Goal: Transaction & Acquisition: Book appointment/travel/reservation

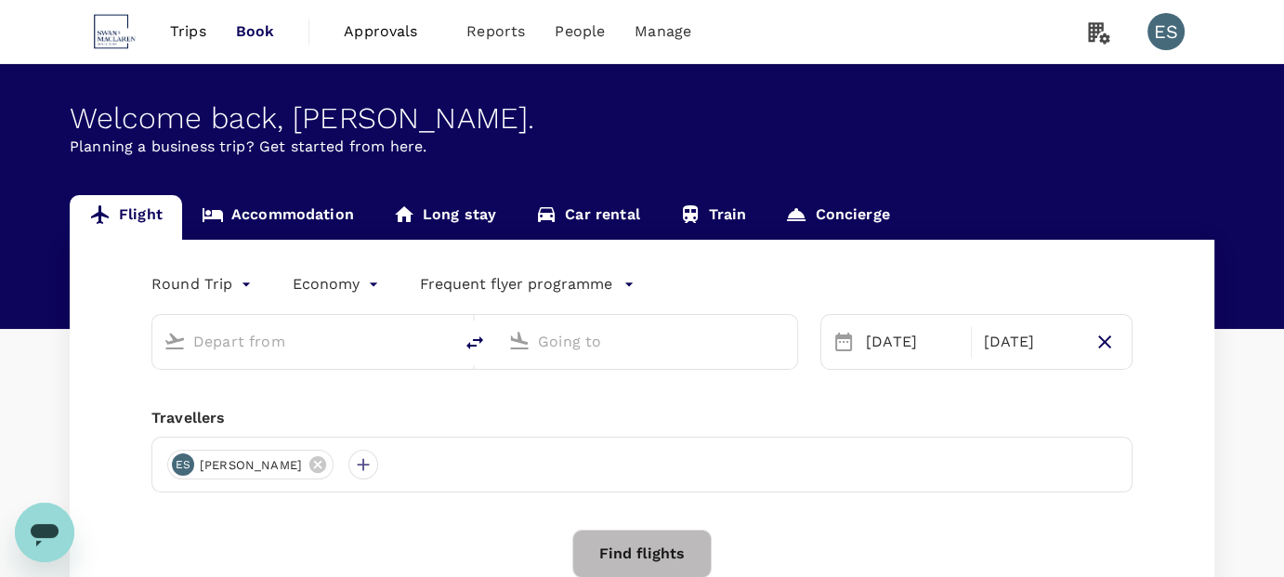
type input "business"
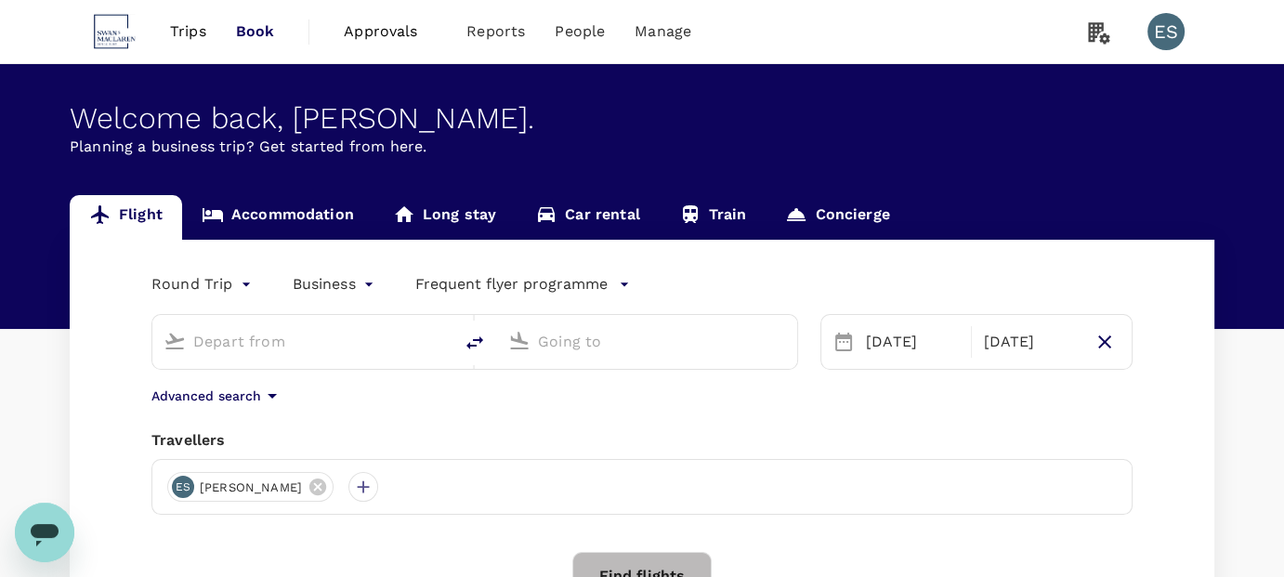
type input "Singapore Changi (SIN)"
type input "Shanghai Hongqiao Intl (SHA)"
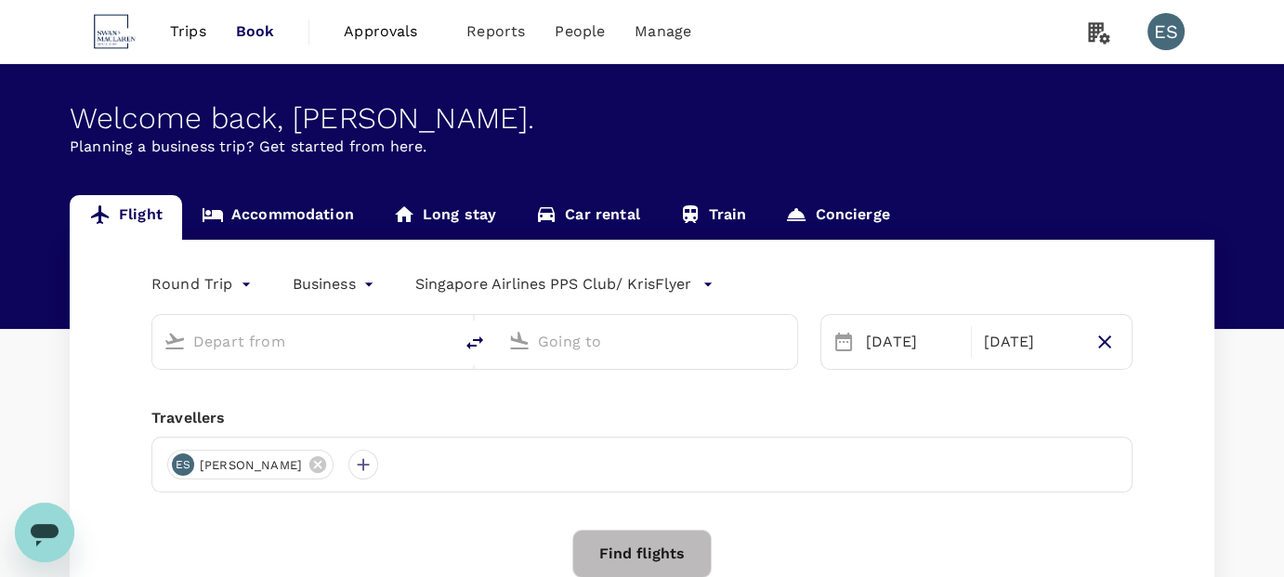
type input "Singapore Changi (SIN)"
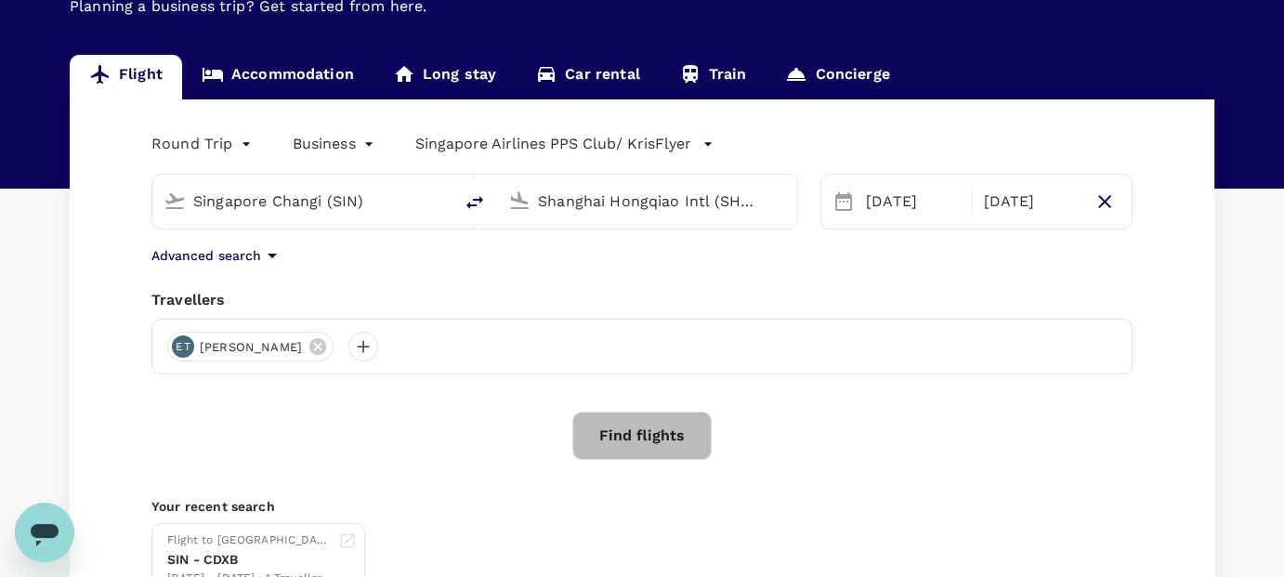
scroll to position [152, 0]
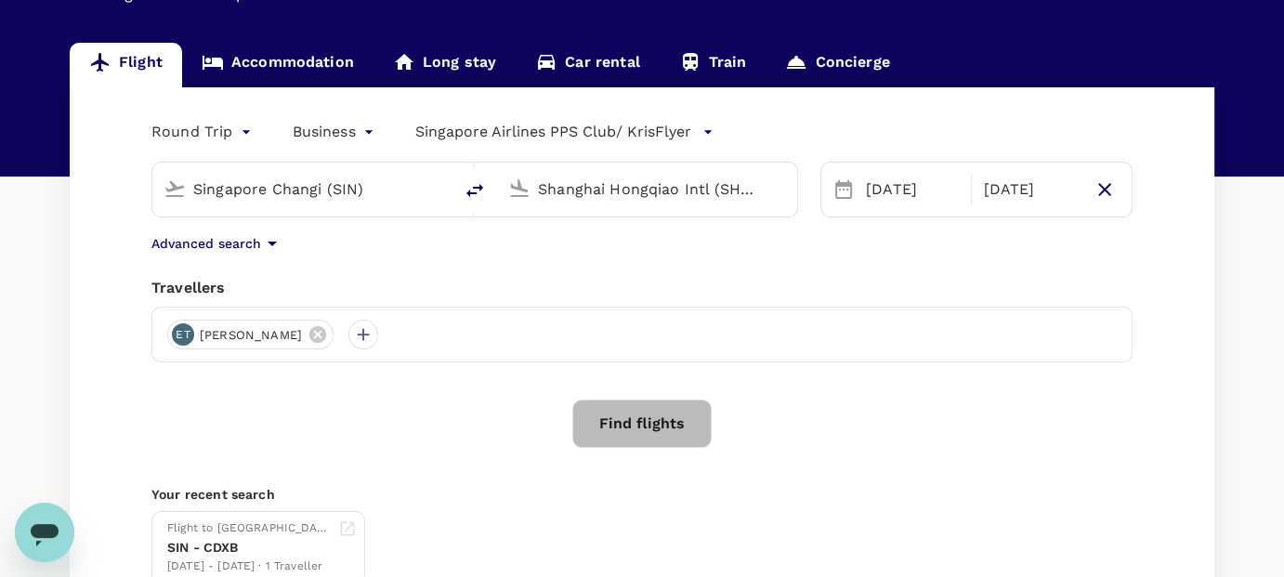
click at [847, 189] on icon at bounding box center [844, 189] width 22 height 22
click at [870, 189] on div "[DATE]" at bounding box center [913, 189] width 109 height 37
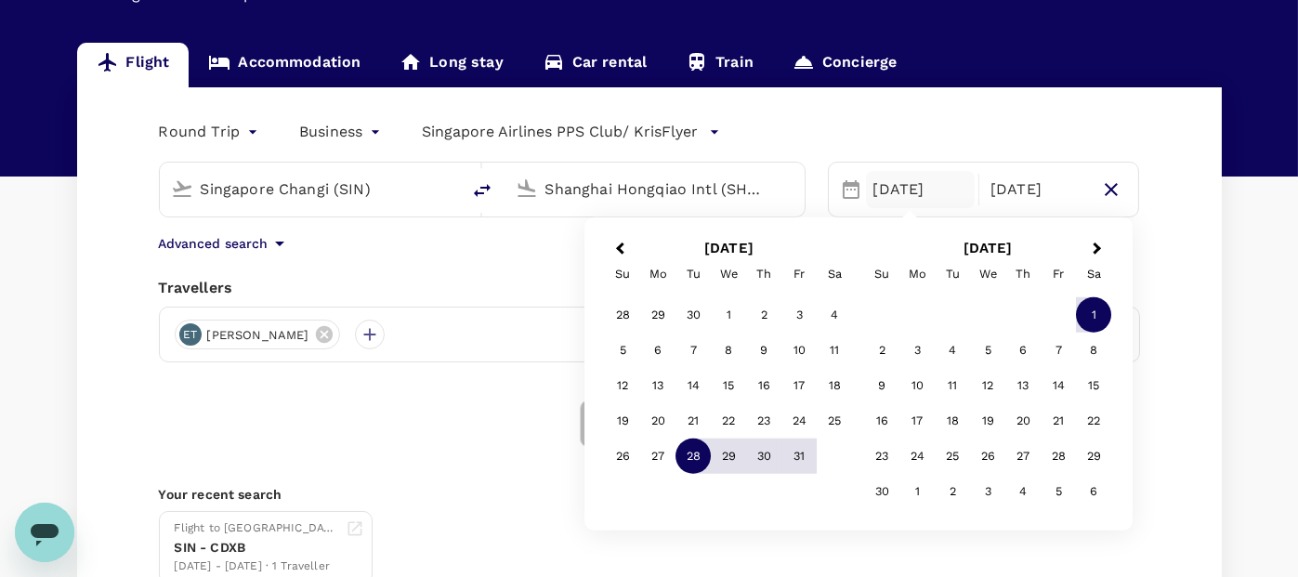
click at [219, 128] on body "Trips Book Approvals 0 Reports People Manage ES Welcome back , [PERSON_NAME] . …" at bounding box center [649, 290] width 1298 height 884
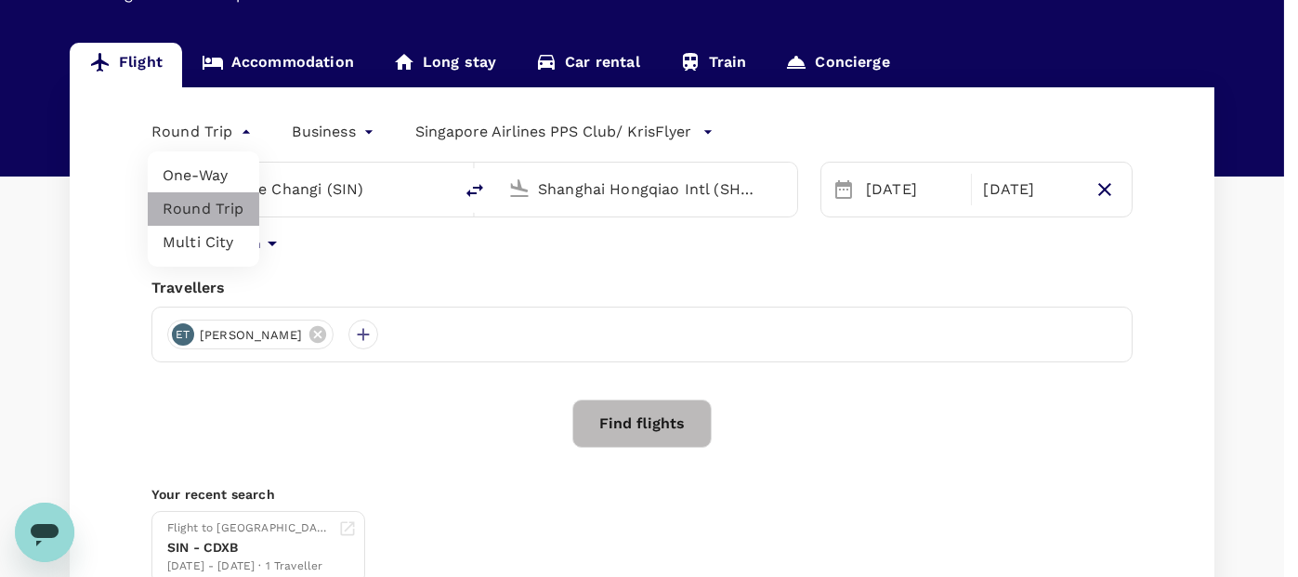
click at [216, 211] on li "Round Trip" at bounding box center [204, 208] width 112 height 33
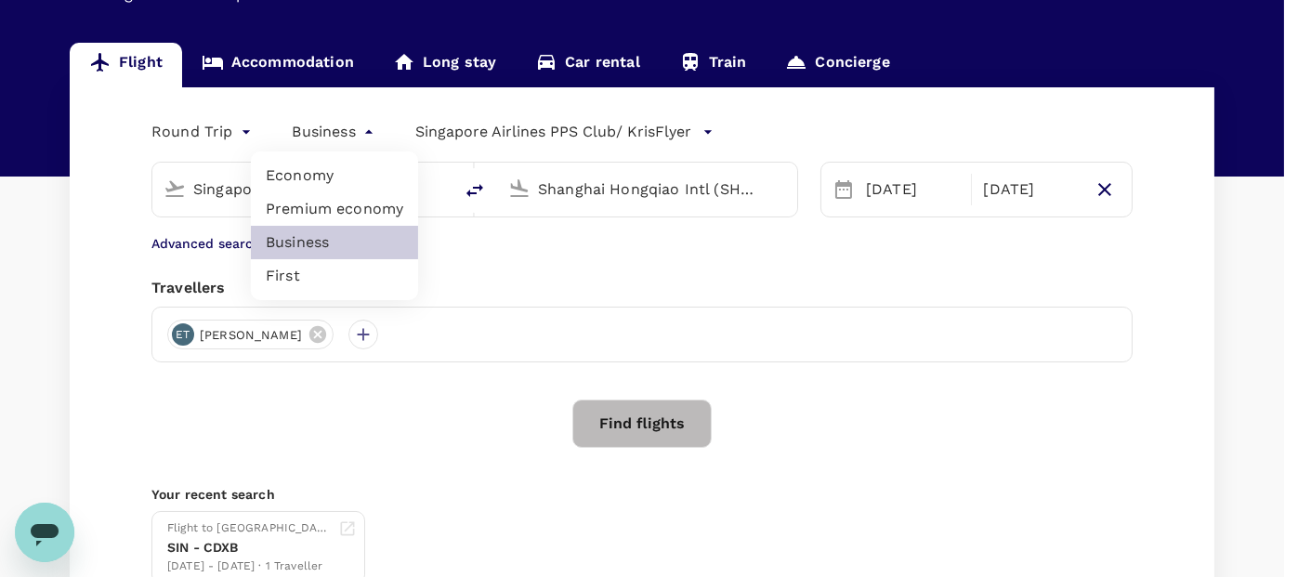
click at [327, 134] on body "Trips Book Approvals 0 Reports People Manage ES Welcome back , [PERSON_NAME] . …" at bounding box center [649, 290] width 1298 height 884
click at [319, 243] on li "Business" at bounding box center [334, 242] width 167 height 33
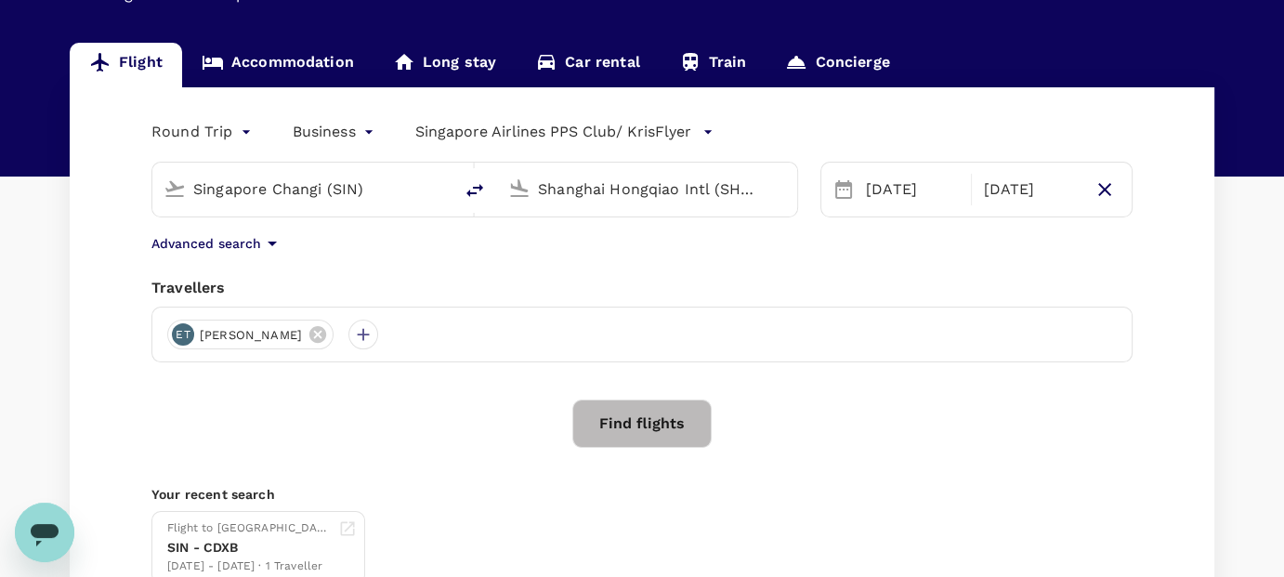
click at [503, 128] on p "Singapore Airlines PPS Club/ KrisFlyer" at bounding box center [553, 132] width 276 height 22
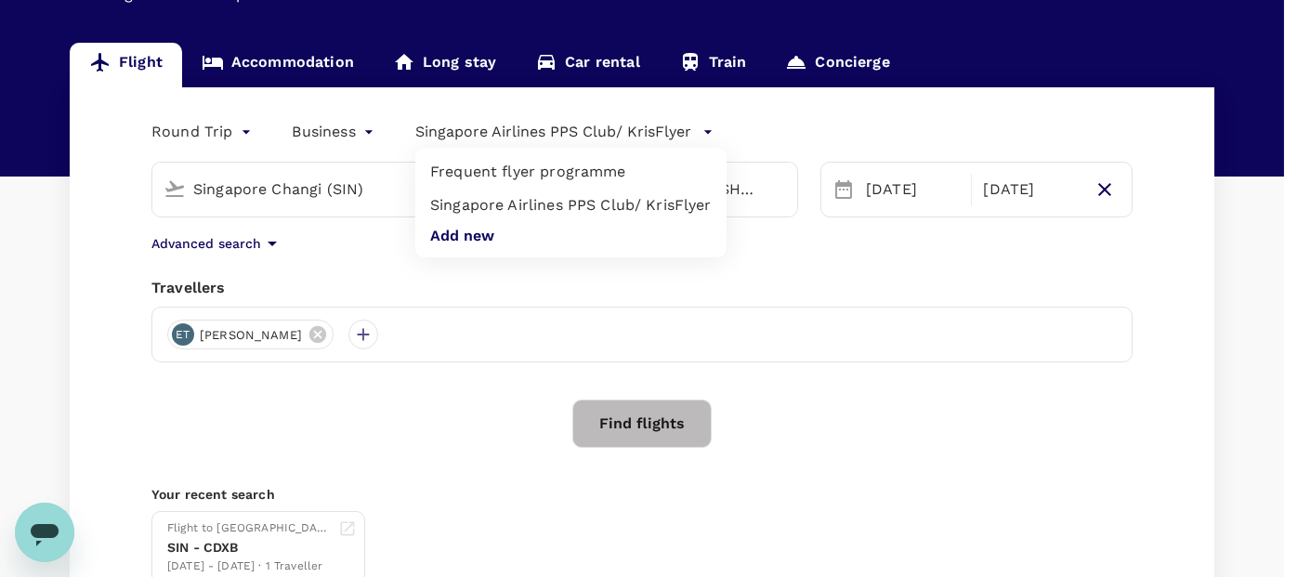
click at [627, 266] on div at bounding box center [649, 288] width 1298 height 577
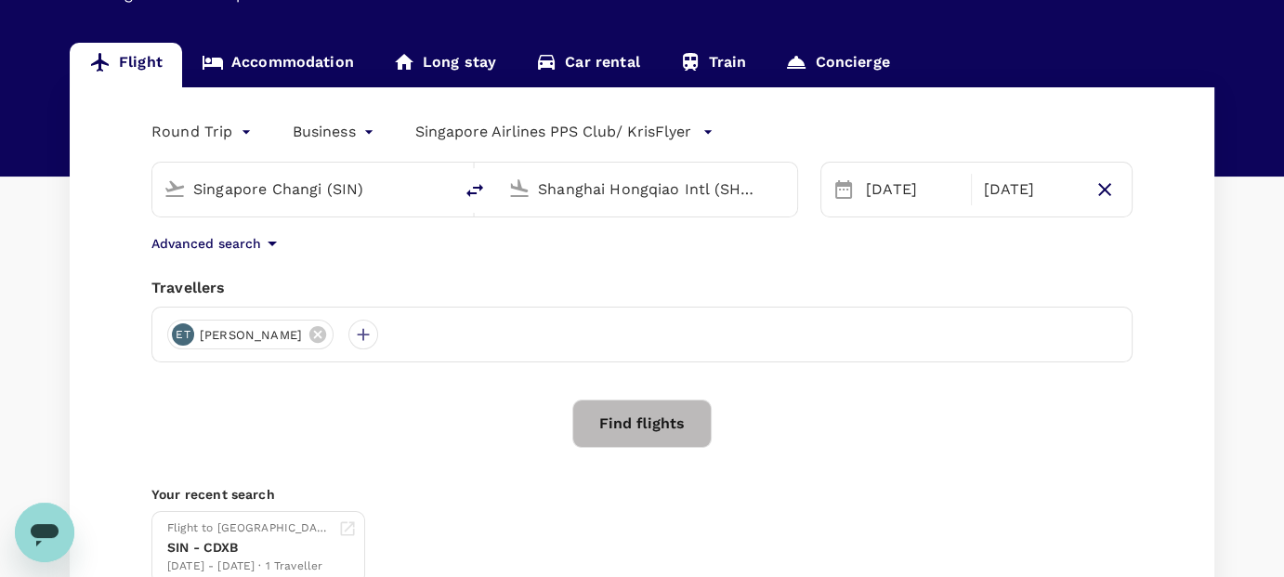
click at [710, 127] on icon "button" at bounding box center [708, 132] width 19 height 19
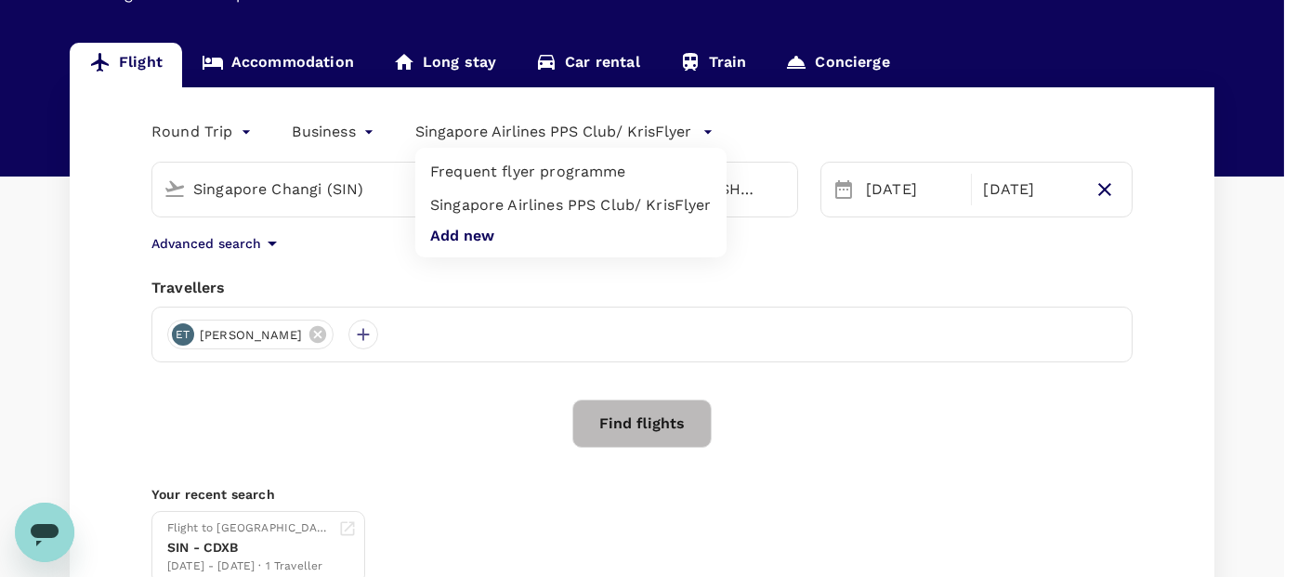
click at [738, 280] on div at bounding box center [649, 288] width 1298 height 577
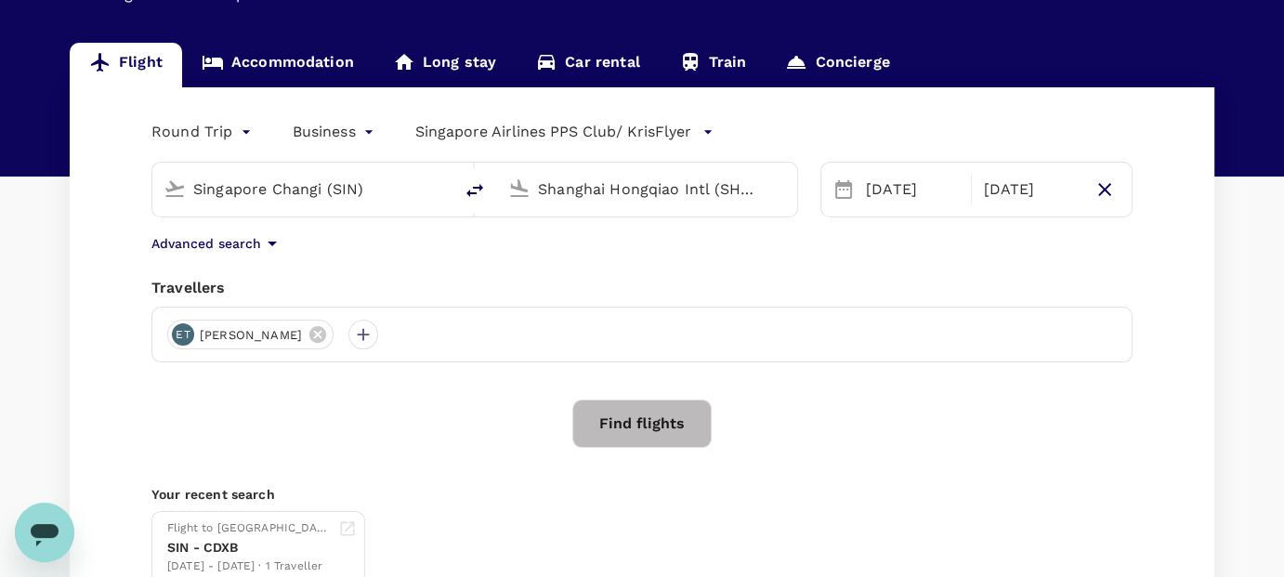
click at [712, 194] on input "Shanghai Hongqiao Intl (SHA)" at bounding box center [648, 189] width 220 height 29
type input "h"
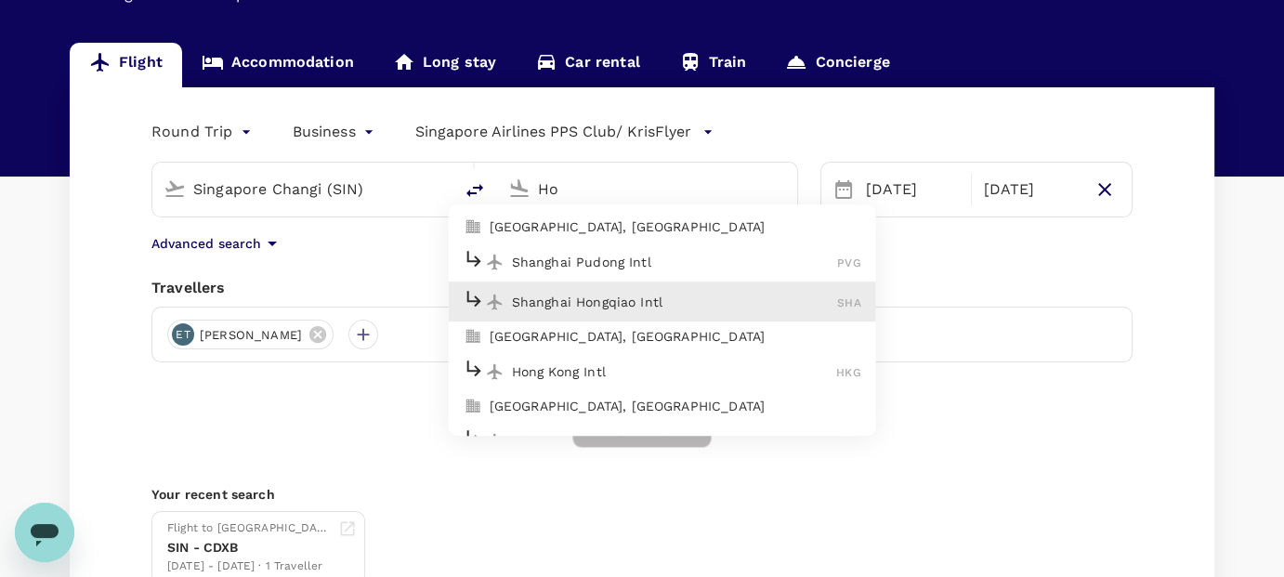
type input "H"
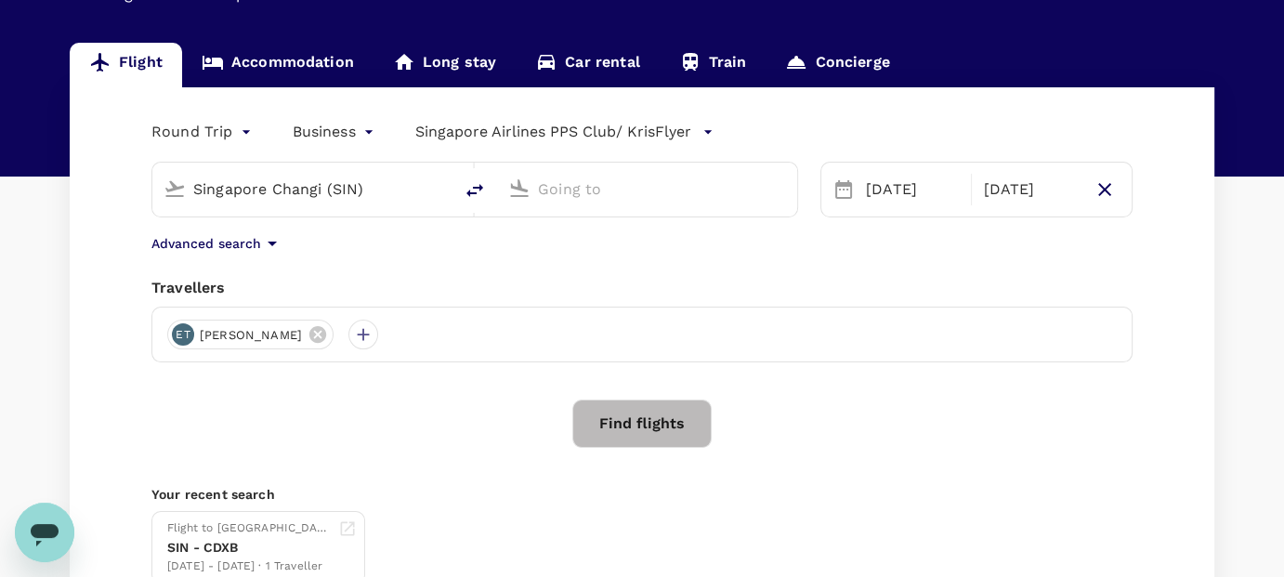
click at [555, 195] on input "text" at bounding box center [648, 189] width 220 height 29
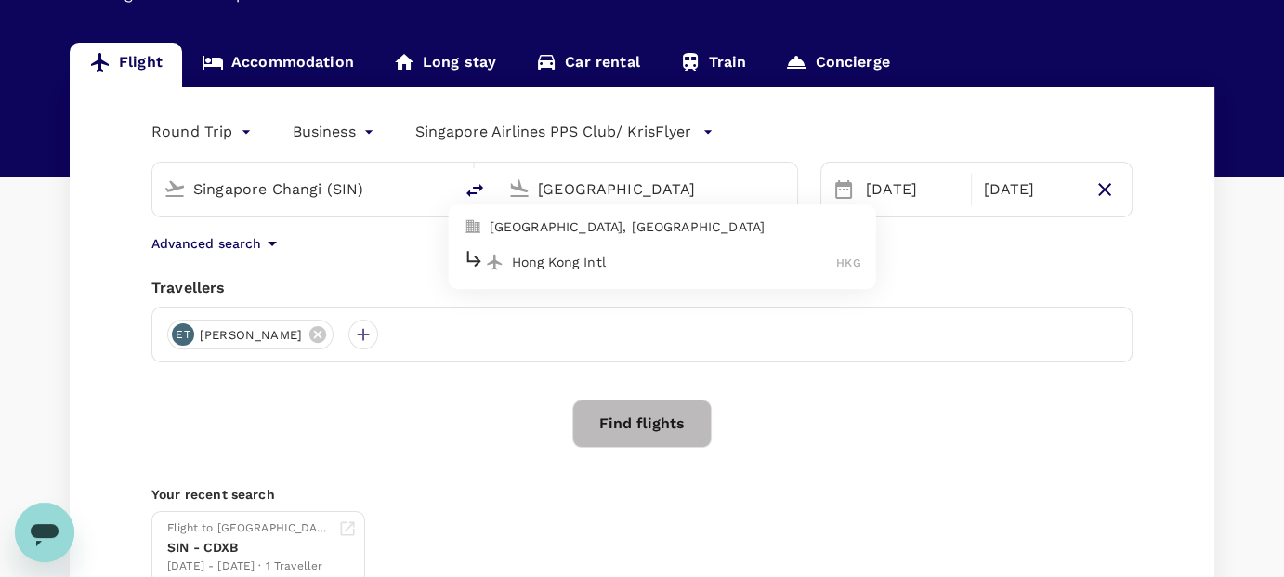
click at [565, 259] on p "Hong Kong Intl" at bounding box center [674, 262] width 325 height 19
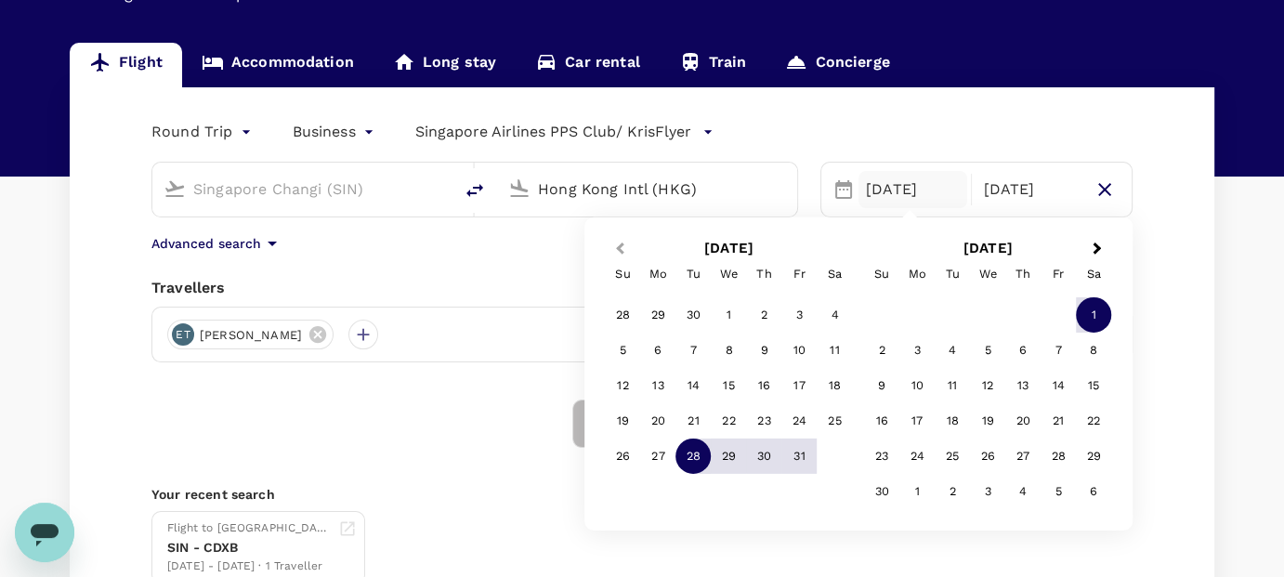
type input "Hong Kong Intl (HKG)"
click at [614, 244] on button "Previous Month" at bounding box center [618, 250] width 30 height 30
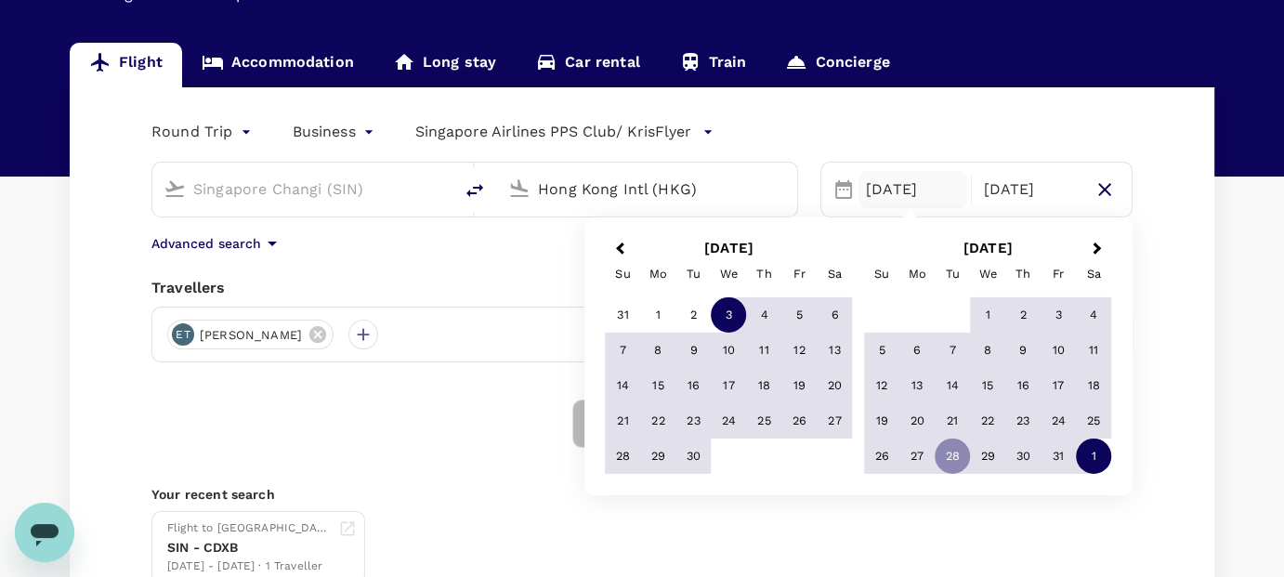
click at [726, 312] on div "3" at bounding box center [728, 314] width 35 height 35
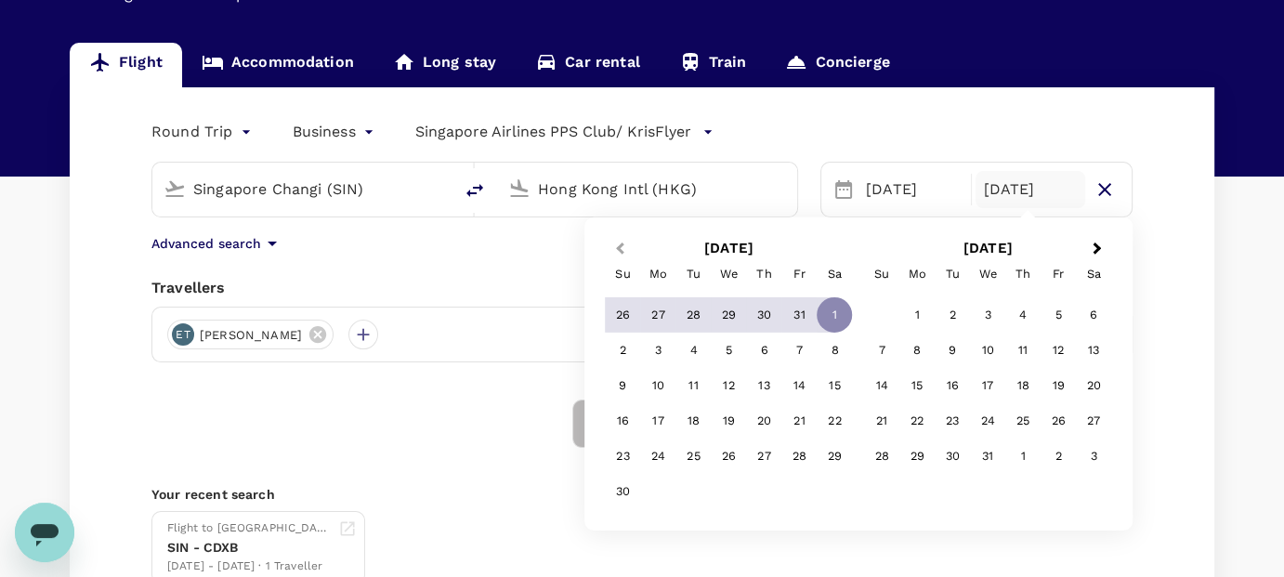
click at [619, 252] on button "Previous Month" at bounding box center [618, 250] width 30 height 30
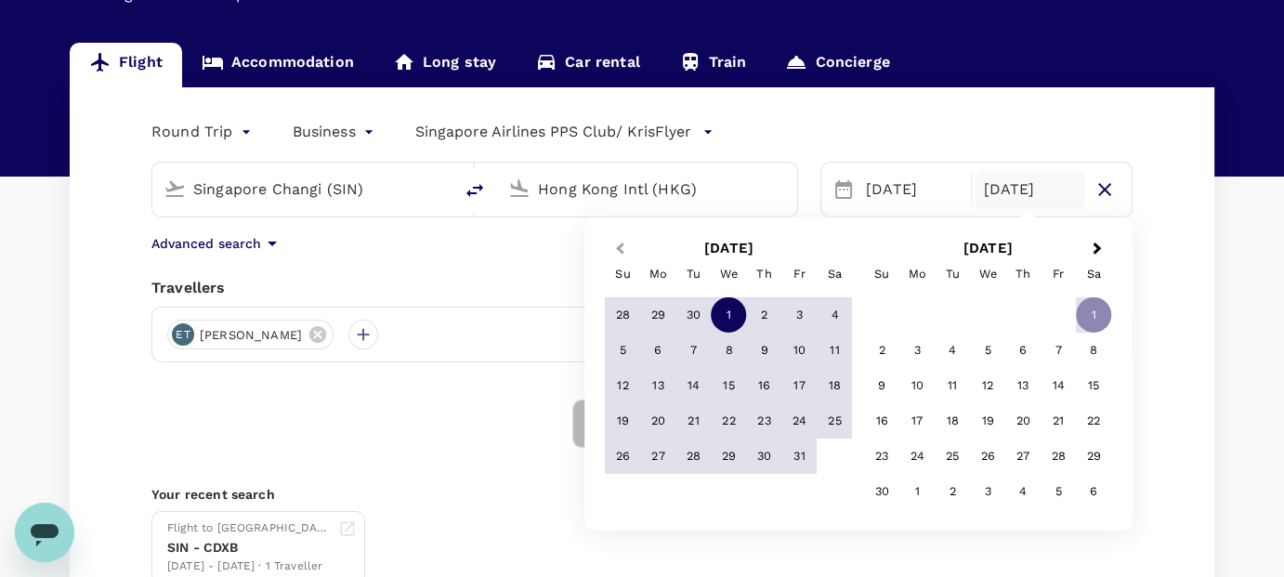
click at [620, 251] on span "Previous Month" at bounding box center [620, 248] width 0 height 21
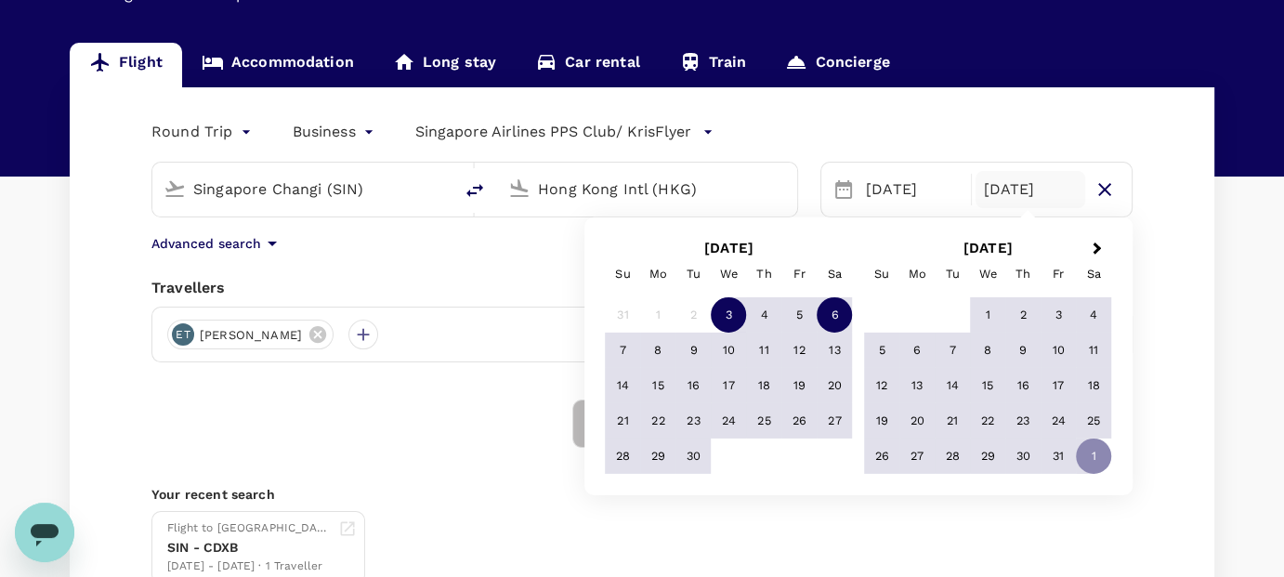
click at [832, 309] on div "6" at bounding box center [834, 314] width 35 height 35
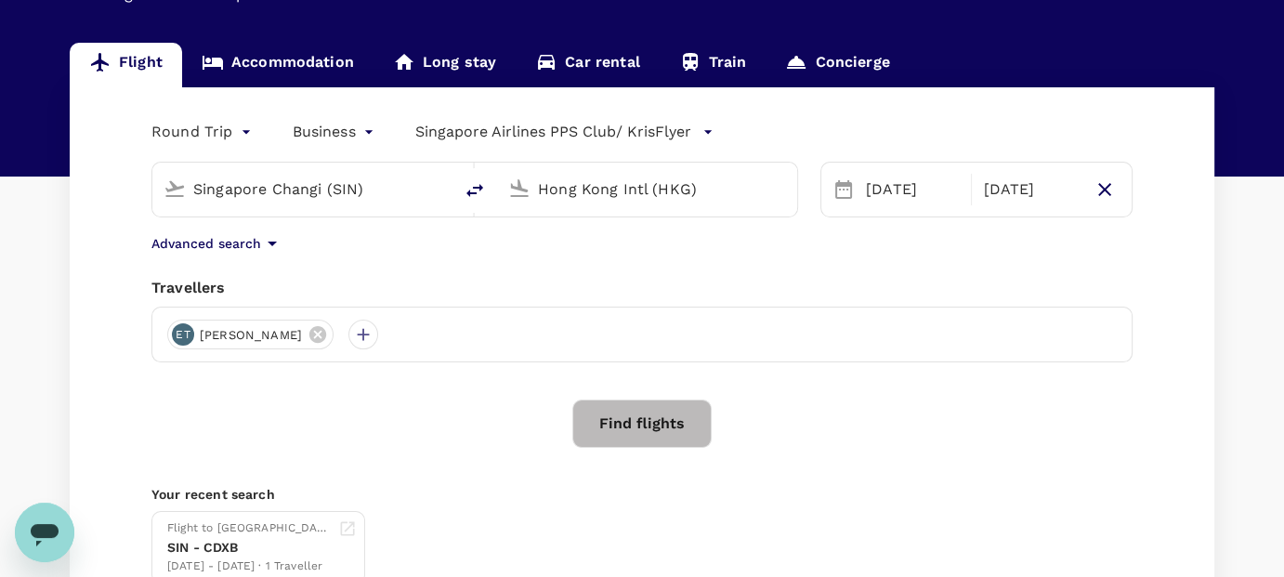
click at [629, 136] on p "Singapore Airlines PPS Club/ KrisFlyer" at bounding box center [553, 132] width 276 height 22
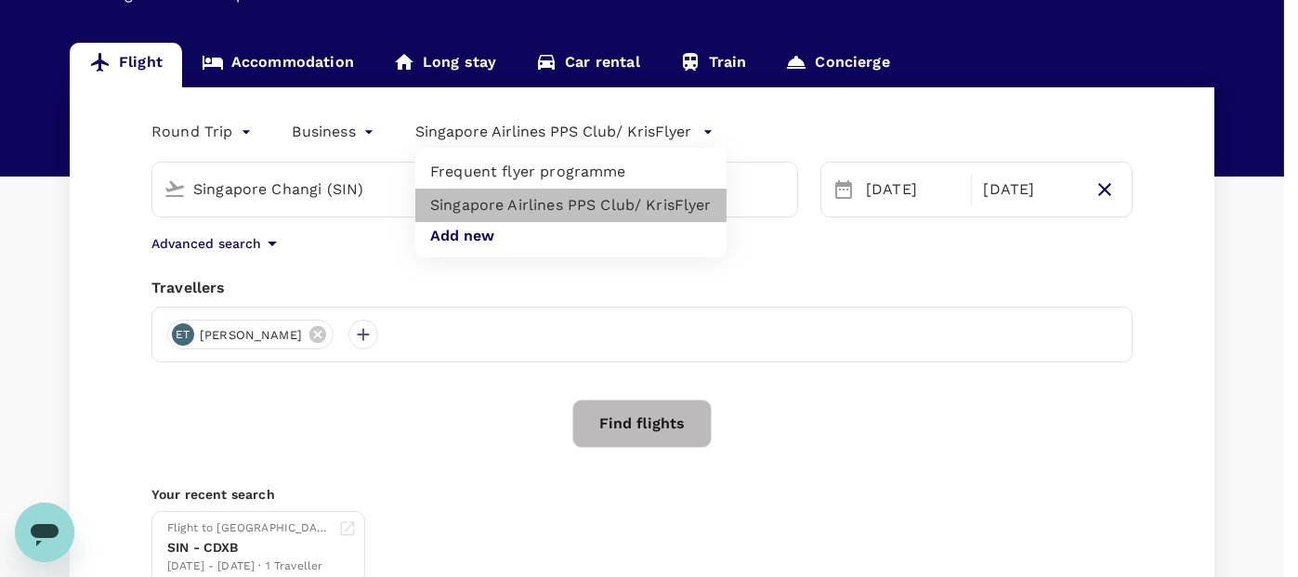
click at [513, 203] on li "Singapore Airlines PPS Club/ KrisFlyer" at bounding box center [570, 205] width 311 height 33
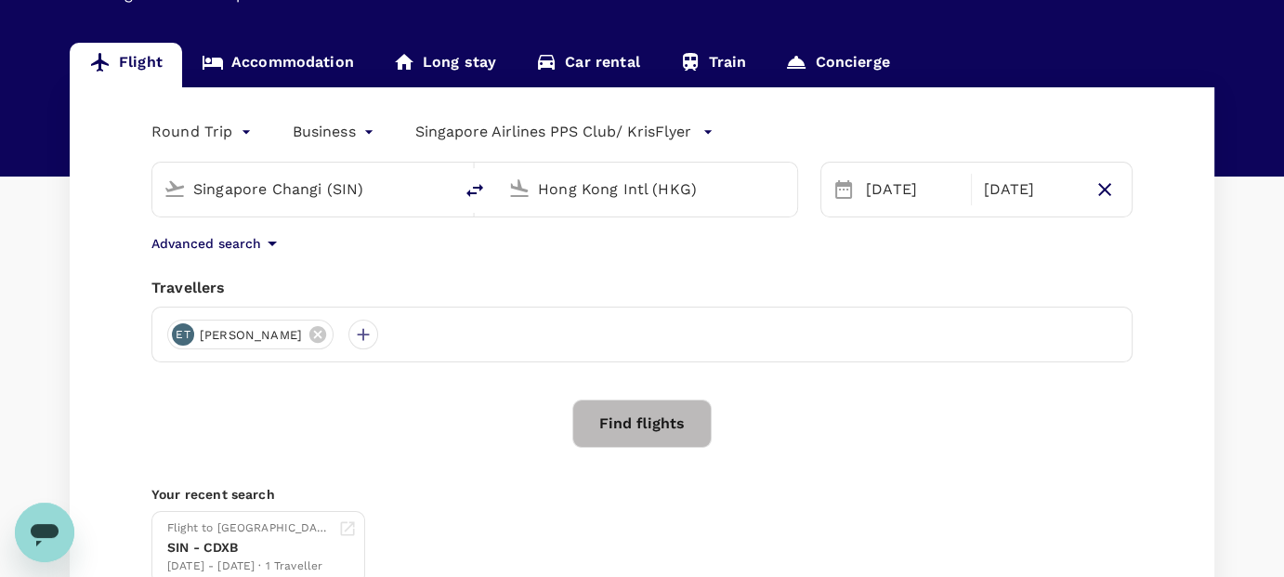
click at [692, 143] on div "Singapore Changi (SIN) Hong Kong Intl (HKG)" at bounding box center [463, 178] width 669 height 78
click at [663, 249] on div "Advanced search" at bounding box center [641, 243] width 981 height 22
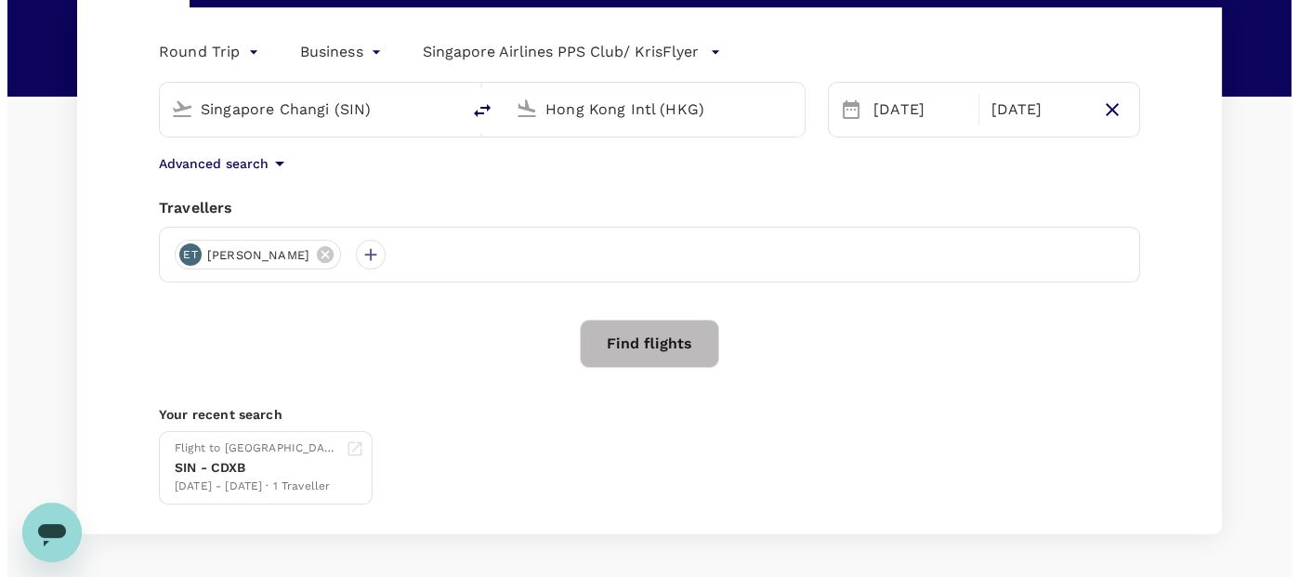
scroll to position [234, 0]
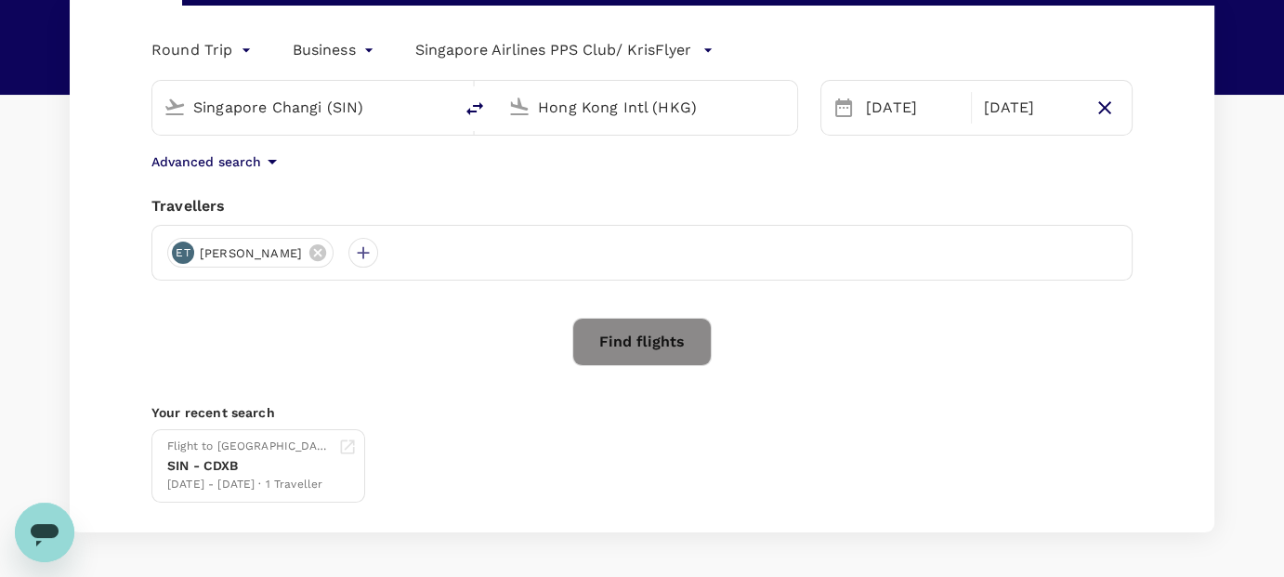
click at [667, 343] on button "Find flights" at bounding box center [641, 342] width 139 height 48
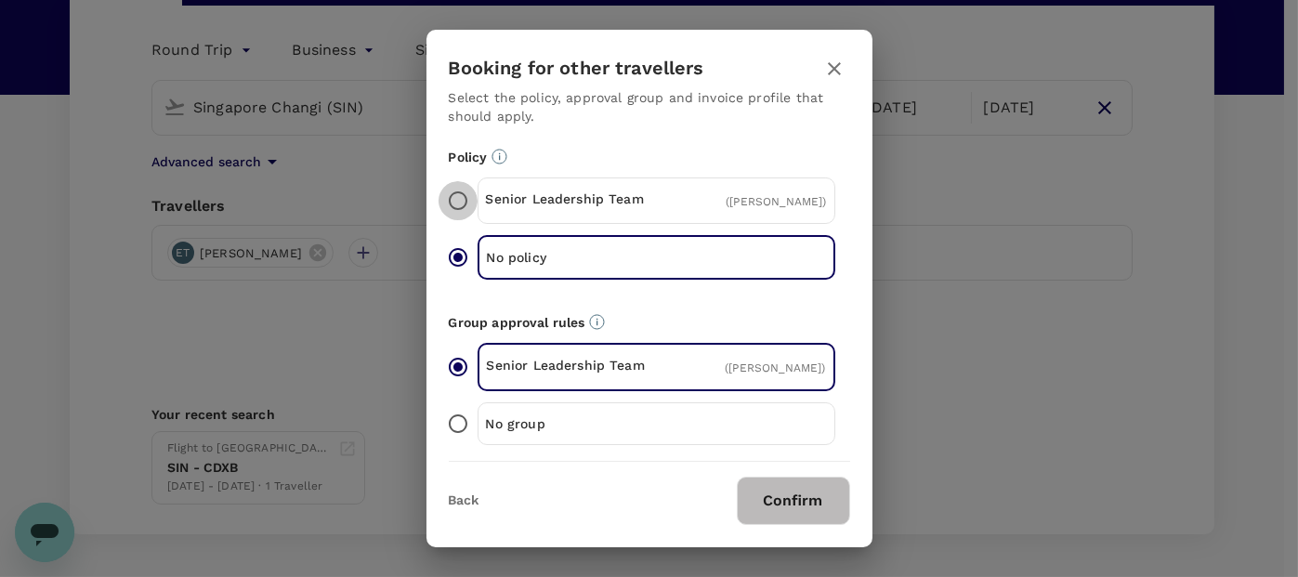
click at [463, 202] on input "Senior Leadership Team ( [PERSON_NAME] )" at bounding box center [458, 200] width 39 height 39
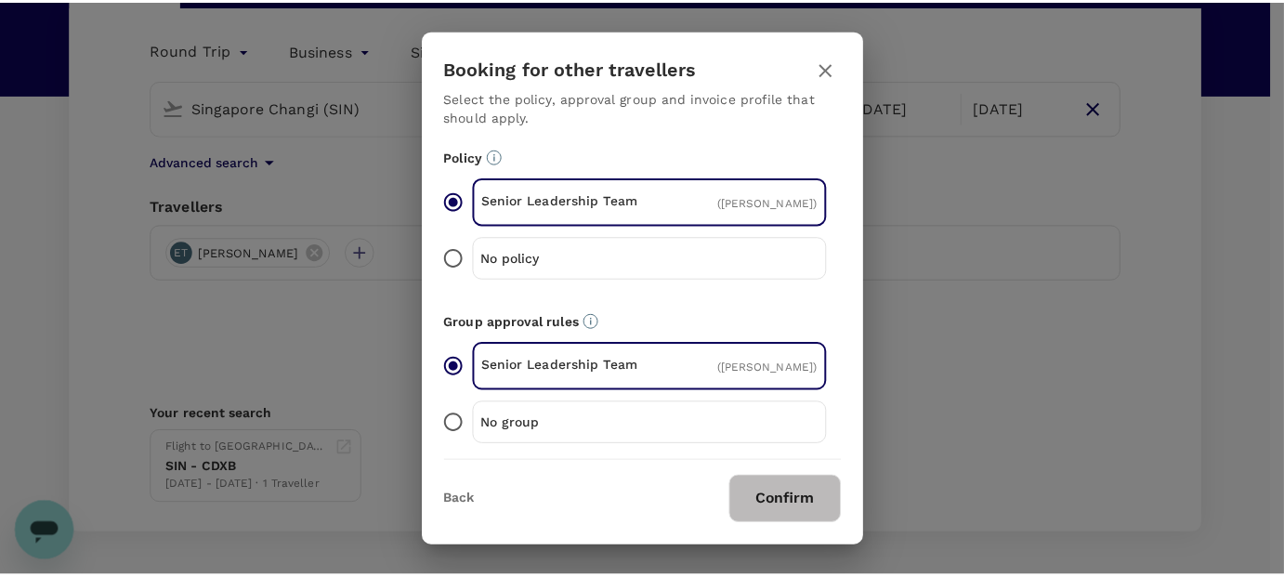
scroll to position [131, 0]
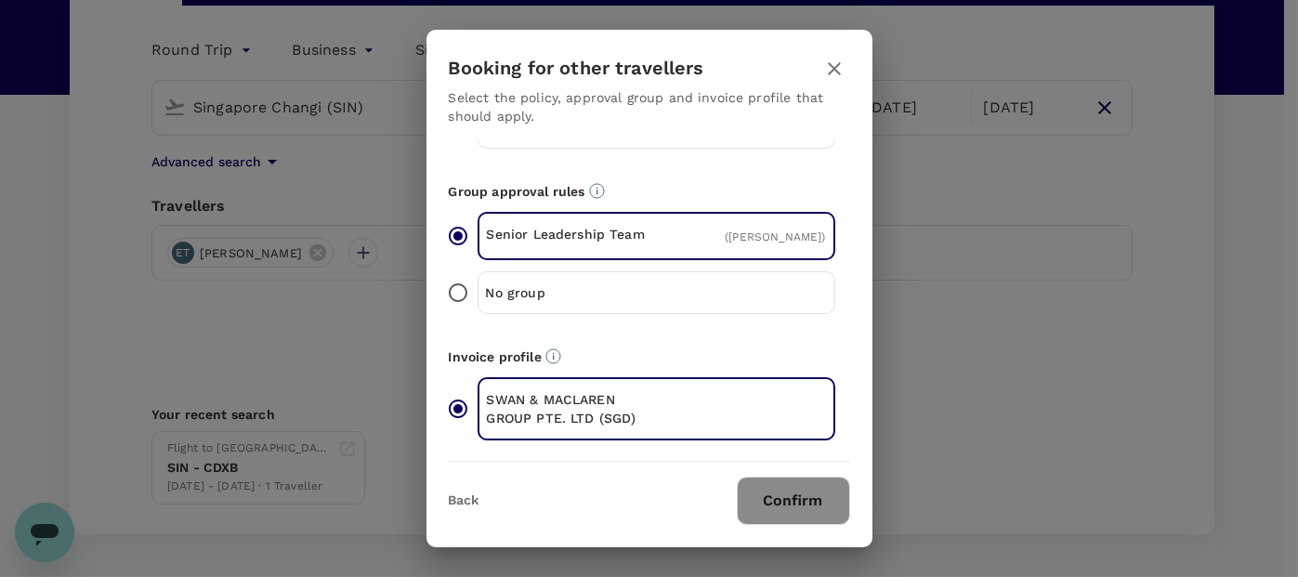
click at [786, 503] on button "Confirm" at bounding box center [793, 501] width 113 height 48
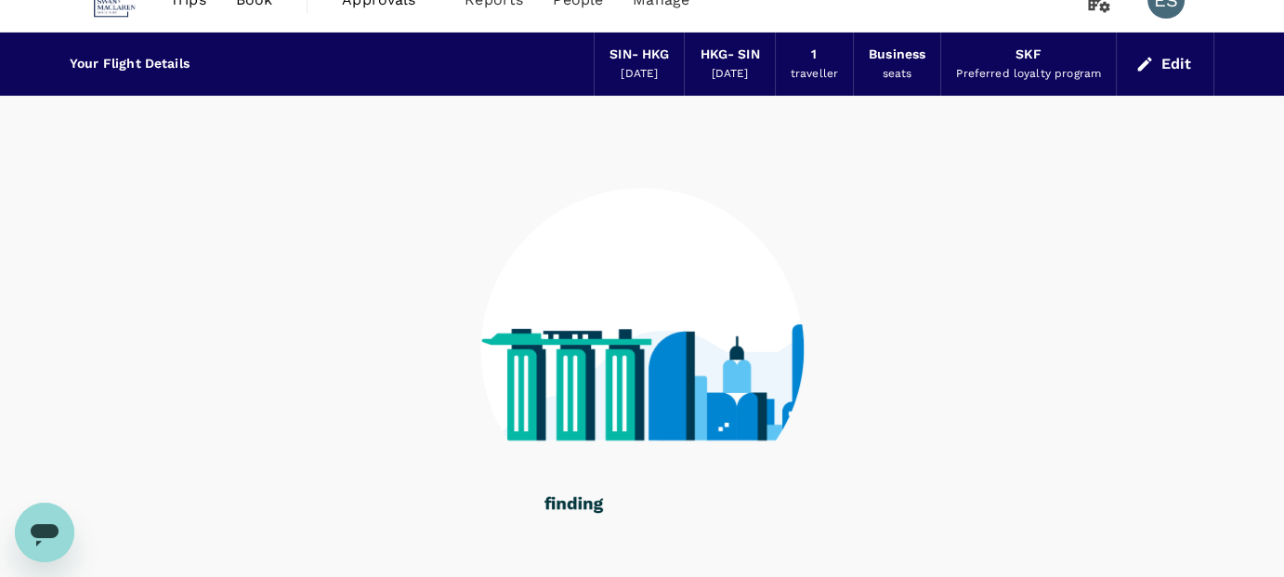
scroll to position [37, 0]
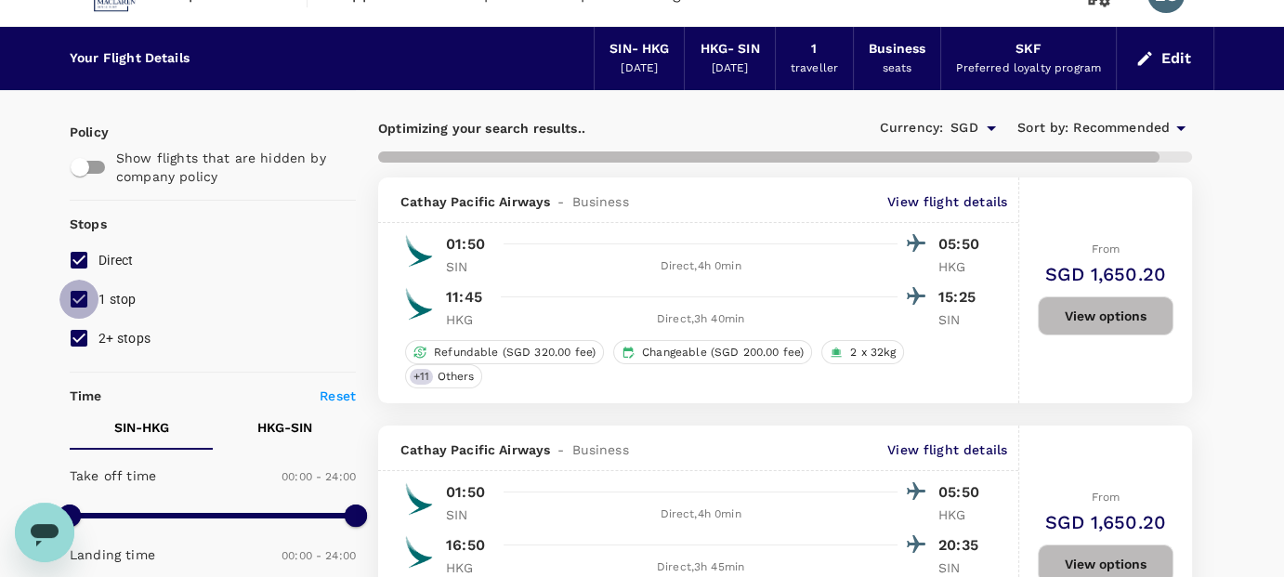
click at [76, 288] on input "1 stop" at bounding box center [78, 299] width 39 height 39
checkbox input "false"
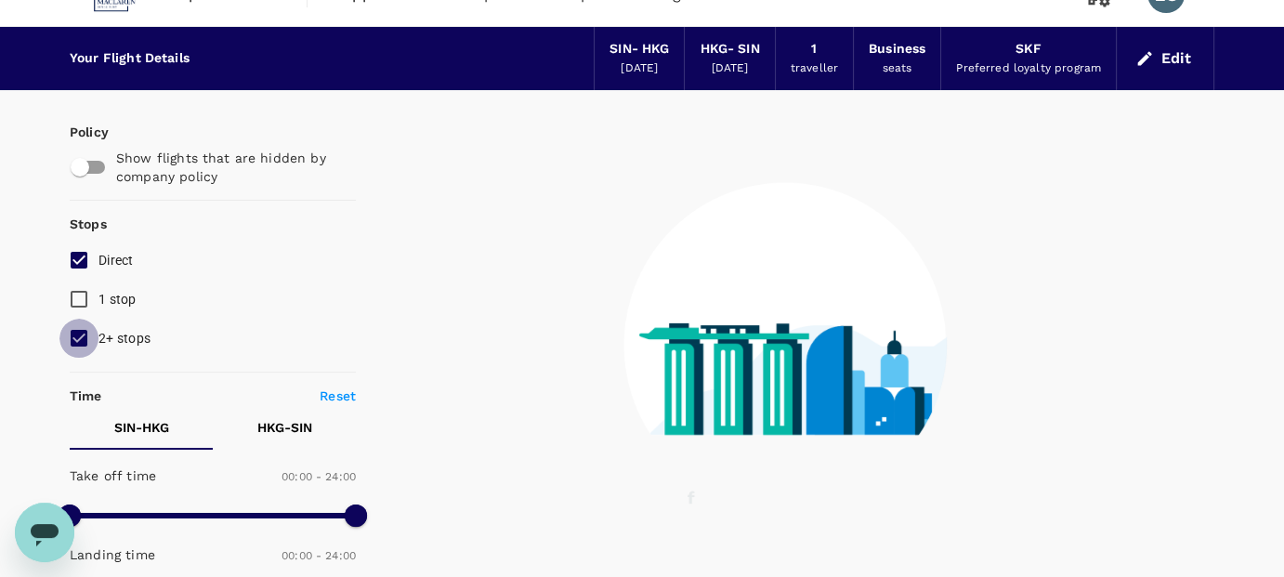
click at [74, 321] on input "2+ stops" at bounding box center [78, 338] width 39 height 39
checkbox input "false"
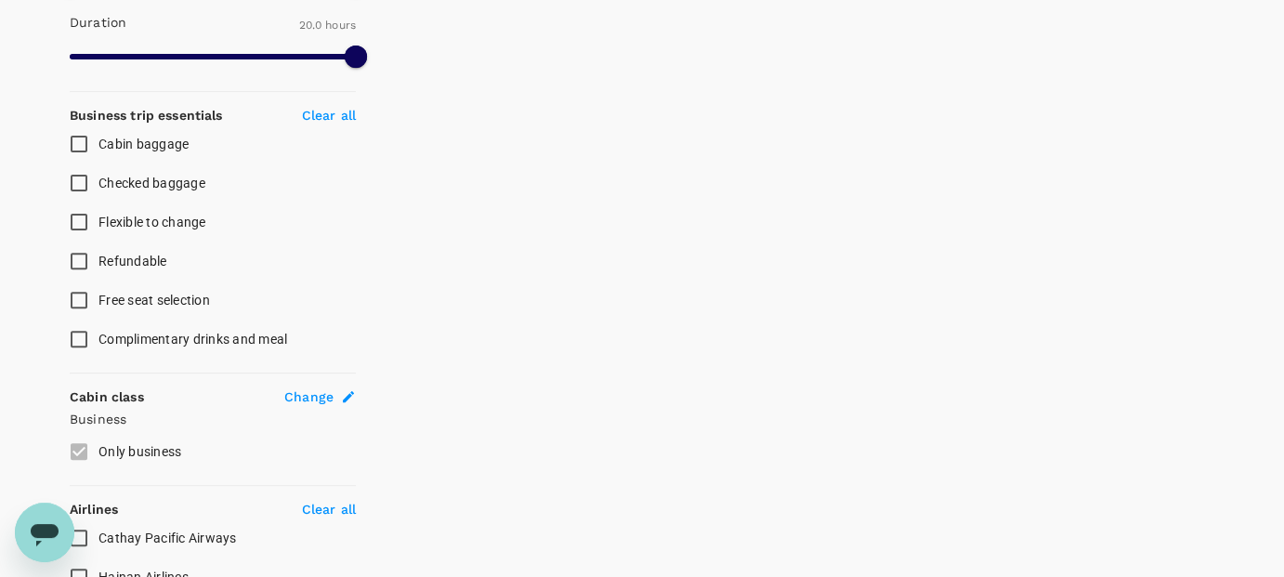
scroll to position [651, 0]
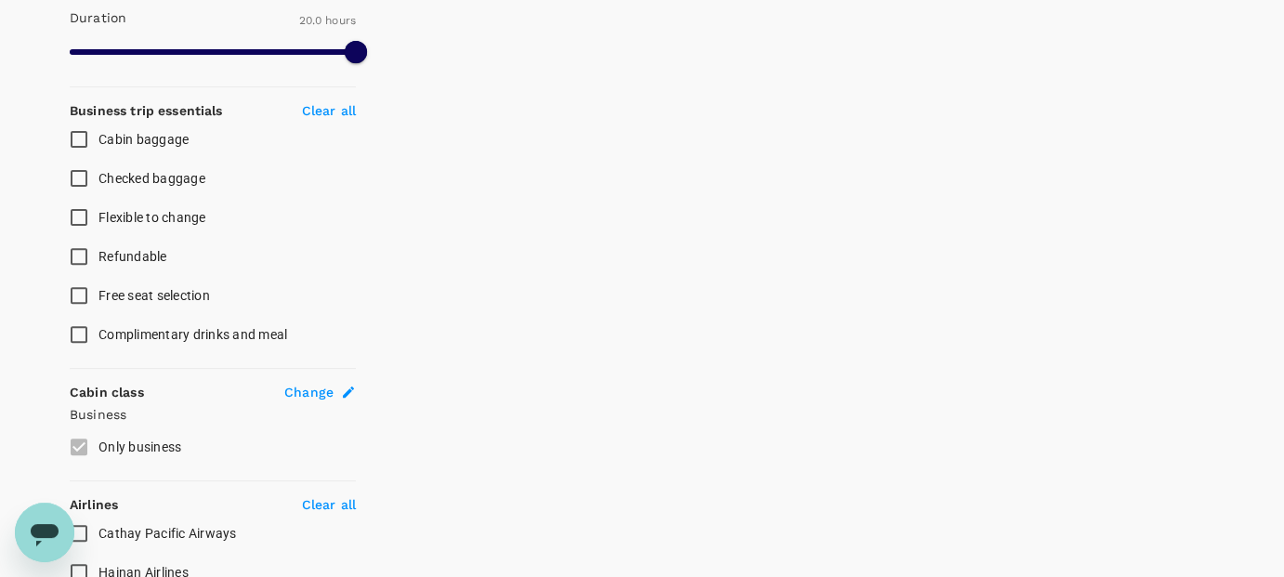
type input "2000"
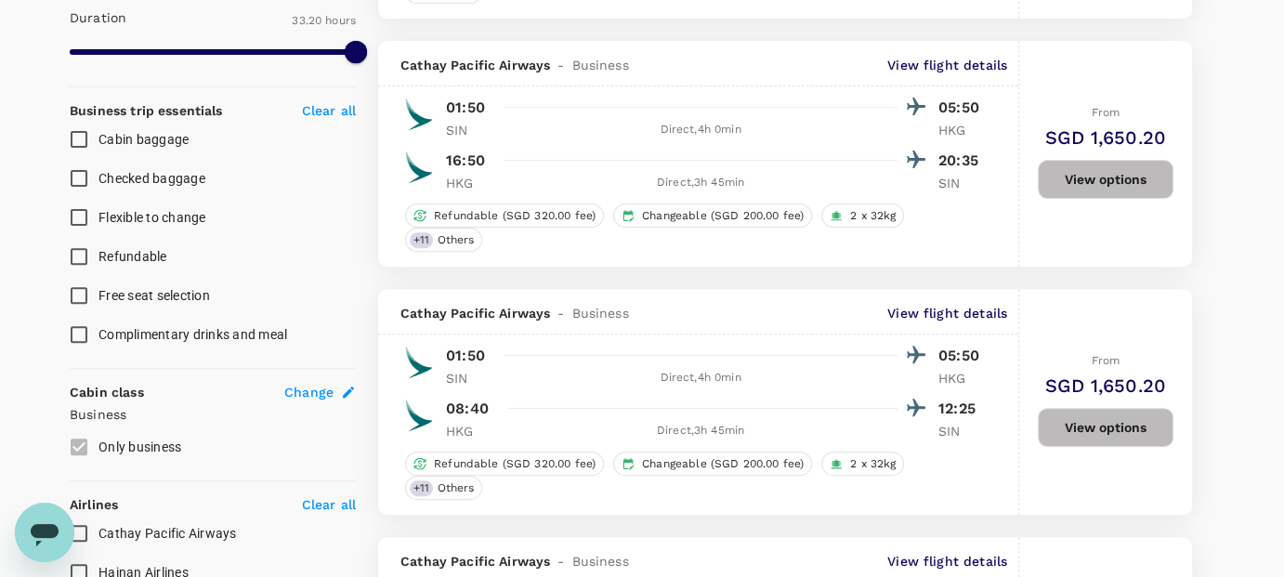
type input "SGD"
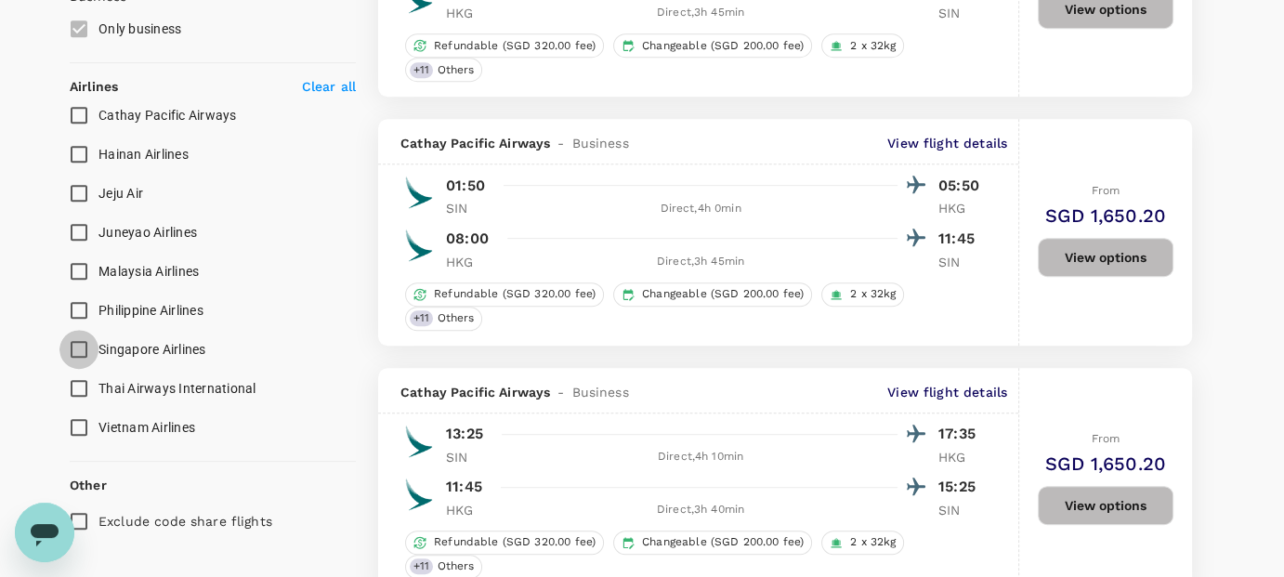
click at [78, 347] on input "Singapore Airlines" at bounding box center [78, 349] width 39 height 39
checkbox input "true"
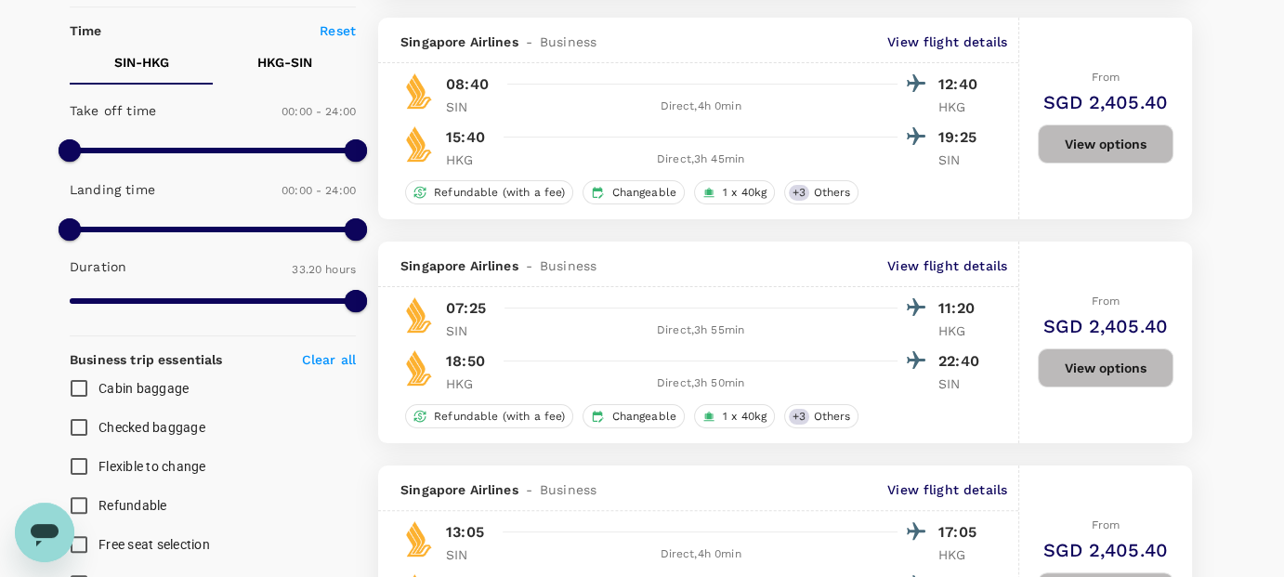
scroll to position [415, 0]
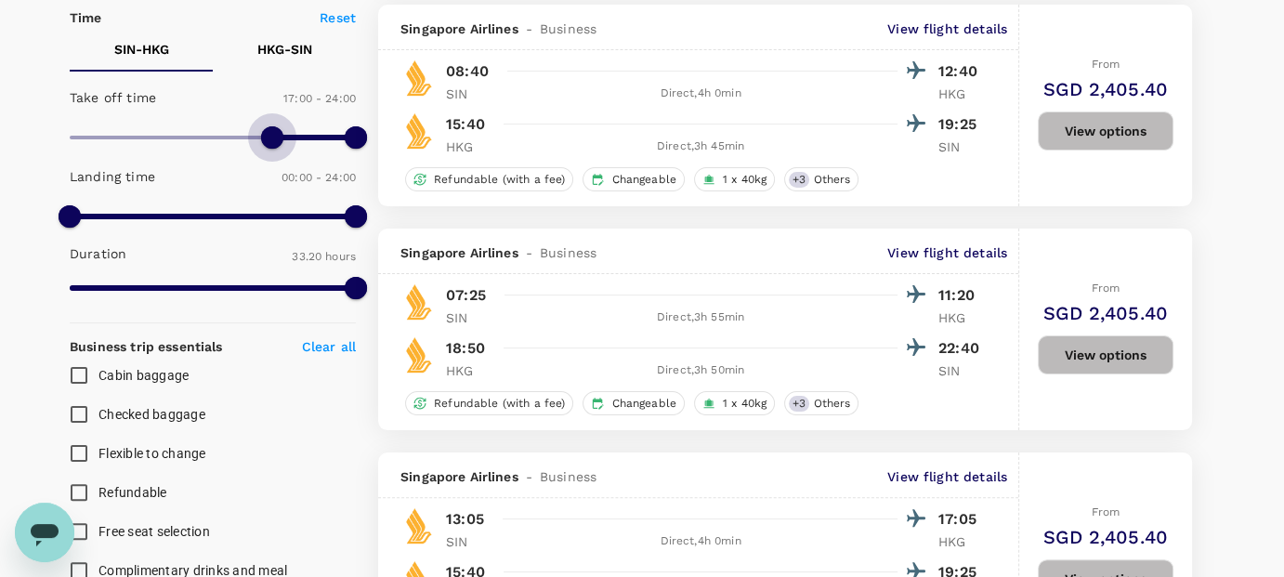
type input "900"
drag, startPoint x: 76, startPoint y: 131, endPoint x: 249, endPoint y: 160, distance: 175.2
click at [249, 160] on div "Take off time 15:00 - 24:00 Landing time 00:00 - 24:00 Duration 33.20 hours" at bounding box center [209, 194] width 294 height 230
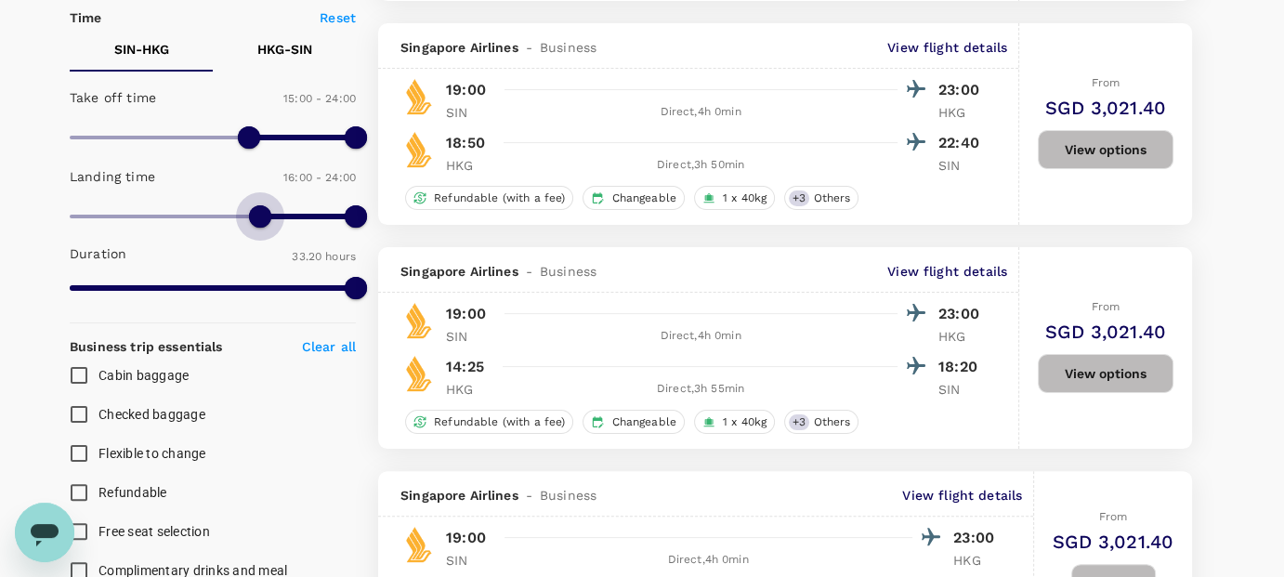
type input "900"
drag, startPoint x: 62, startPoint y: 210, endPoint x: 250, endPoint y: 213, distance: 187.7
click at [250, 213] on span at bounding box center [249, 216] width 22 height 22
checkbox input "false"
checkbox input "true"
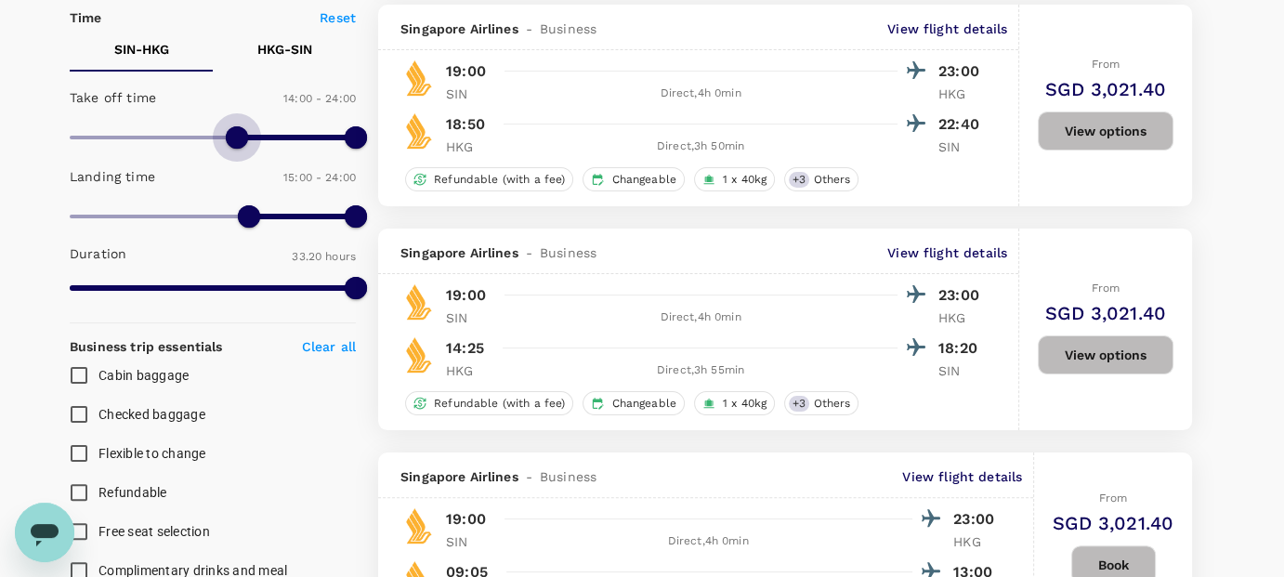
type input "0"
drag, startPoint x: 247, startPoint y: 145, endPoint x: 0, endPoint y: 146, distance: 247.2
type input "0"
drag, startPoint x: 254, startPoint y: 216, endPoint x: 0, endPoint y: 182, distance: 255.9
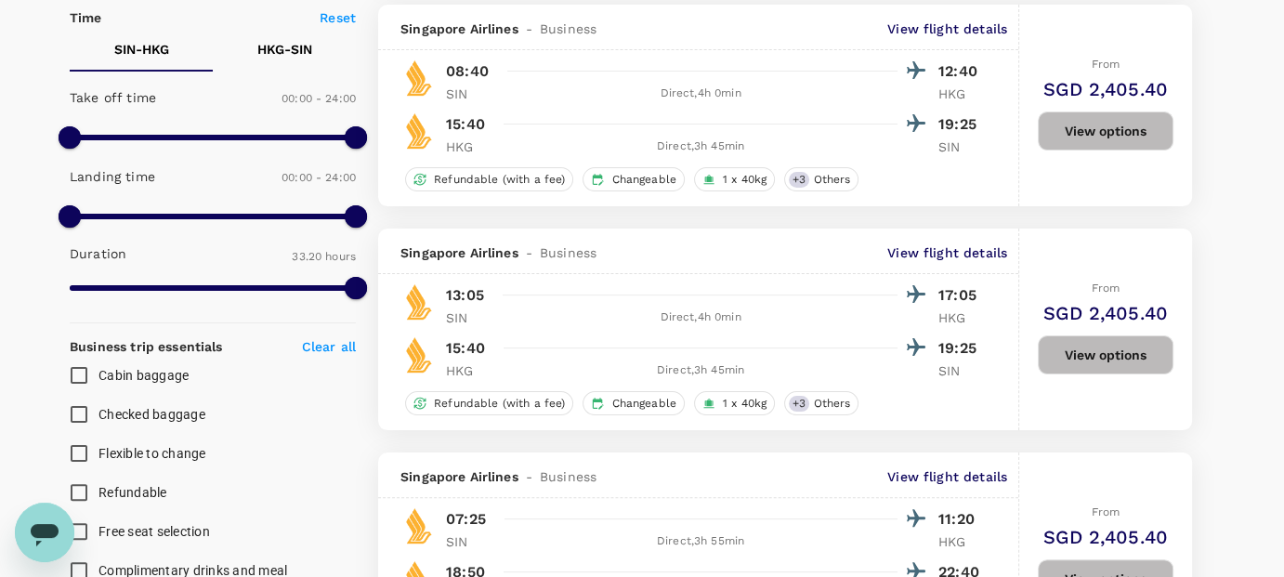
type input "SGD"
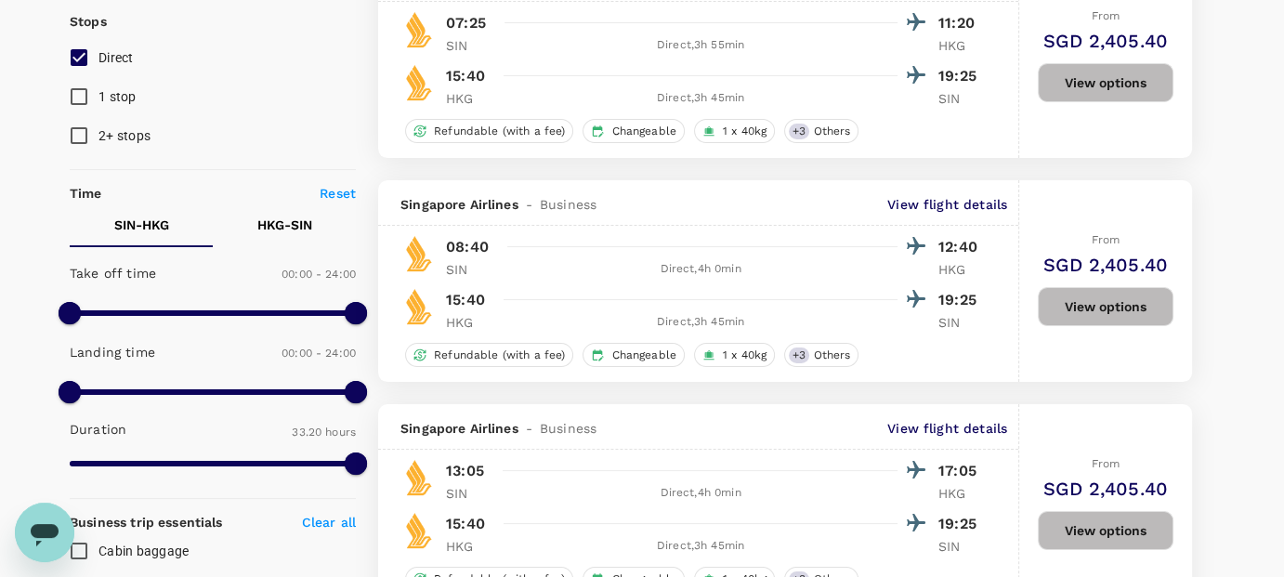
scroll to position [253, 0]
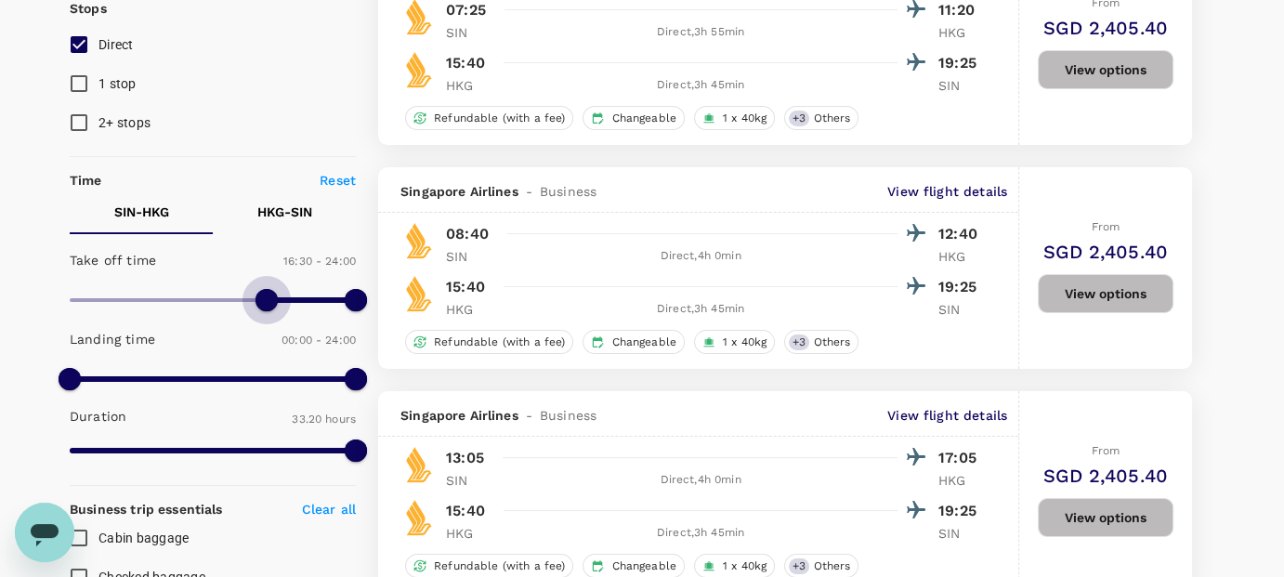
type input "1020"
drag, startPoint x: 75, startPoint y: 306, endPoint x: 272, endPoint y: 307, distance: 197.0
click at [272, 307] on span at bounding box center [272, 300] width 22 height 22
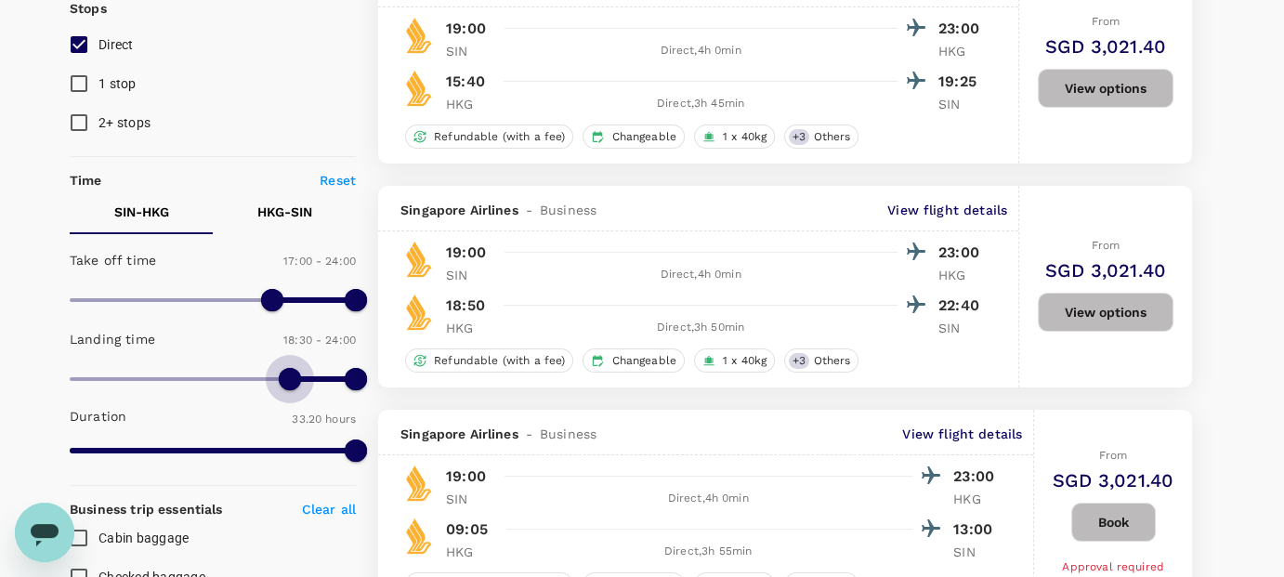
type input "1020"
drag, startPoint x: 74, startPoint y: 373, endPoint x: 270, endPoint y: 379, distance: 196.2
click at [270, 379] on span at bounding box center [272, 379] width 22 height 22
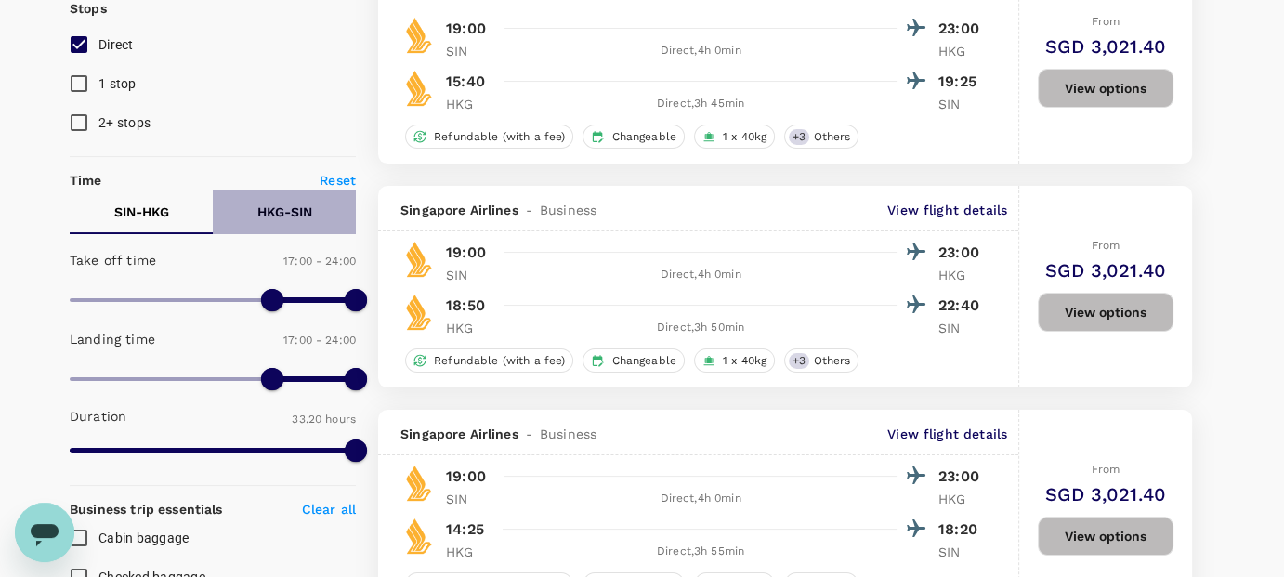
click at [269, 220] on button "HKG - SIN" at bounding box center [284, 212] width 143 height 45
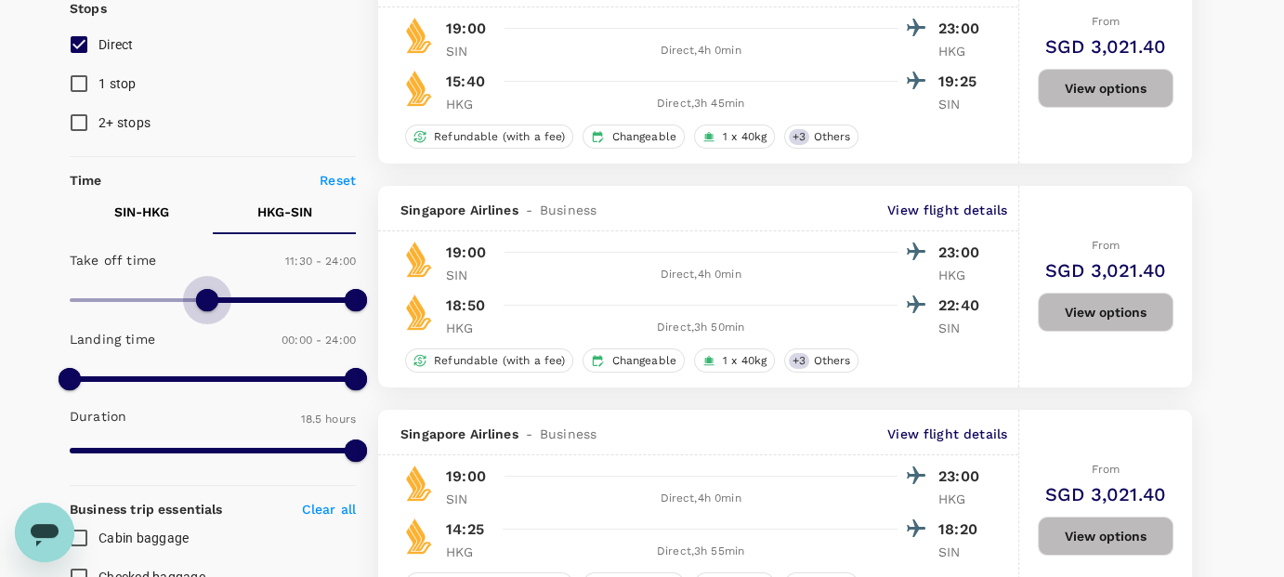
drag, startPoint x: 71, startPoint y: 296, endPoint x: 209, endPoint y: 301, distance: 138.5
click at [209, 301] on span at bounding box center [207, 300] width 22 height 22
type input "900"
drag, startPoint x: 209, startPoint y: 301, endPoint x: 249, endPoint y: 300, distance: 40.0
click at [249, 300] on span at bounding box center [249, 300] width 22 height 22
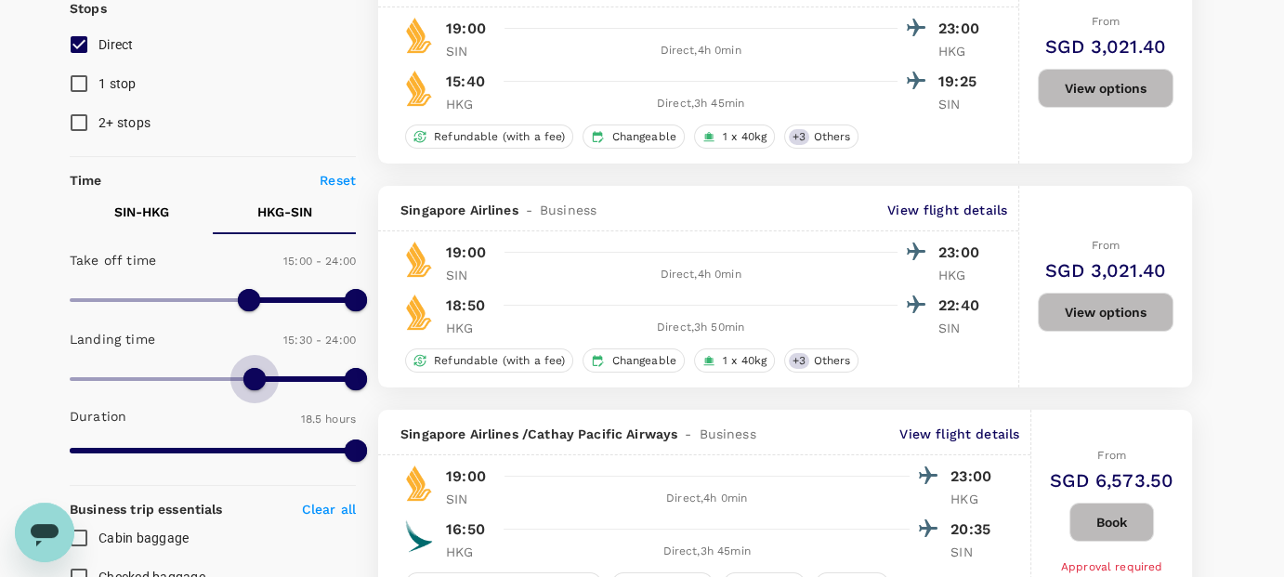
type input "960"
drag, startPoint x: 73, startPoint y: 373, endPoint x: 261, endPoint y: 386, distance: 188.1
click at [261, 386] on span at bounding box center [254, 379] width 22 height 22
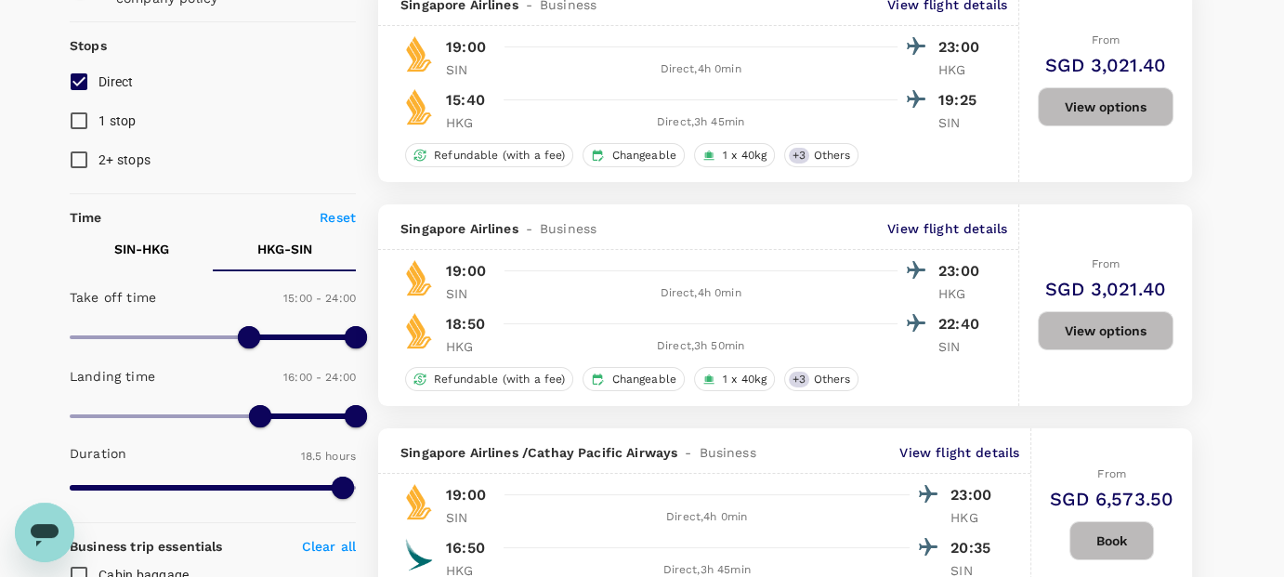
scroll to position [215, 0]
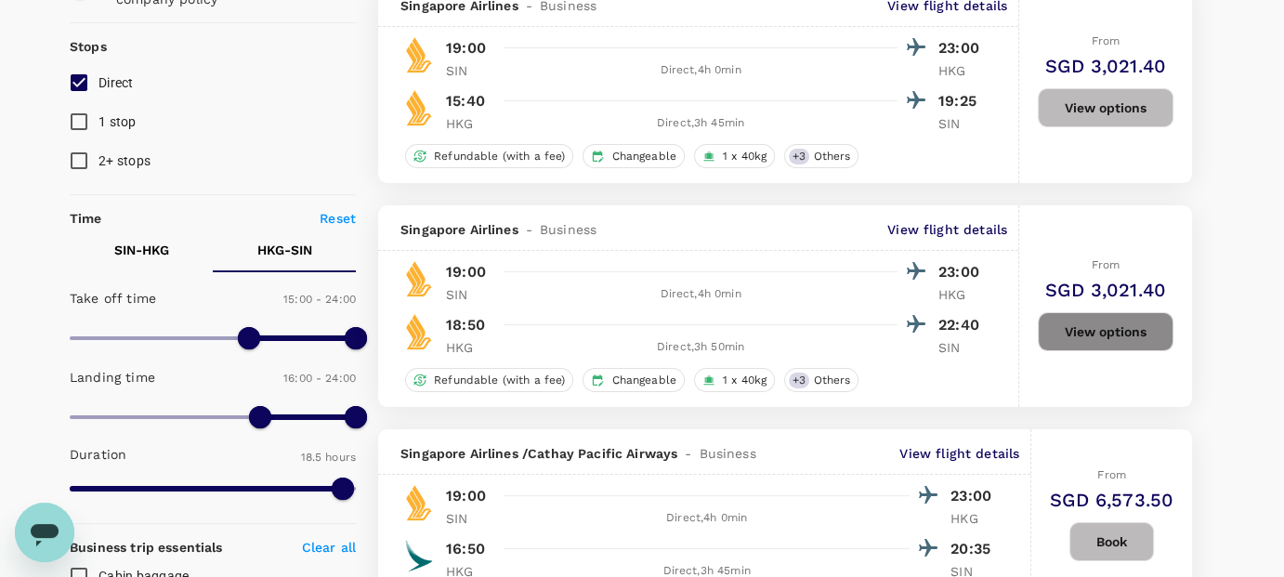
click at [1121, 328] on button "View options" at bounding box center [1106, 331] width 136 height 39
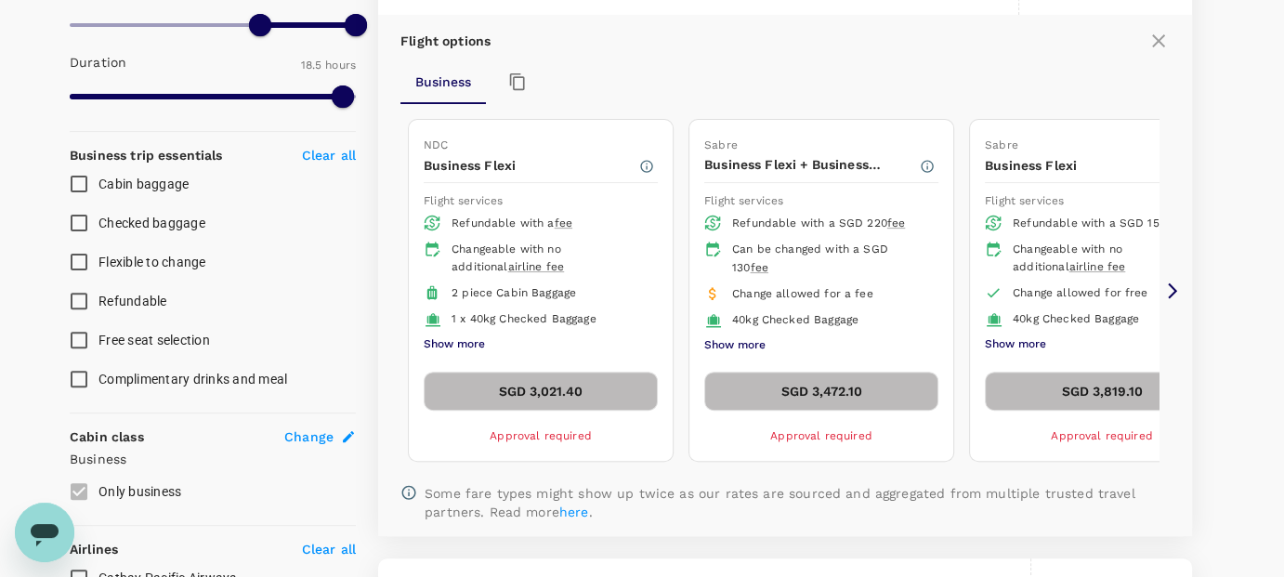
scroll to position [608, 0]
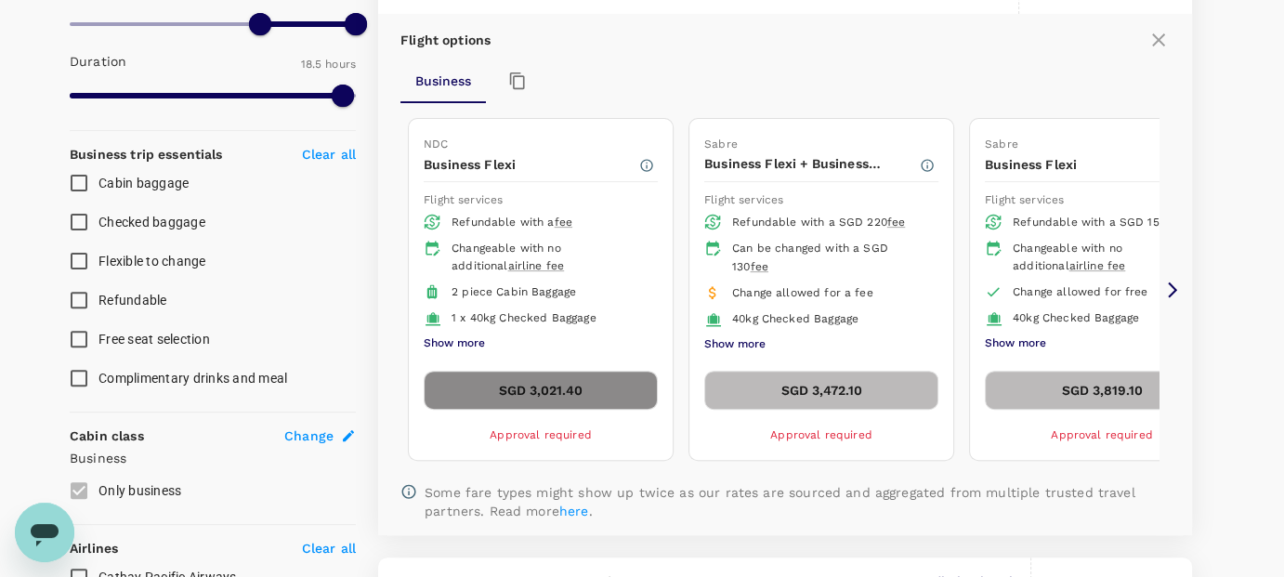
click at [552, 386] on button "SGD 3,021.40" at bounding box center [541, 390] width 234 height 39
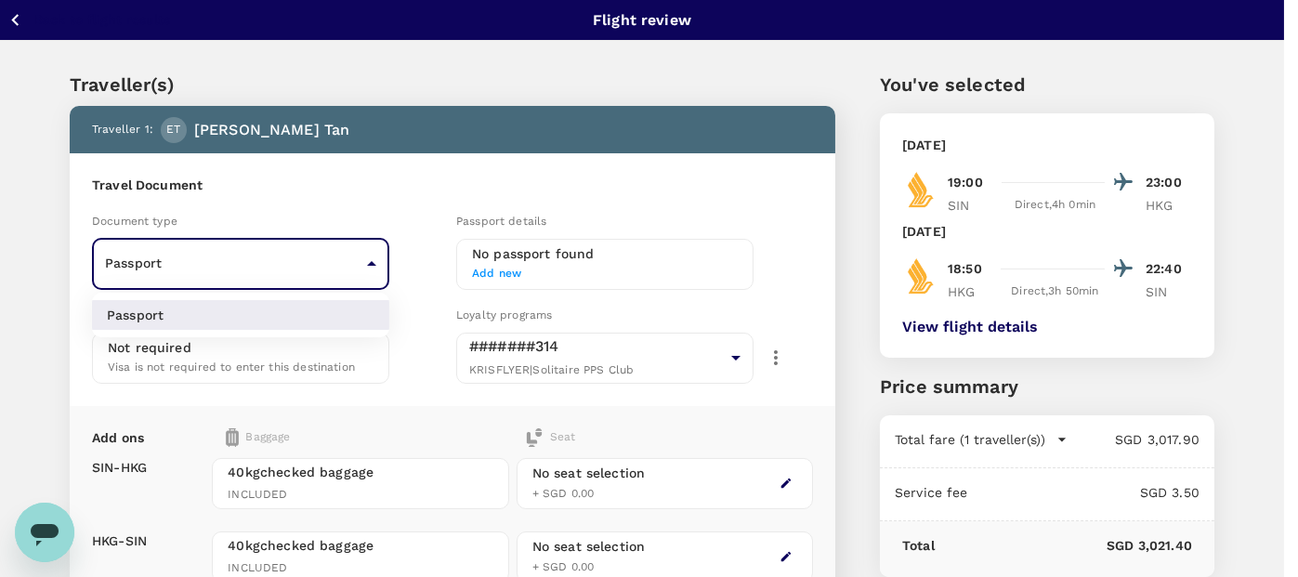
click at [295, 267] on body "Back to flight results Flight review Traveller(s) Traveller 1 : ET [PERSON_NAME…" at bounding box center [649, 427] width 1298 height 854
click at [410, 265] on div at bounding box center [649, 288] width 1298 height 577
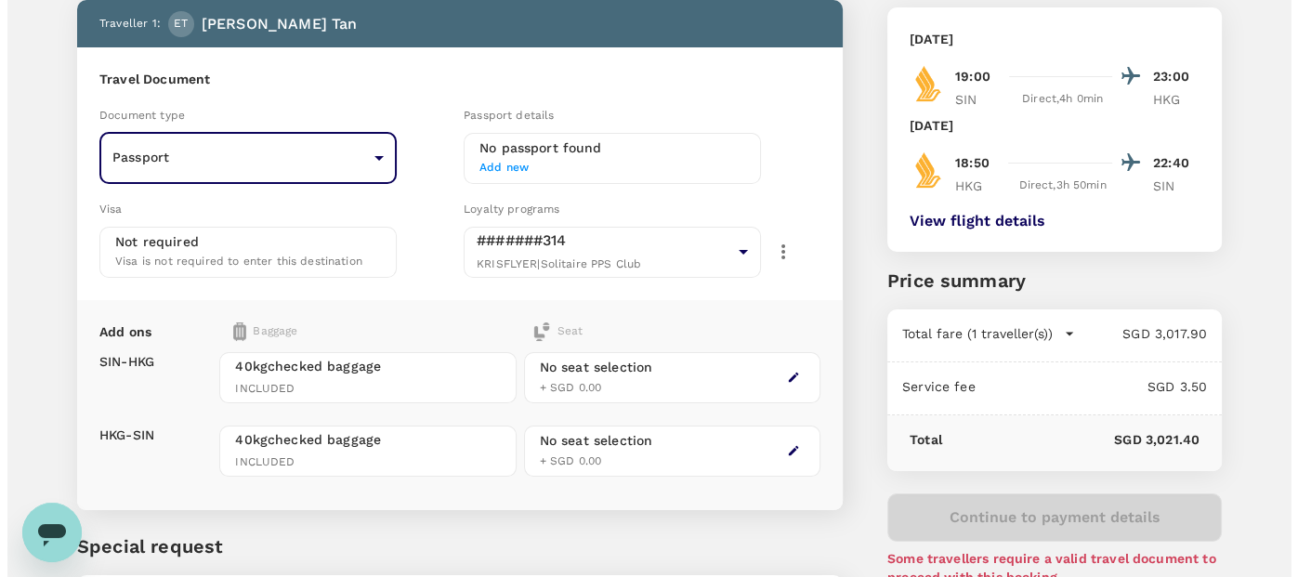
scroll to position [104, 0]
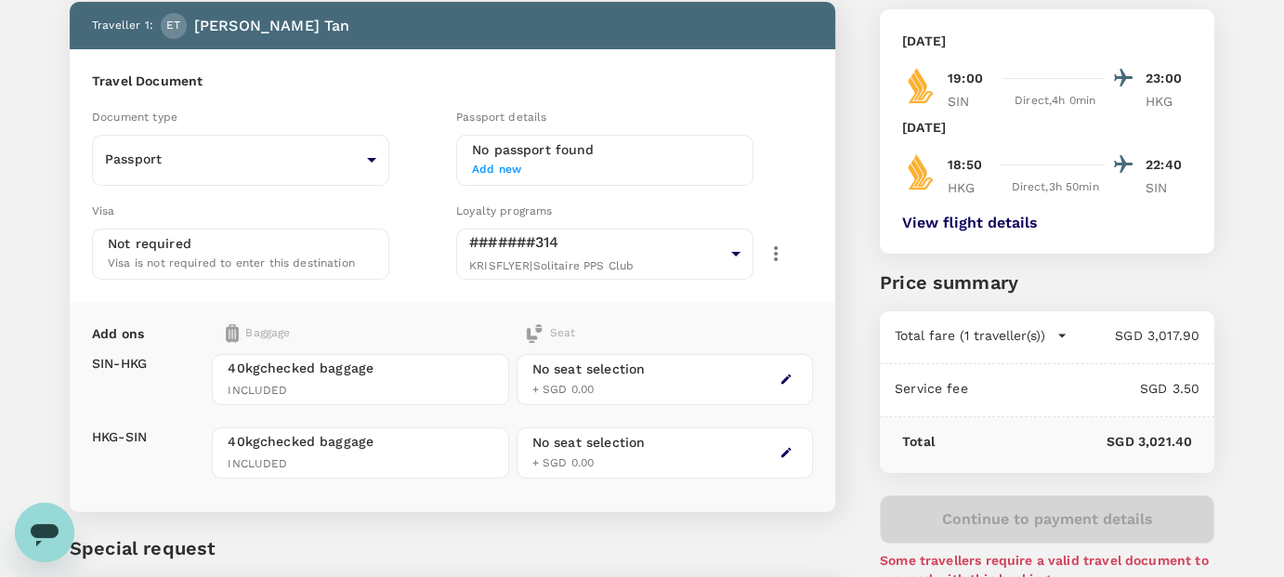
click at [995, 216] on button "View flight details" at bounding box center [970, 223] width 136 height 17
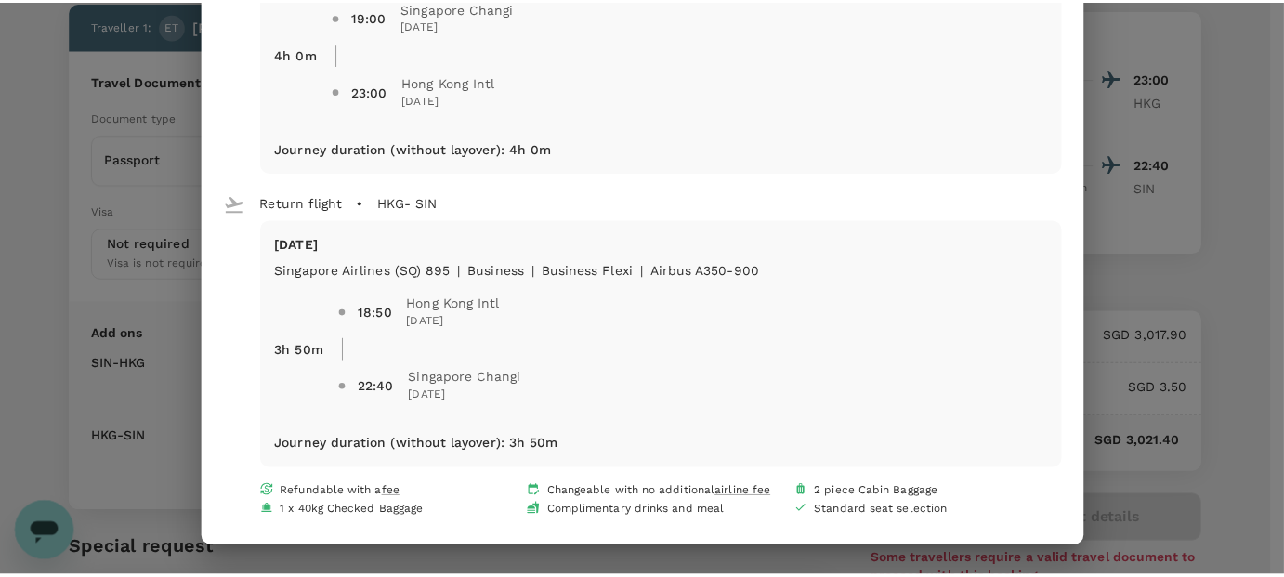
scroll to position [0, 0]
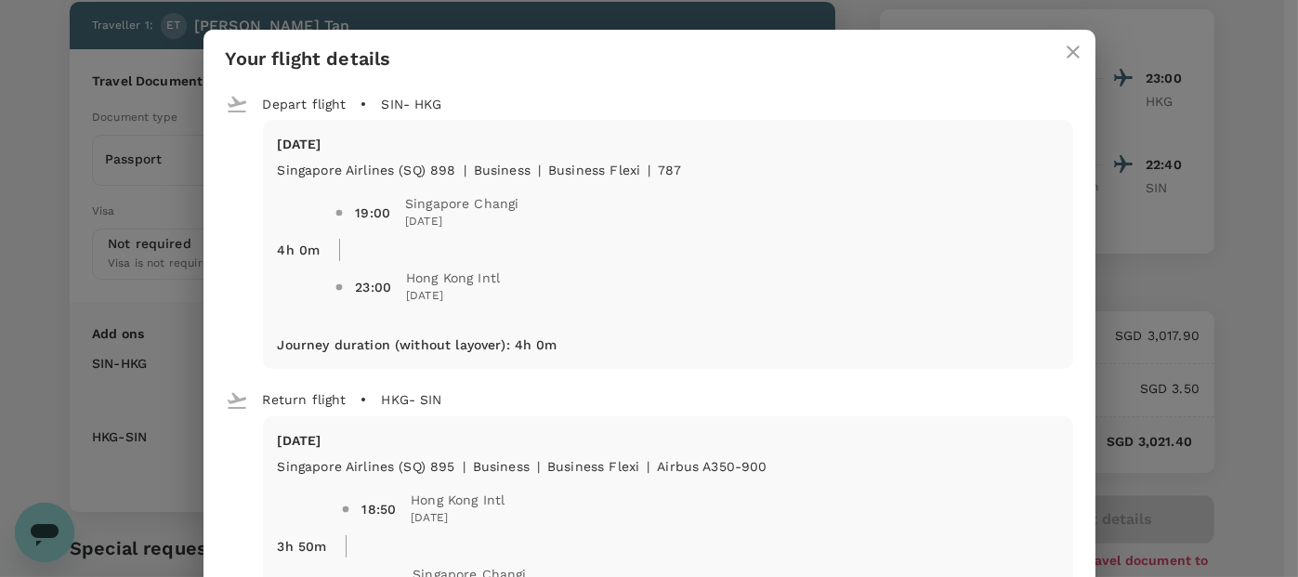
click at [1067, 49] on icon "close" at bounding box center [1073, 52] width 13 height 13
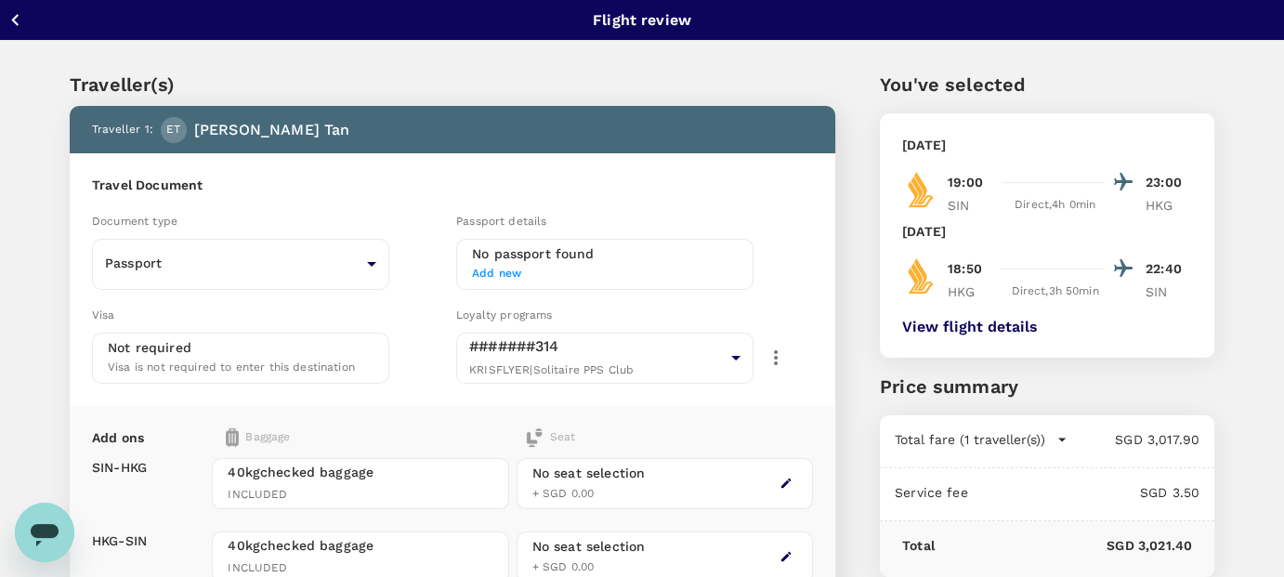
click at [626, 250] on h6 "No passport found" at bounding box center [605, 254] width 266 height 20
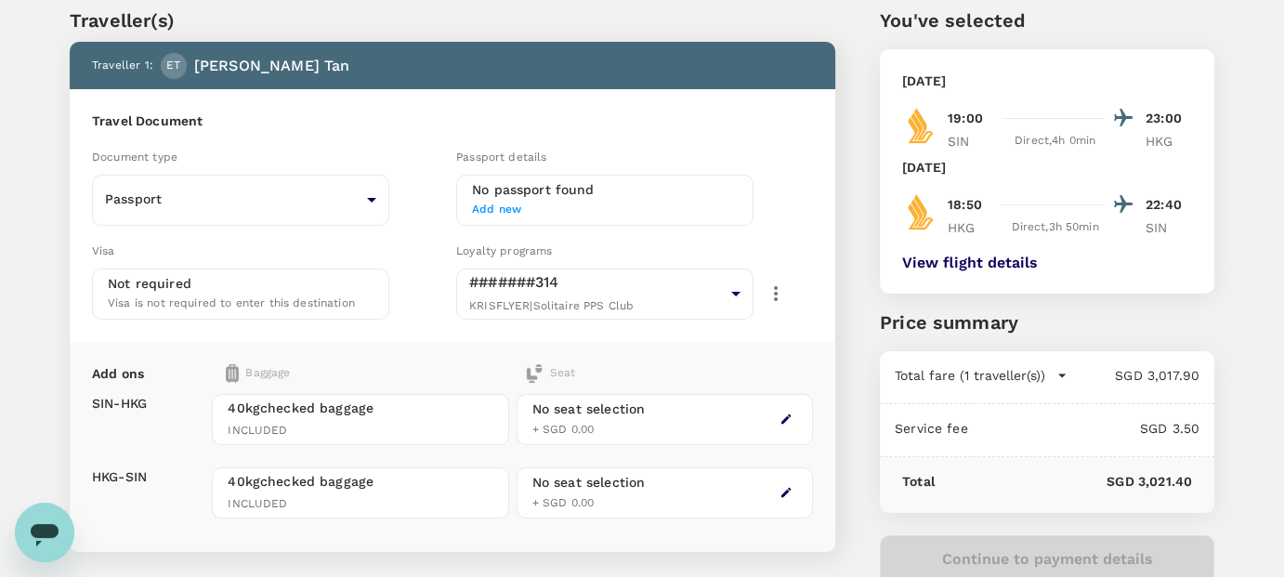
scroll to position [272, 0]
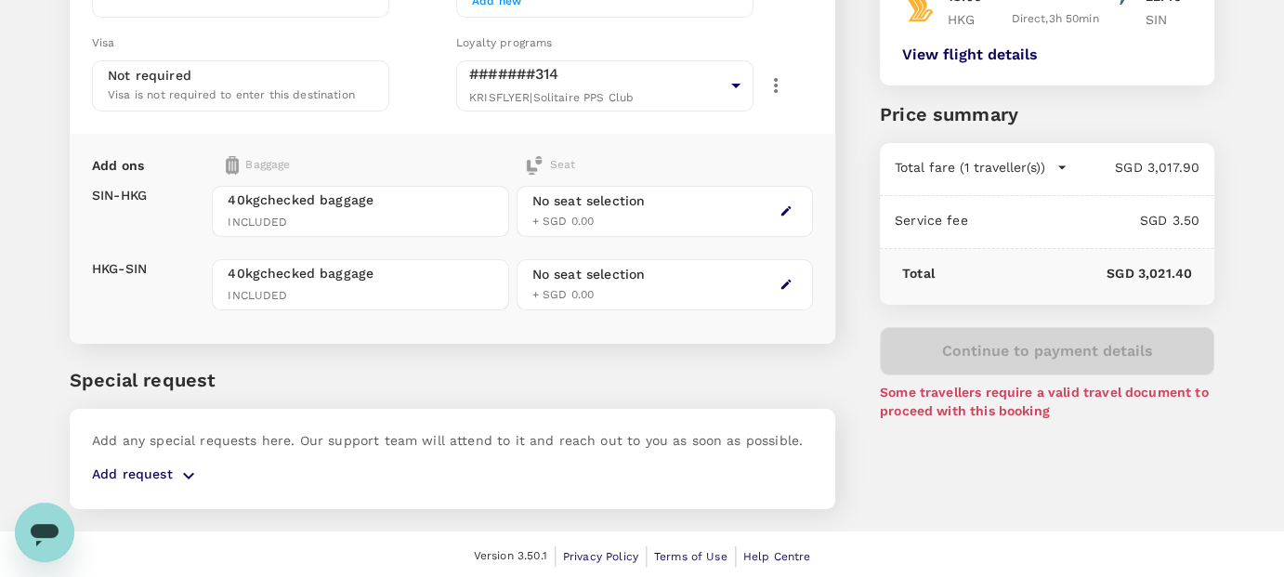
click at [974, 372] on div "Continue to payment details Some travellers require a valid travel document to …" at bounding box center [1047, 373] width 335 height 93
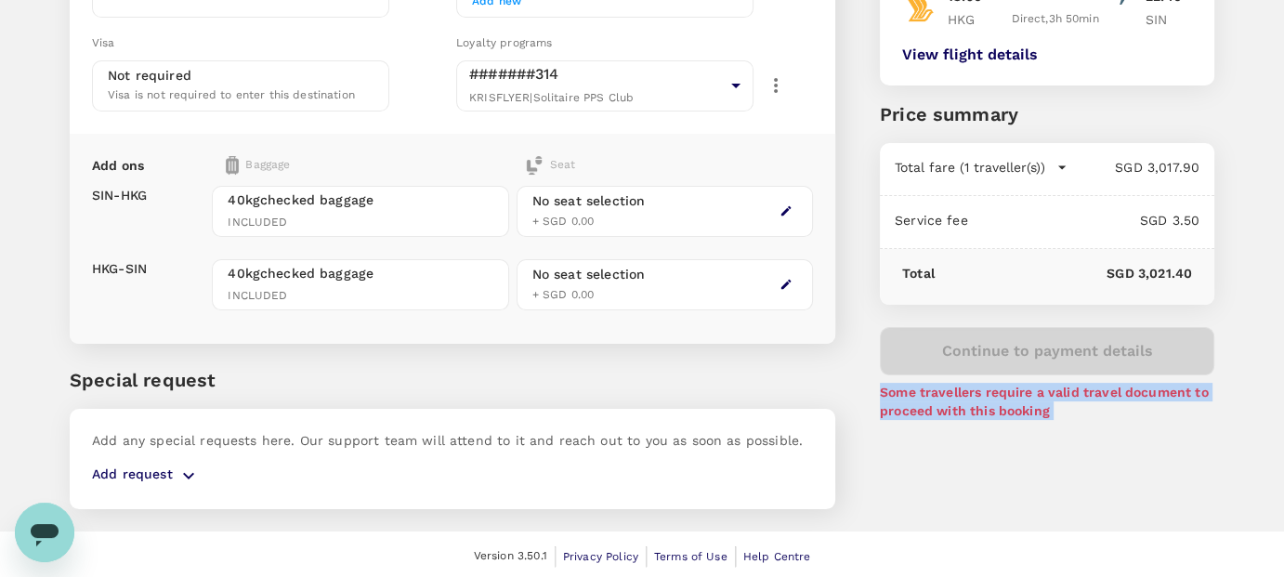
drag, startPoint x: 974, startPoint y: 372, endPoint x: 977, endPoint y: 348, distance: 23.4
click at [977, 348] on div "Continue to payment details Some travellers require a valid travel document to …" at bounding box center [1047, 373] width 335 height 93
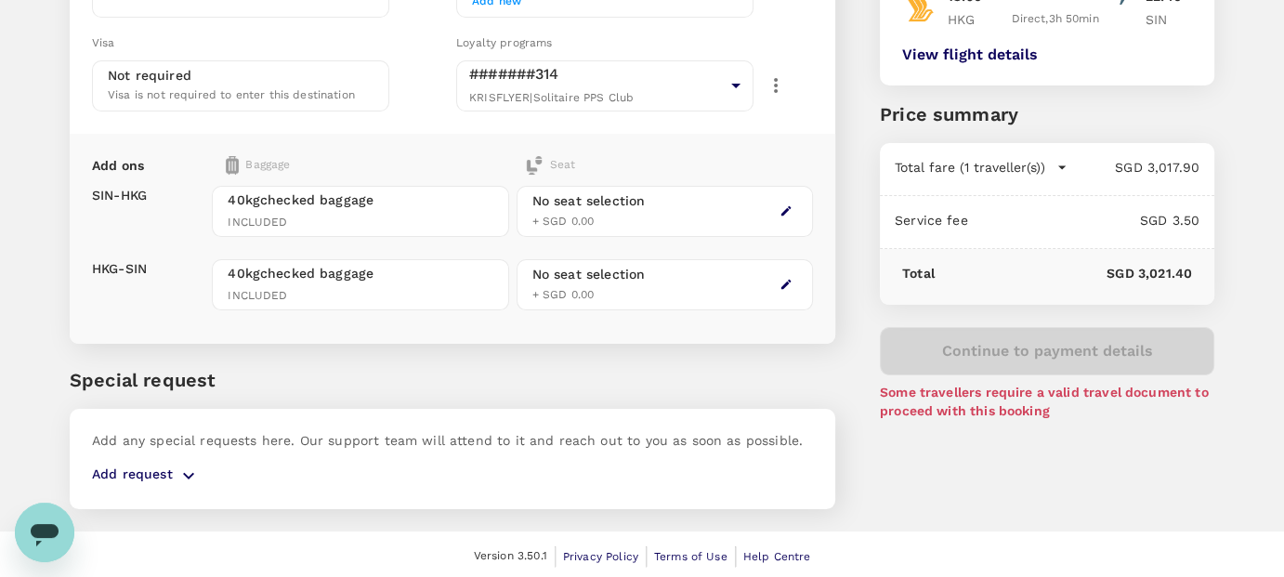
click at [977, 348] on div "Continue to payment details Some travellers require a valid travel document to …" at bounding box center [1047, 373] width 335 height 93
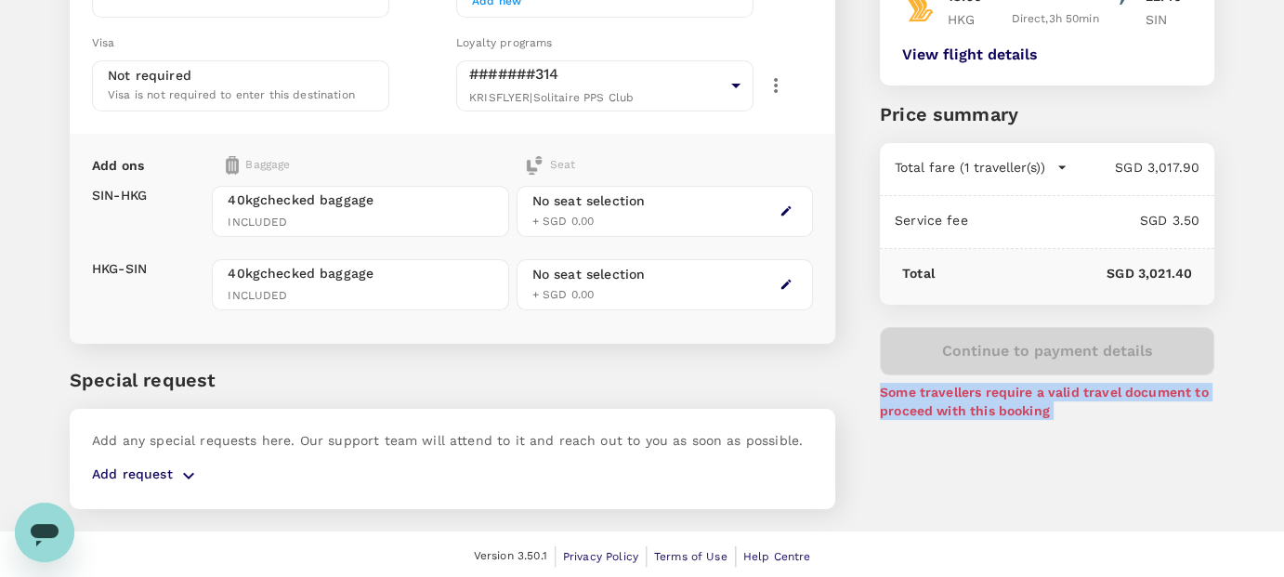
click at [977, 348] on div "Continue to payment details Some travellers require a valid travel document to …" at bounding box center [1047, 373] width 335 height 93
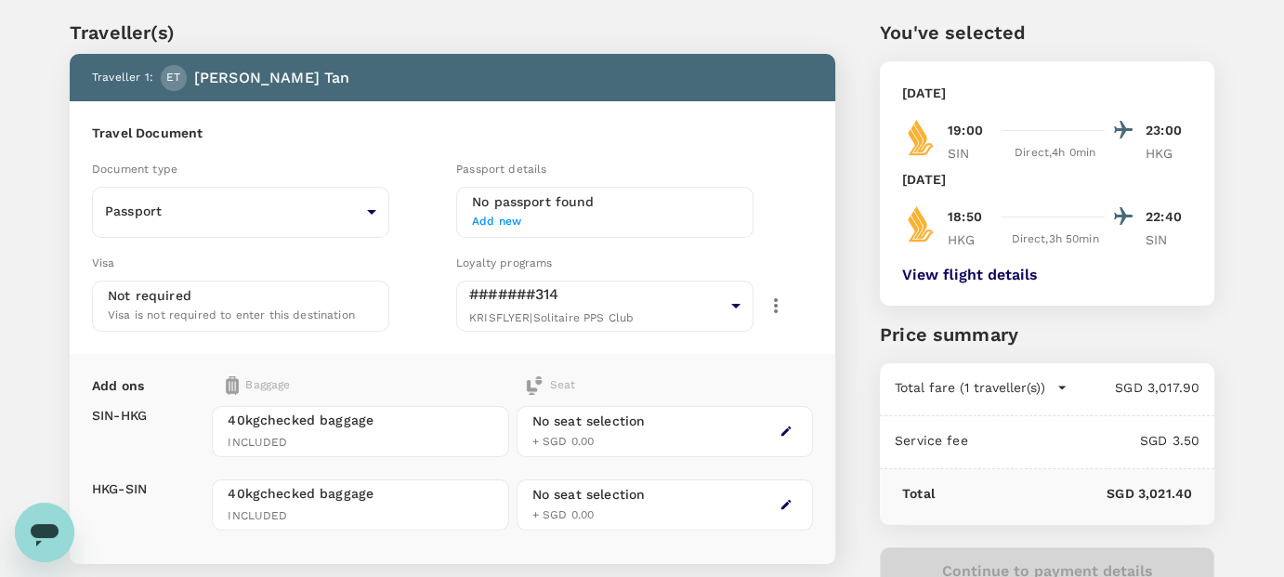
scroll to position [54, 0]
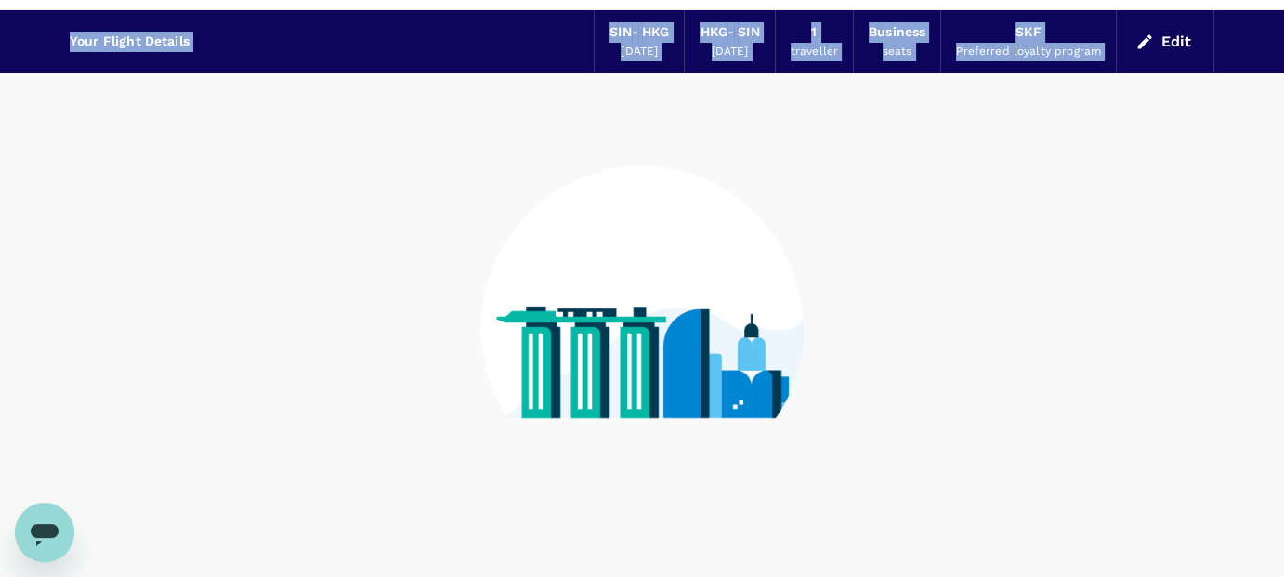
scroll to position [113, 0]
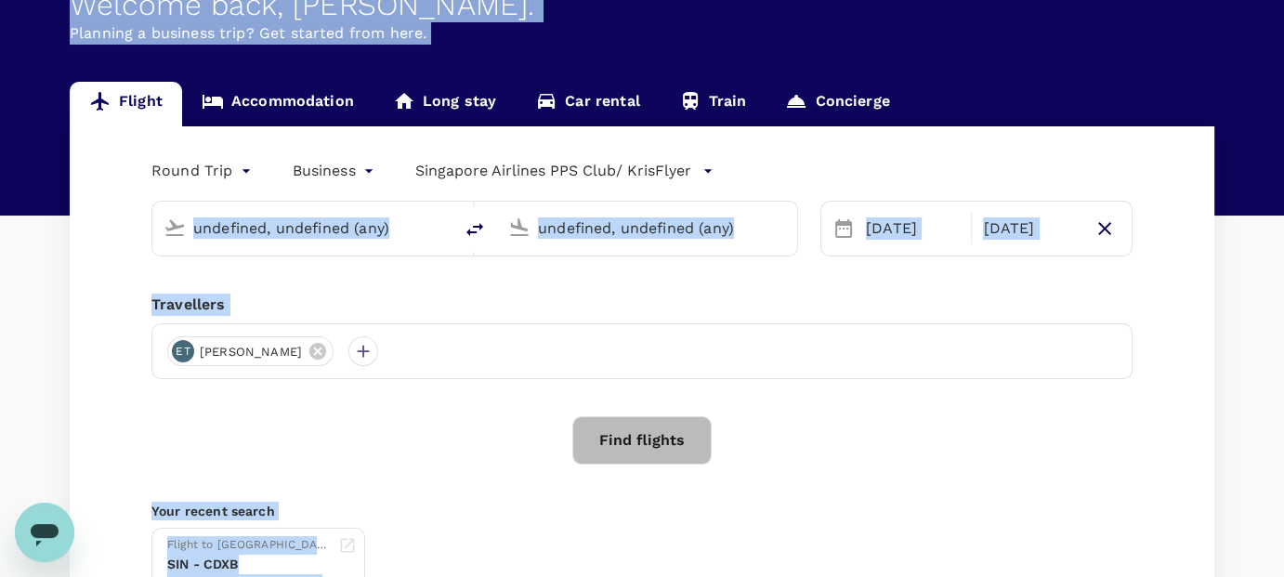
type input "Singapore Changi (SIN)"
type input "Hong Kong Intl (HKG)"
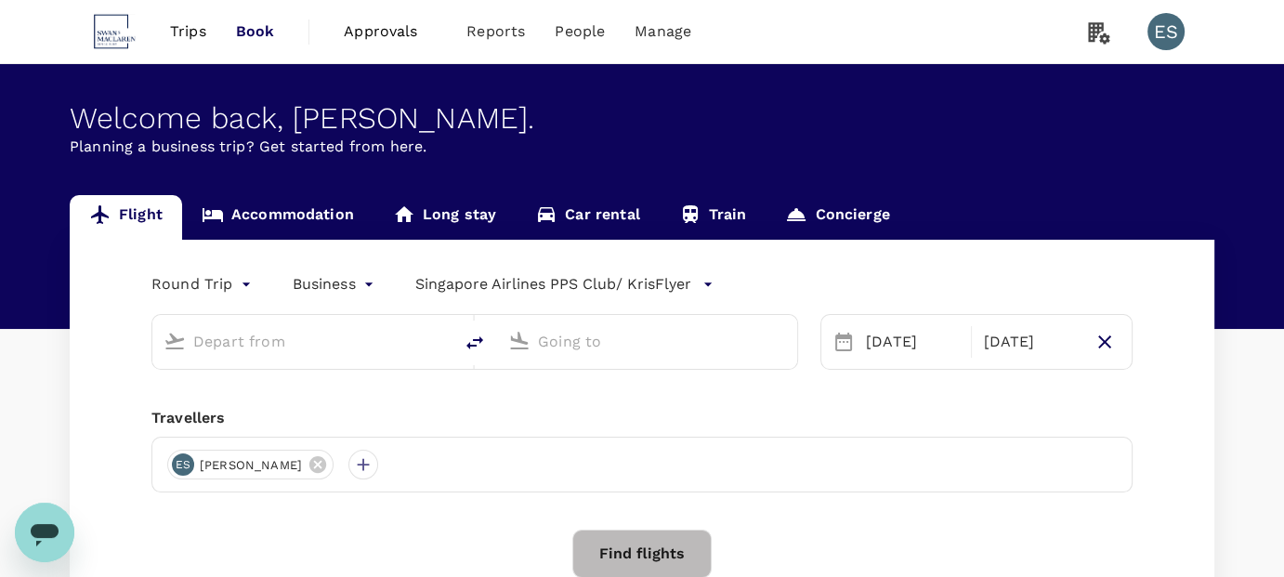
type input "Singapore Changi (SIN)"
type input "Hong Kong Intl (HKG)"
type input "Singapore Changi (SIN)"
type input "Hong Kong Intl (HKG)"
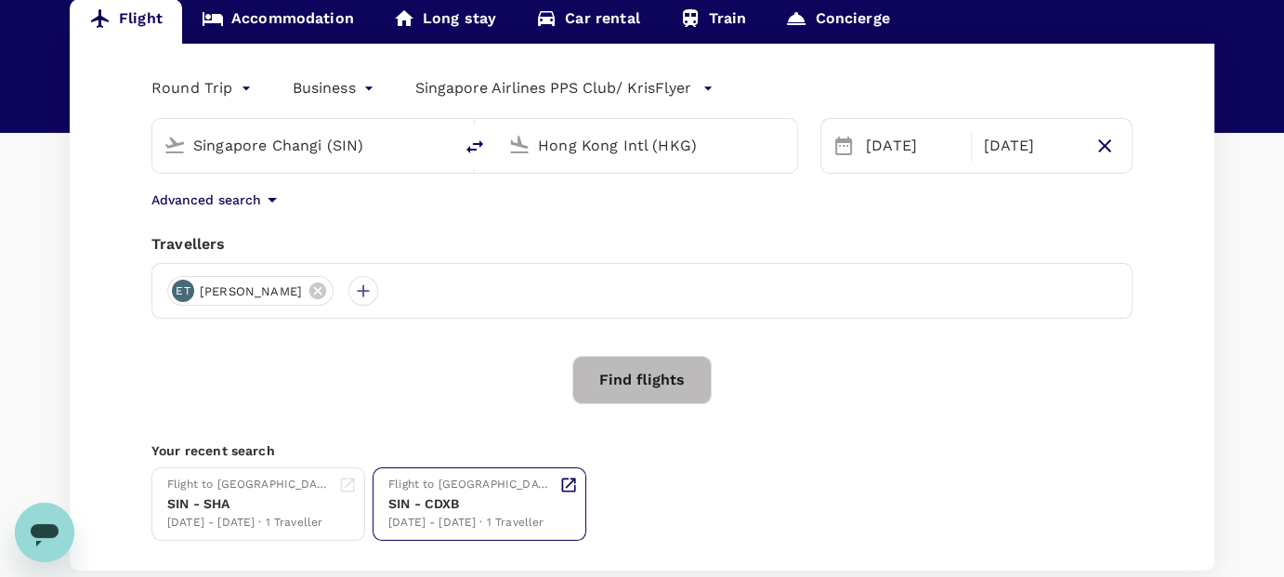
scroll to position [194, 0]
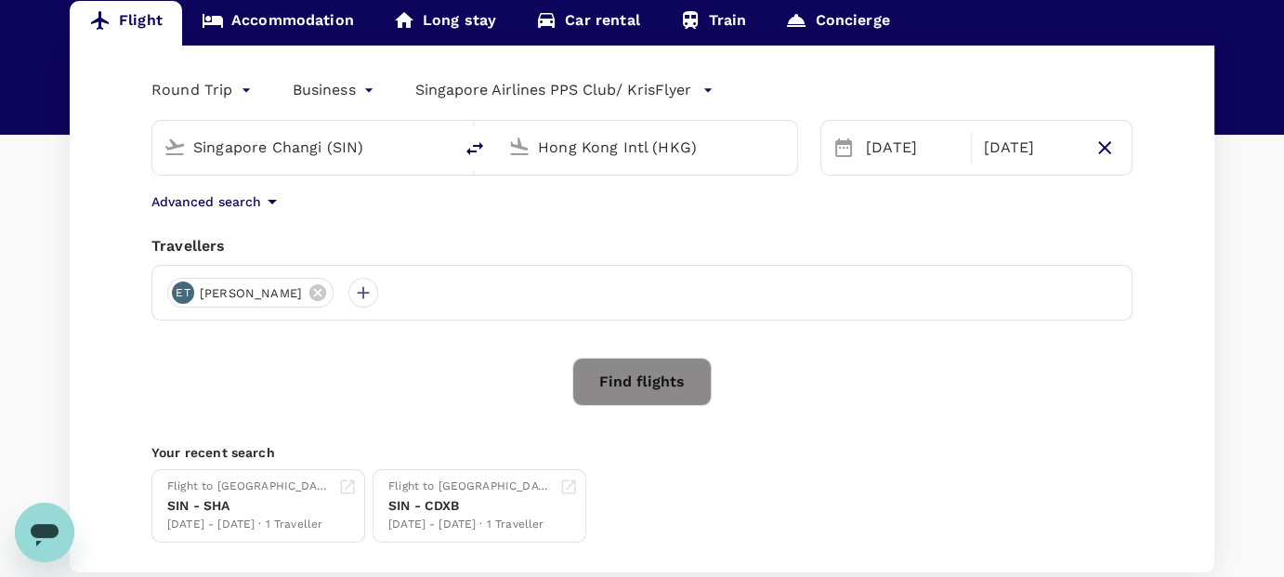
click at [634, 384] on button "Find flights" at bounding box center [641, 382] width 139 height 48
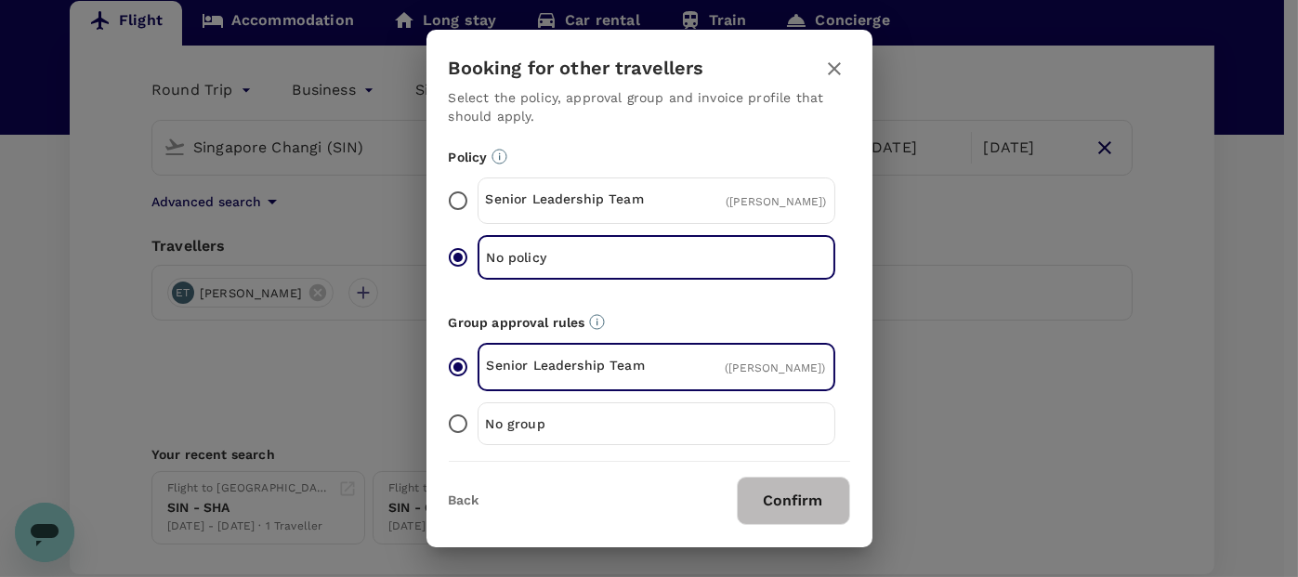
click at [578, 198] on p "Senior Leadership Team" at bounding box center [571, 199] width 171 height 19
click at [478, 198] on input "Senior Leadership Team ( [PERSON_NAME] )" at bounding box center [458, 200] width 39 height 39
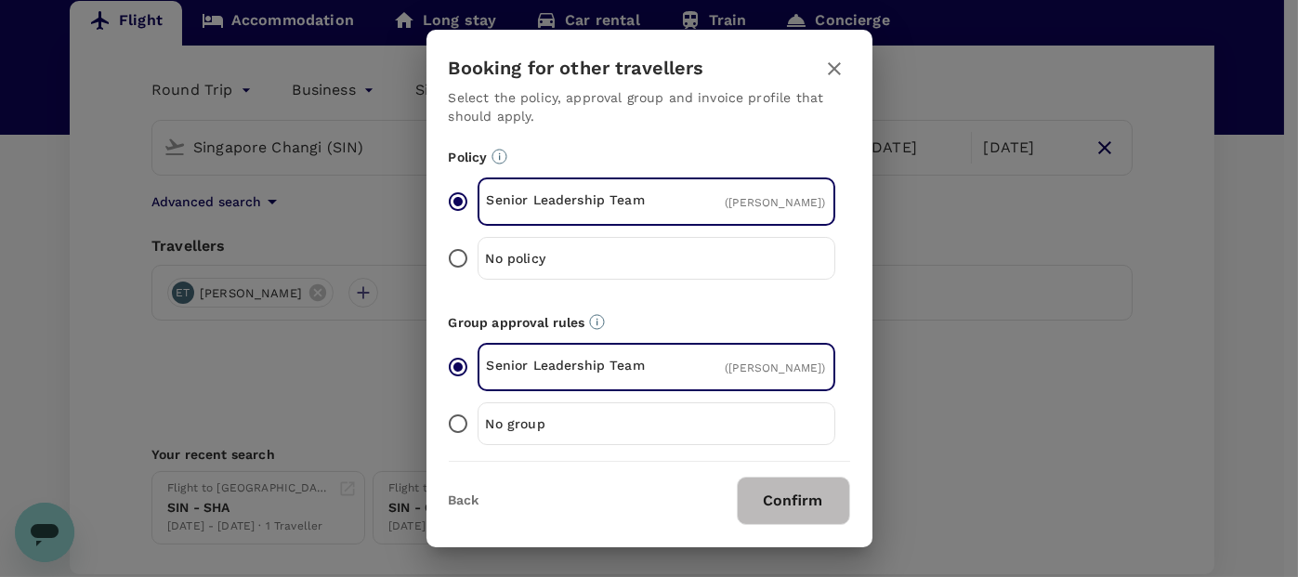
click at [573, 261] on p "No policy" at bounding box center [571, 258] width 171 height 19
click at [478, 261] on input "No policy" at bounding box center [458, 258] width 39 height 39
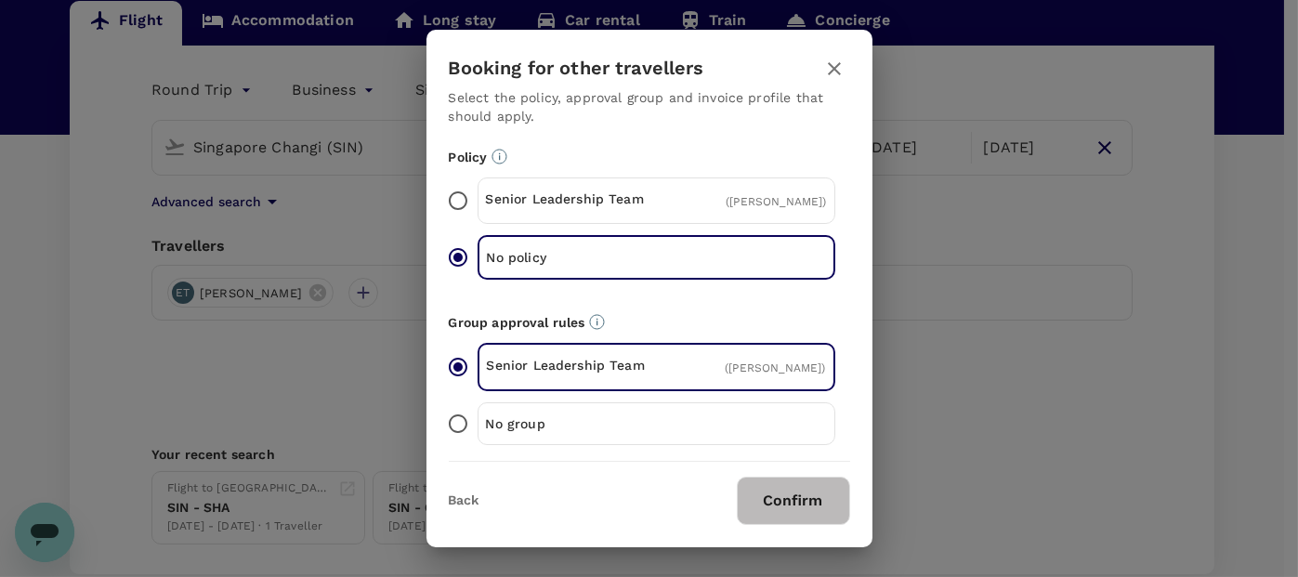
click at [577, 200] on p "Senior Leadership Team" at bounding box center [571, 199] width 171 height 19
click at [478, 200] on input "Senior Leadership Team ( [PERSON_NAME] )" at bounding box center [458, 200] width 39 height 39
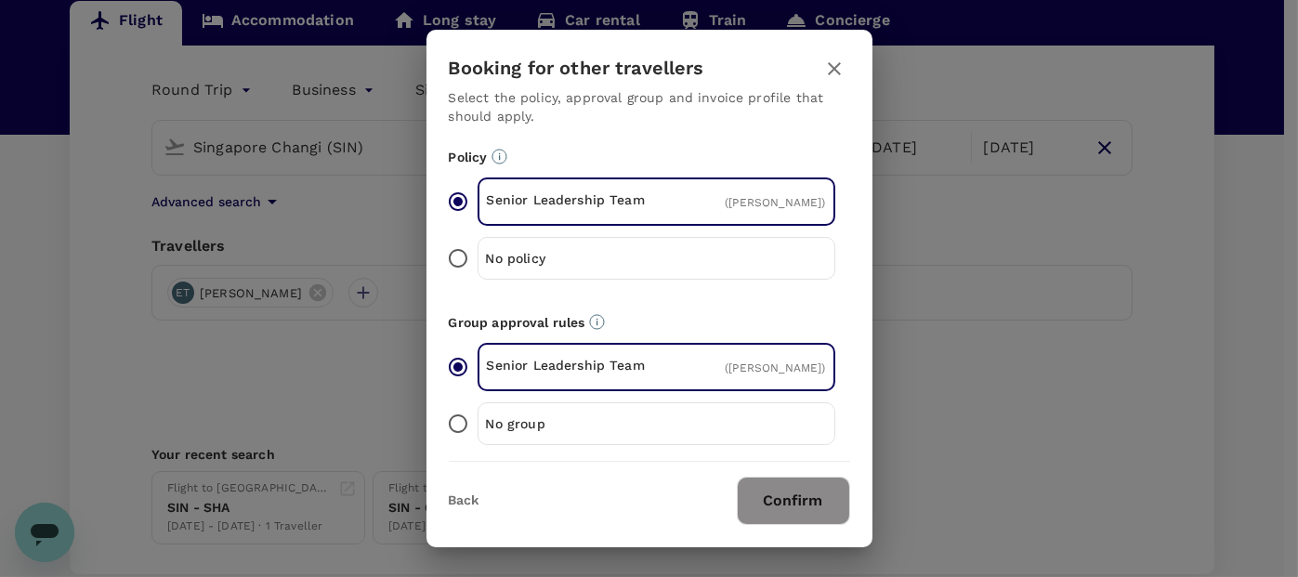
click at [773, 492] on button "Confirm" at bounding box center [793, 501] width 113 height 48
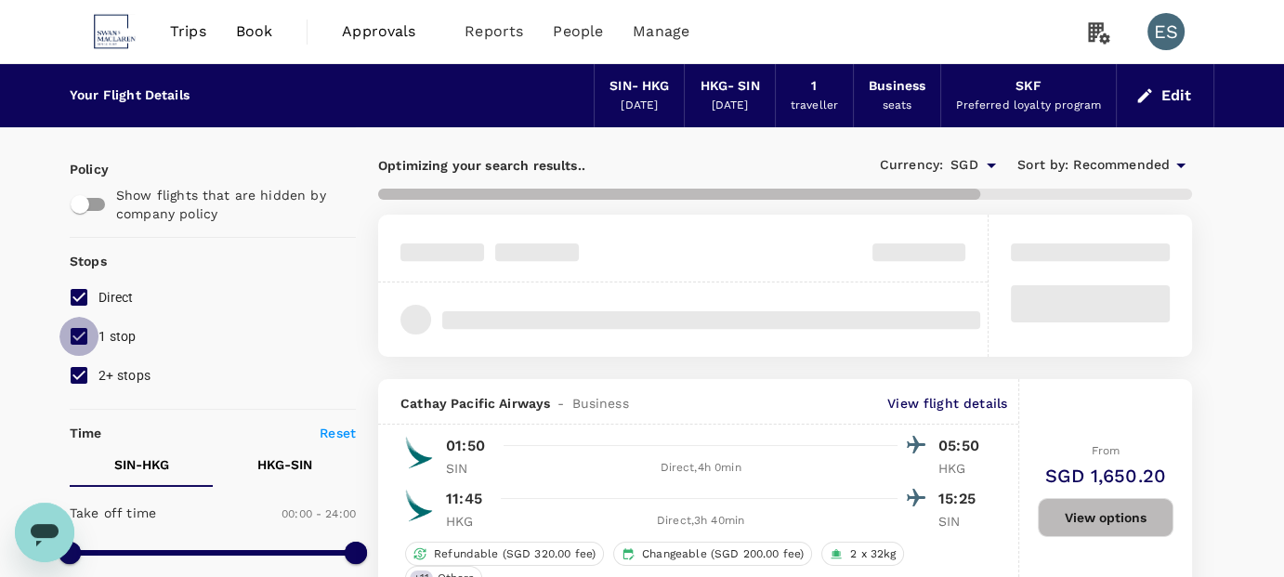
click at [82, 339] on input "1 stop" at bounding box center [78, 336] width 39 height 39
checkbox input "false"
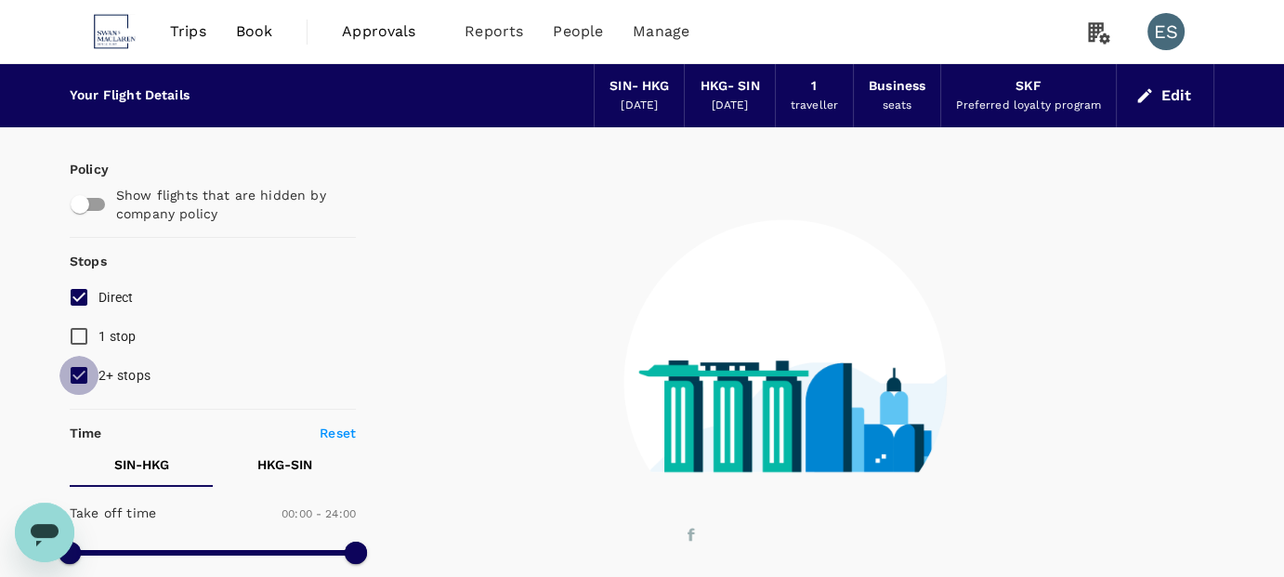
click at [75, 375] on input "2+ stops" at bounding box center [78, 375] width 39 height 39
checkbox input "false"
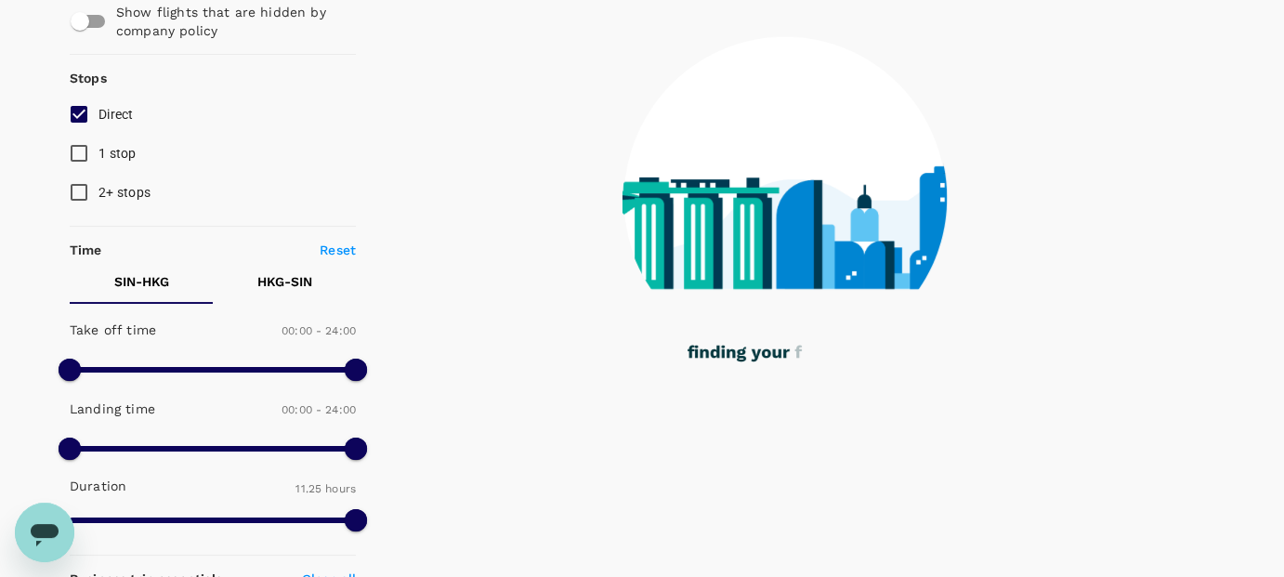
scroll to position [277, 0]
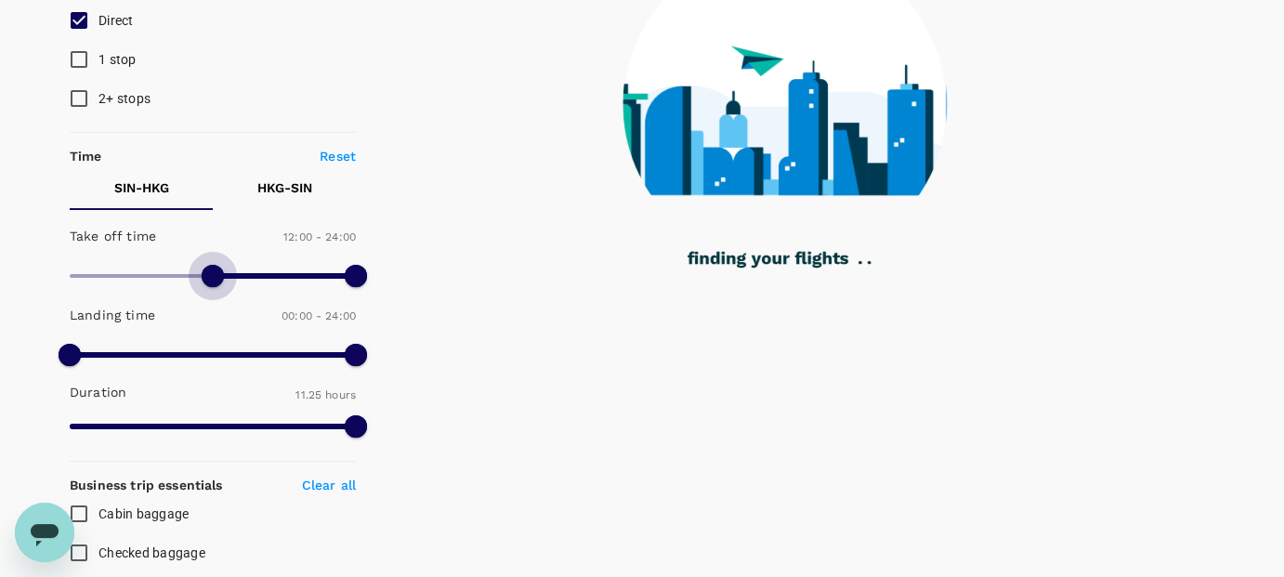
type input "960"
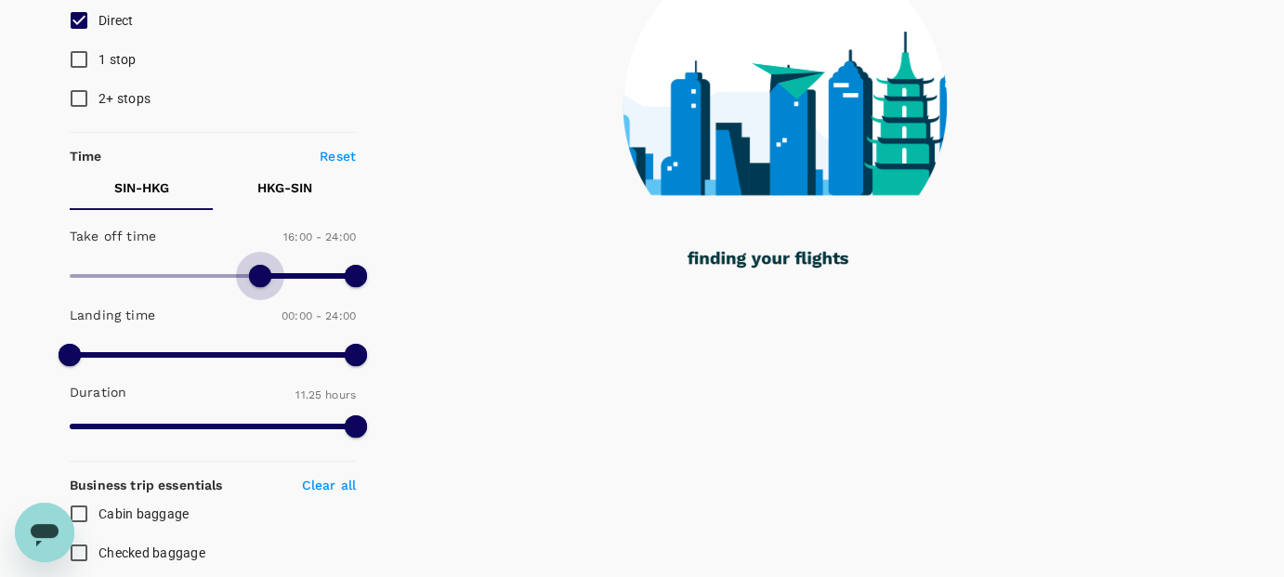
drag, startPoint x: 84, startPoint y: 277, endPoint x: 260, endPoint y: 269, distance: 176.7
click at [260, 269] on span at bounding box center [260, 276] width 22 height 22
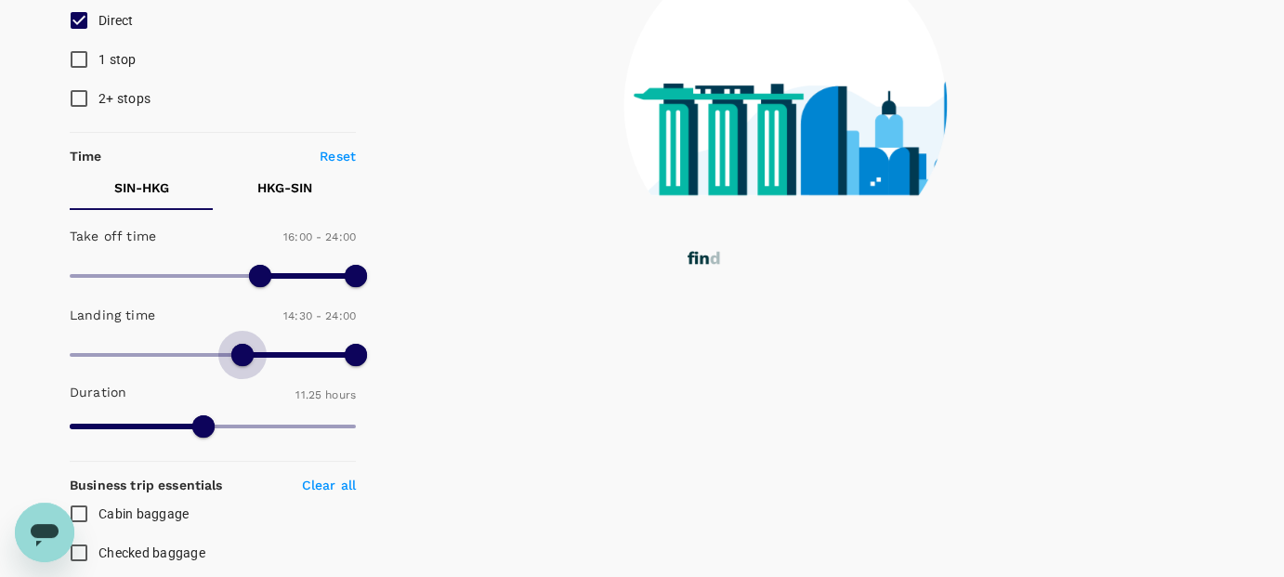
type input "930"
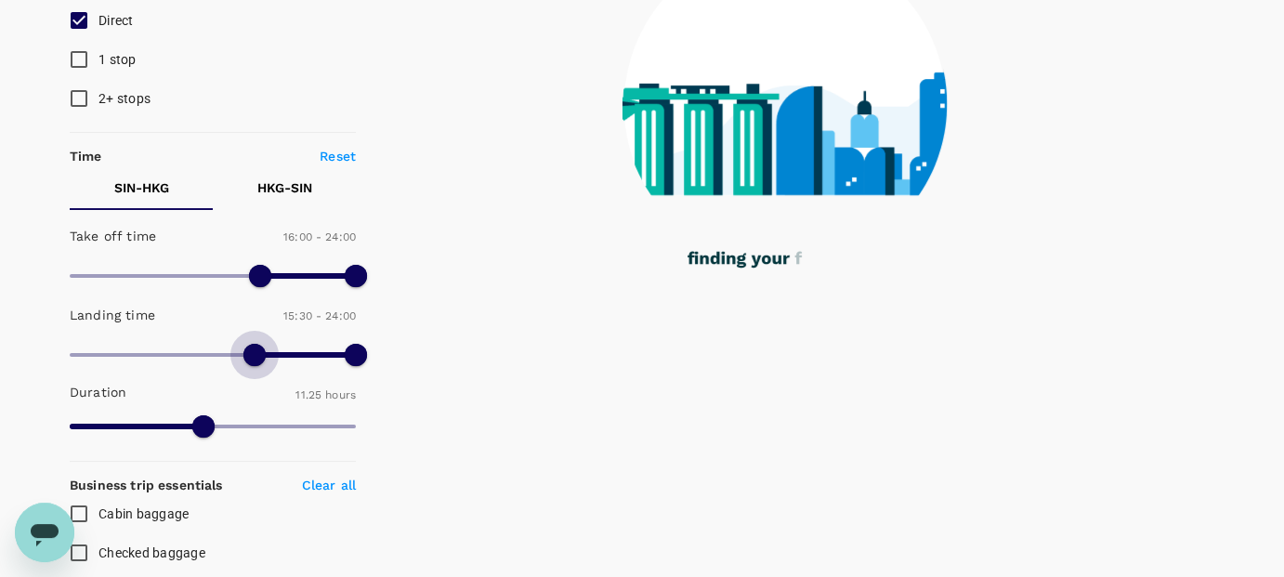
drag, startPoint x: 72, startPoint y: 346, endPoint x: 254, endPoint y: 365, distance: 182.2
click at [254, 365] on span at bounding box center [254, 355] width 22 height 22
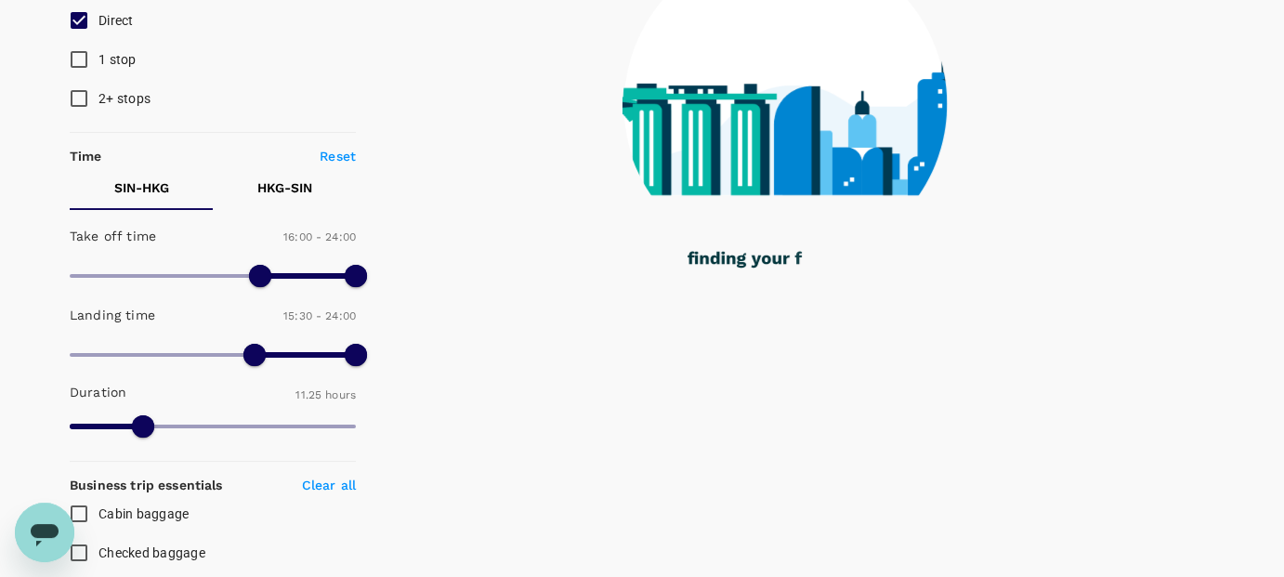
drag, startPoint x: 284, startPoint y: 187, endPoint x: 55, endPoint y: 276, distance: 246.2
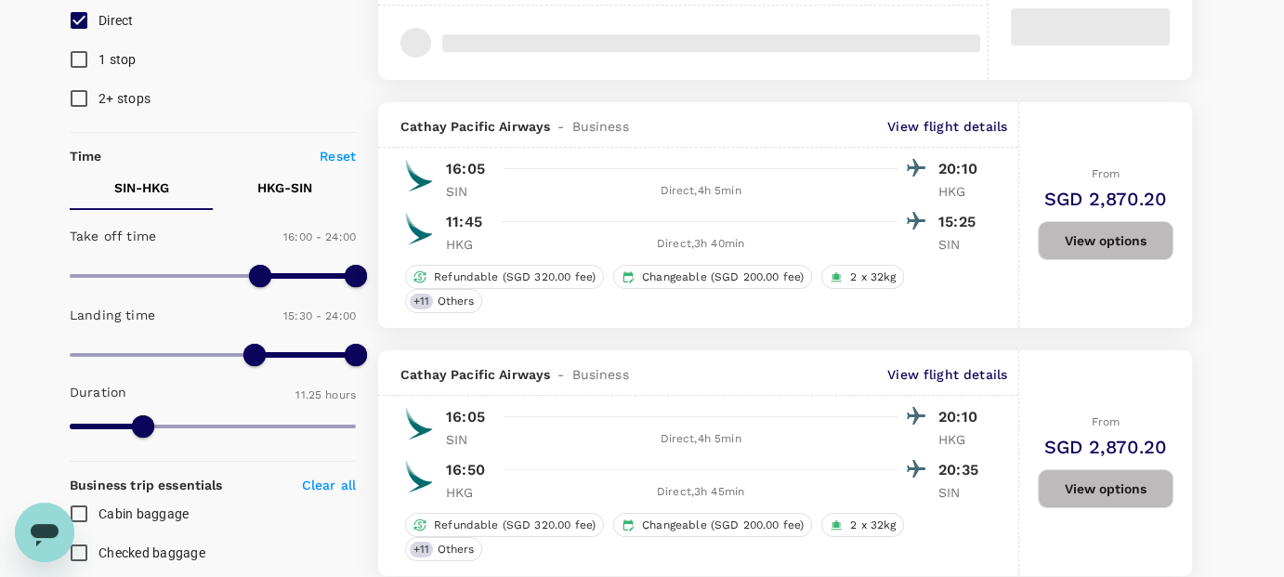
type input "SGD"
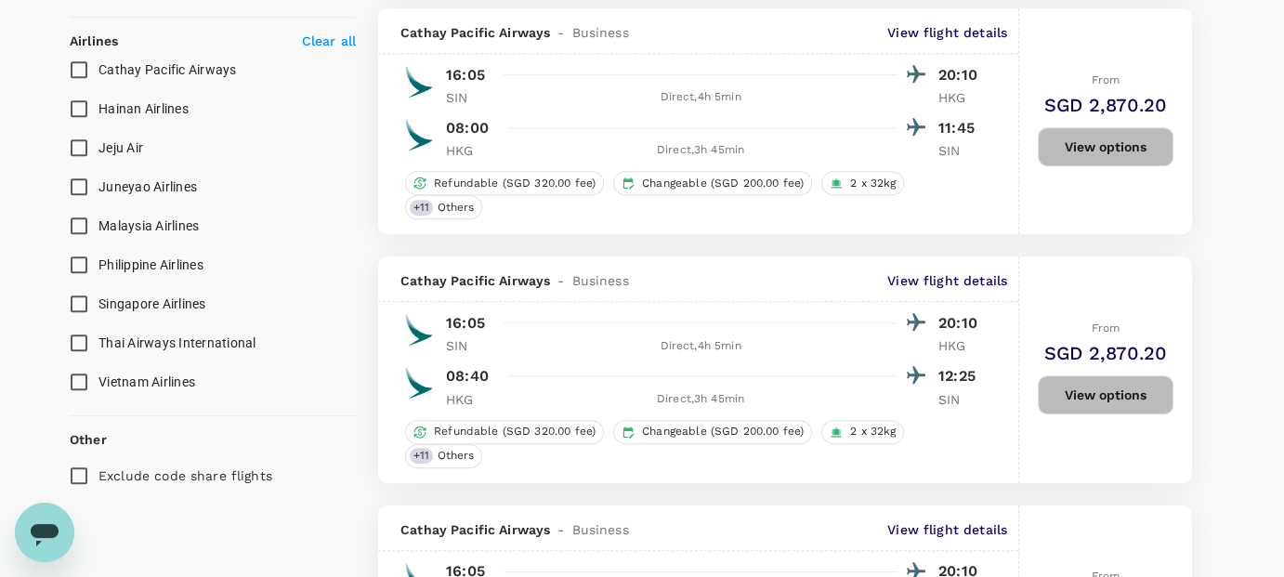
scroll to position [1115, 0]
click at [79, 307] on input "Singapore Airlines" at bounding box center [78, 303] width 39 height 39
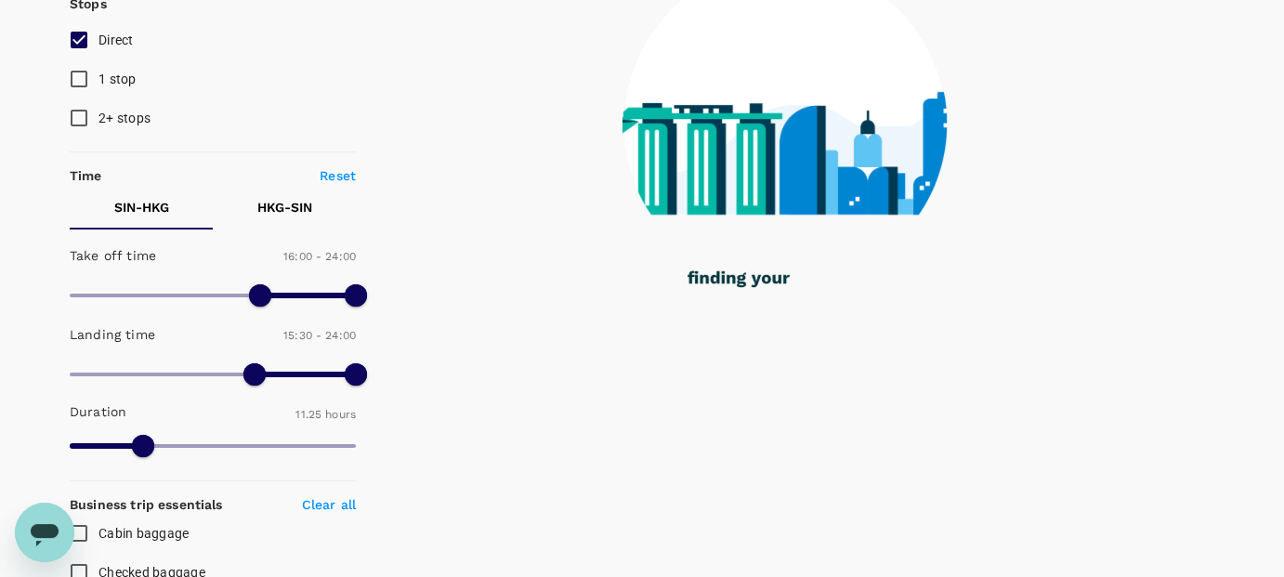
checkbox input "false"
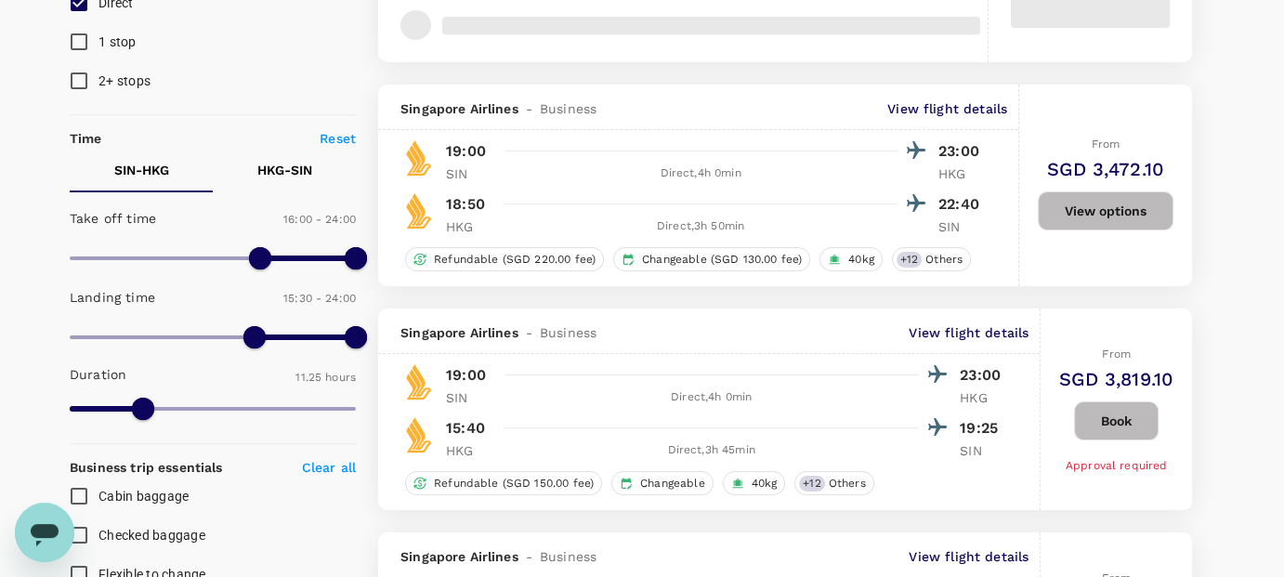
scroll to position [309, 0]
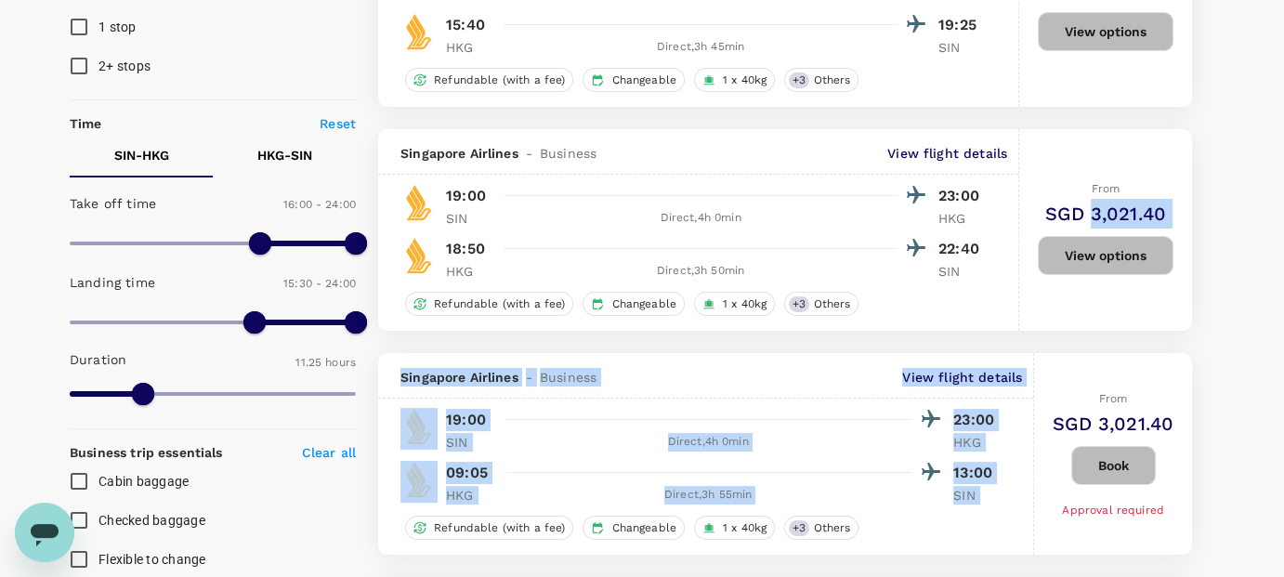
drag, startPoint x: 1092, startPoint y: 199, endPoint x: 1084, endPoint y: 335, distance: 136.8
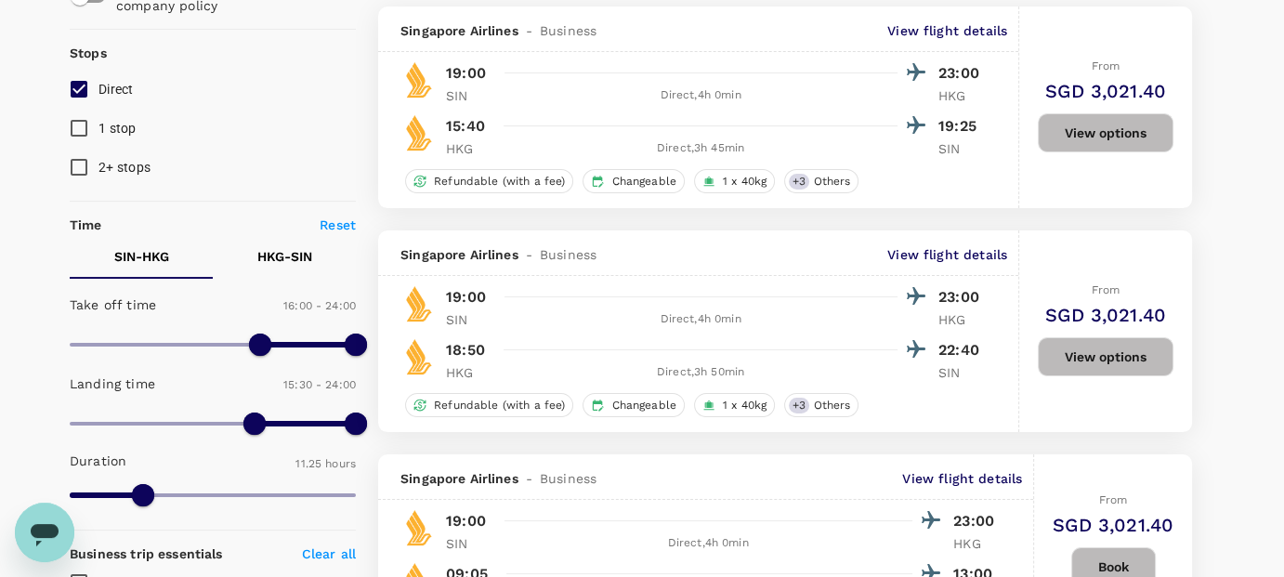
scroll to position [223, 0]
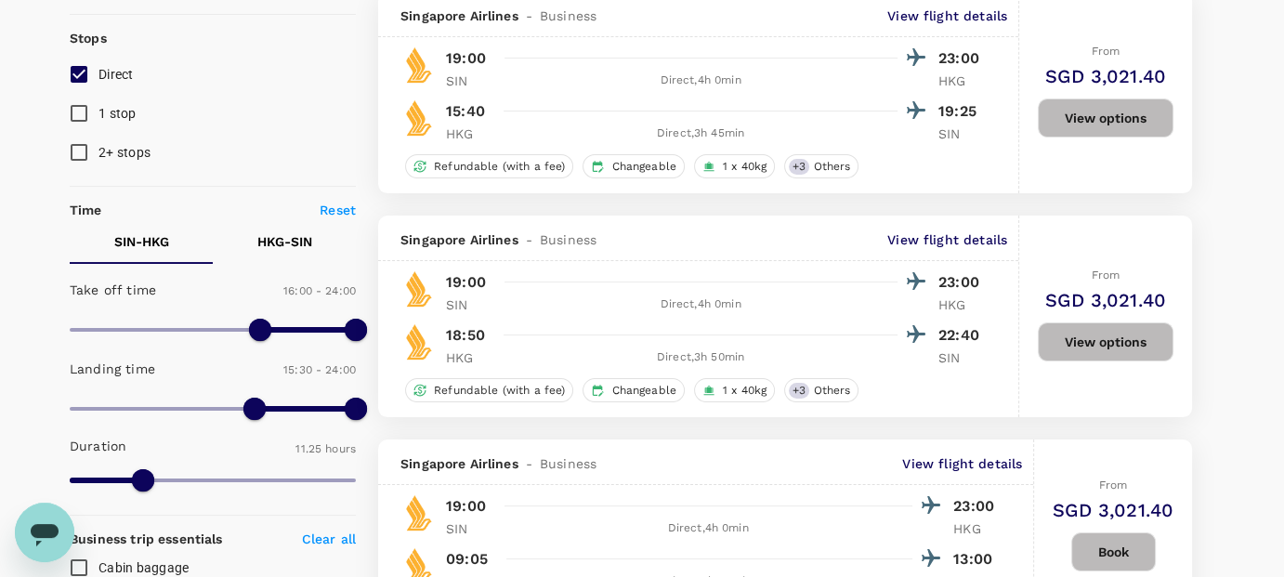
checkbox input "false"
checkbox input "true"
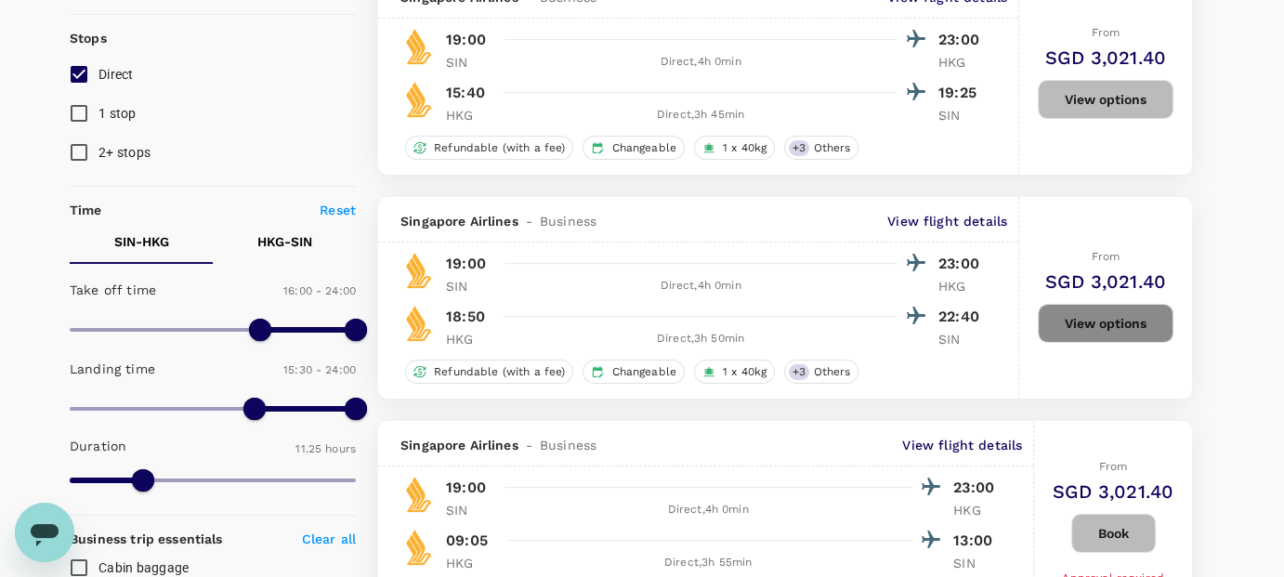
click at [1087, 316] on button "View options" at bounding box center [1106, 323] width 136 height 39
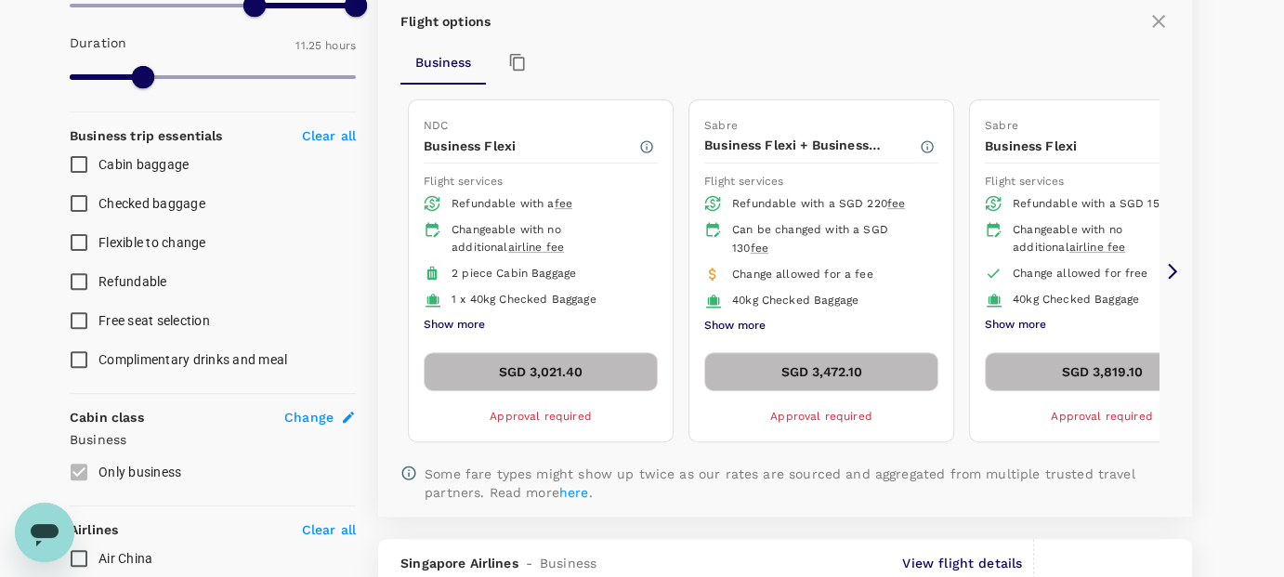
scroll to position [628, 0]
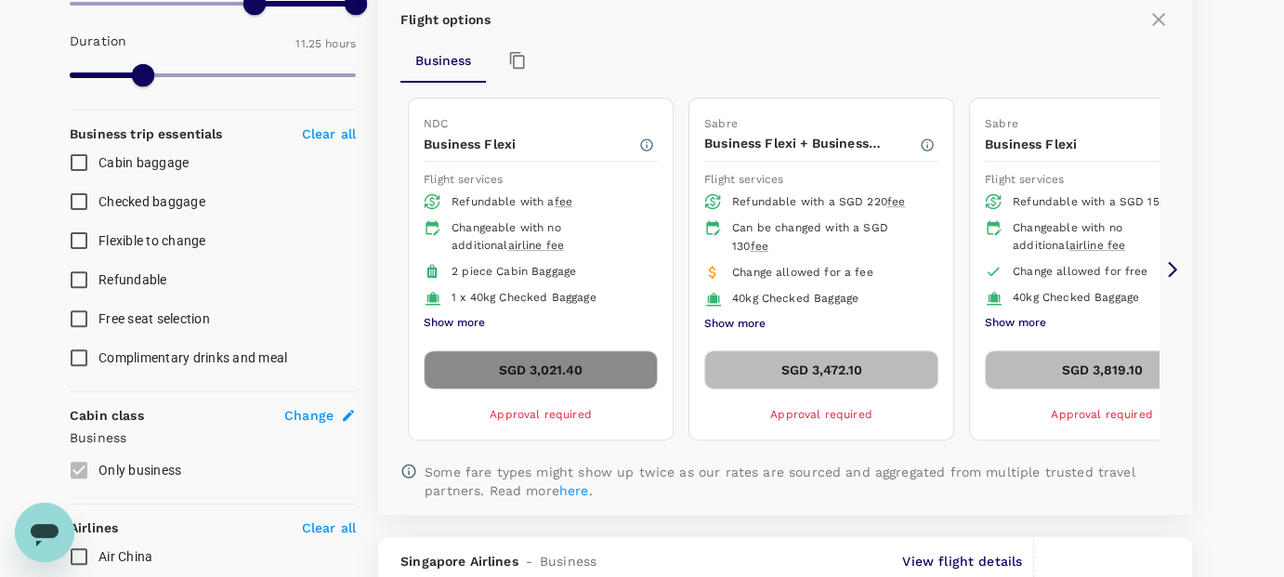
click at [522, 361] on button "SGD 3,021.40" at bounding box center [541, 369] width 234 height 39
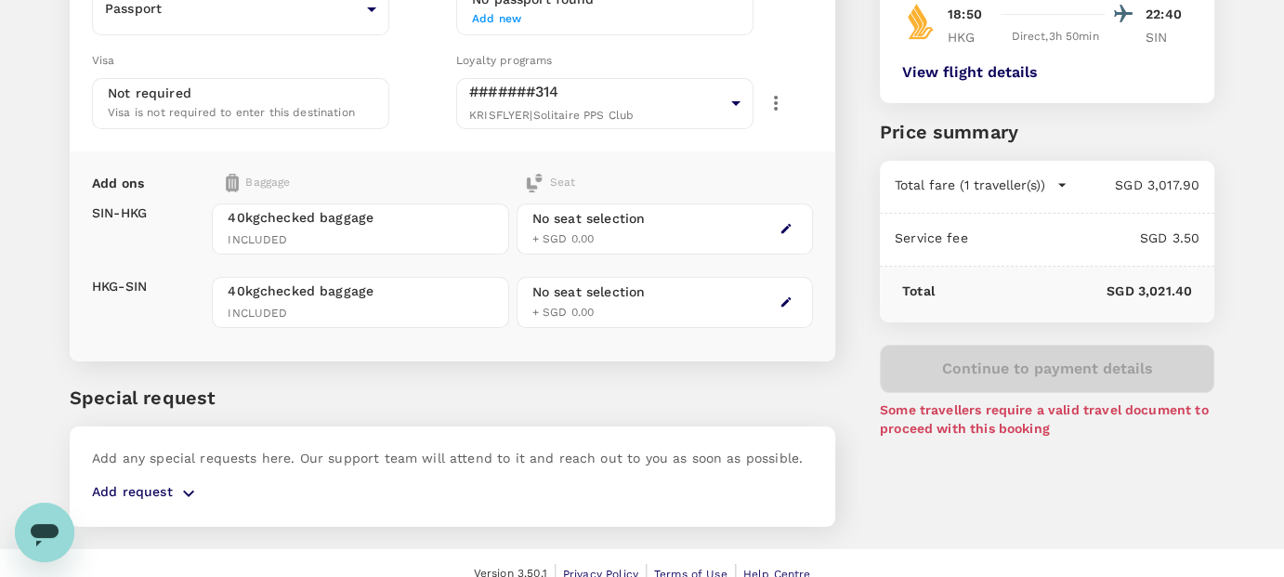
scroll to position [256, 0]
click at [996, 355] on div "Continue to payment details Some travellers require a valid travel document to …" at bounding box center [1047, 389] width 335 height 93
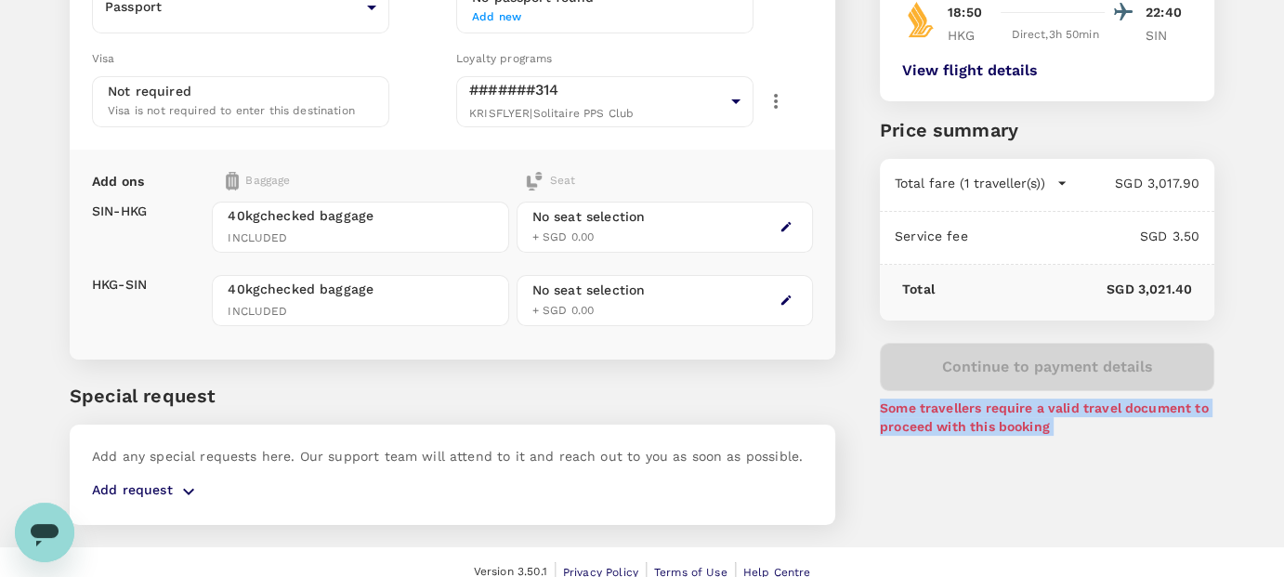
click at [996, 355] on div "Continue to payment details Some travellers require a valid travel document to …" at bounding box center [1047, 389] width 335 height 93
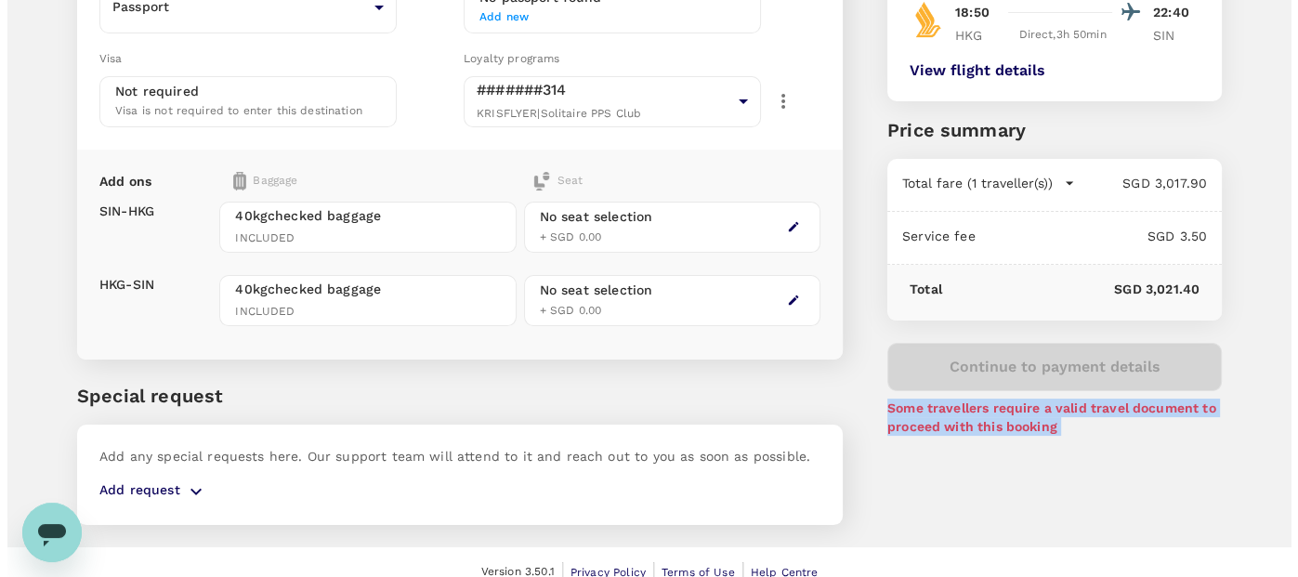
scroll to position [86, 0]
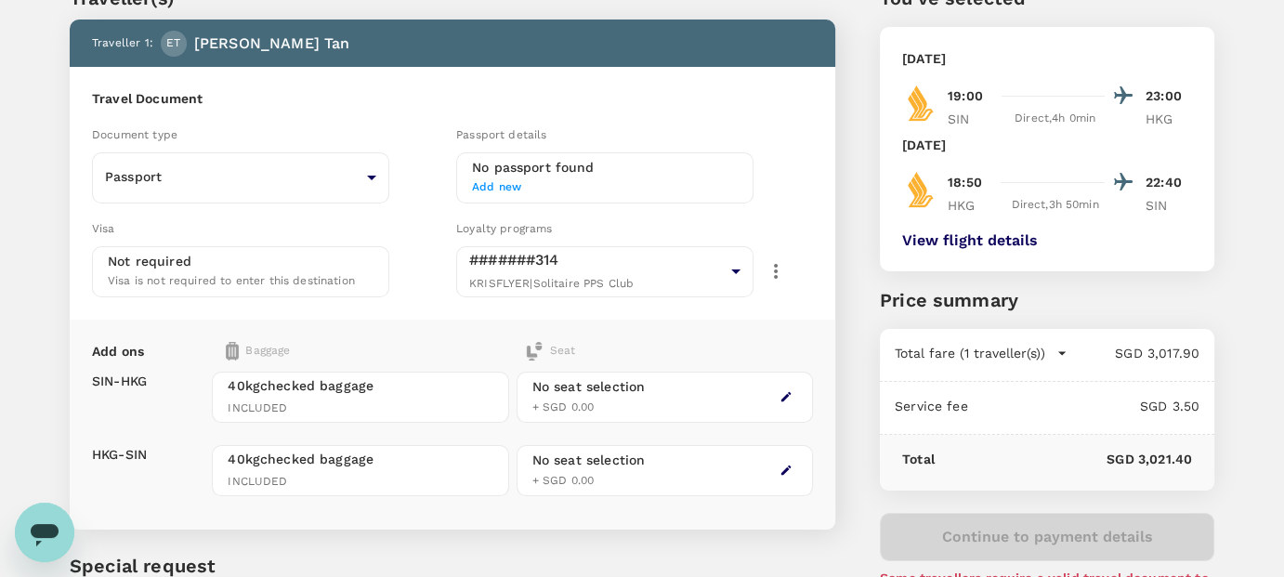
click at [506, 163] on h6 "No passport found" at bounding box center [605, 168] width 266 height 20
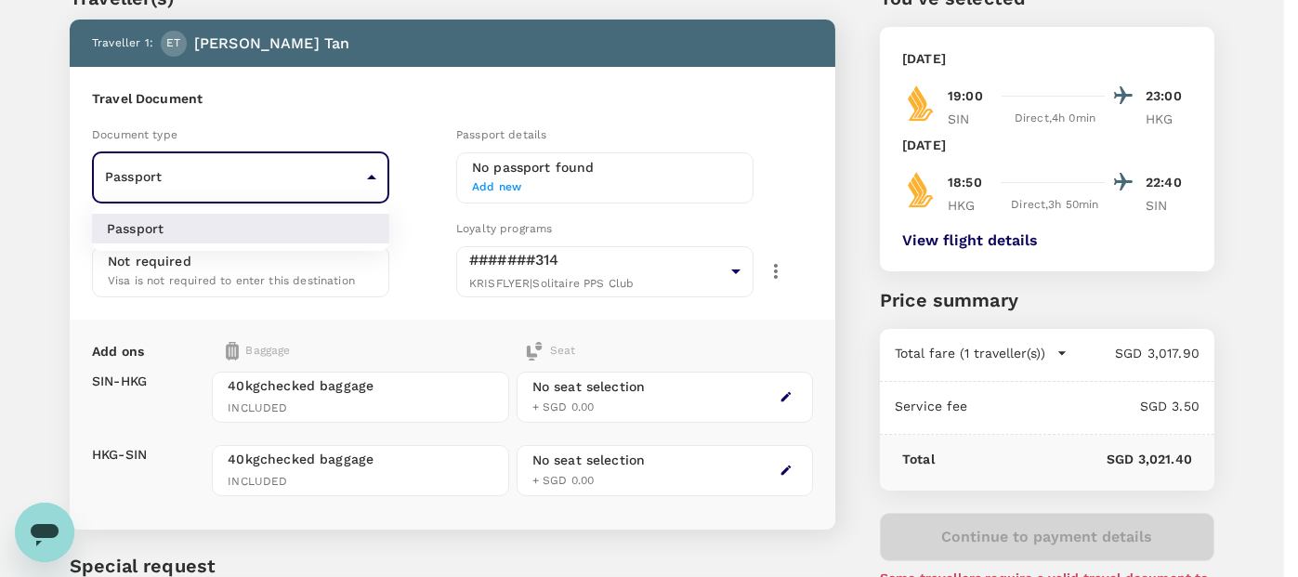
drag, startPoint x: 257, startPoint y: 165, endPoint x: 231, endPoint y: 219, distance: 59.8
click at [231, 219] on body "Back to flight results Flight review Traveller(s) Traveller 1 : ET [PERSON_NAME…" at bounding box center [649, 341] width 1298 height 854
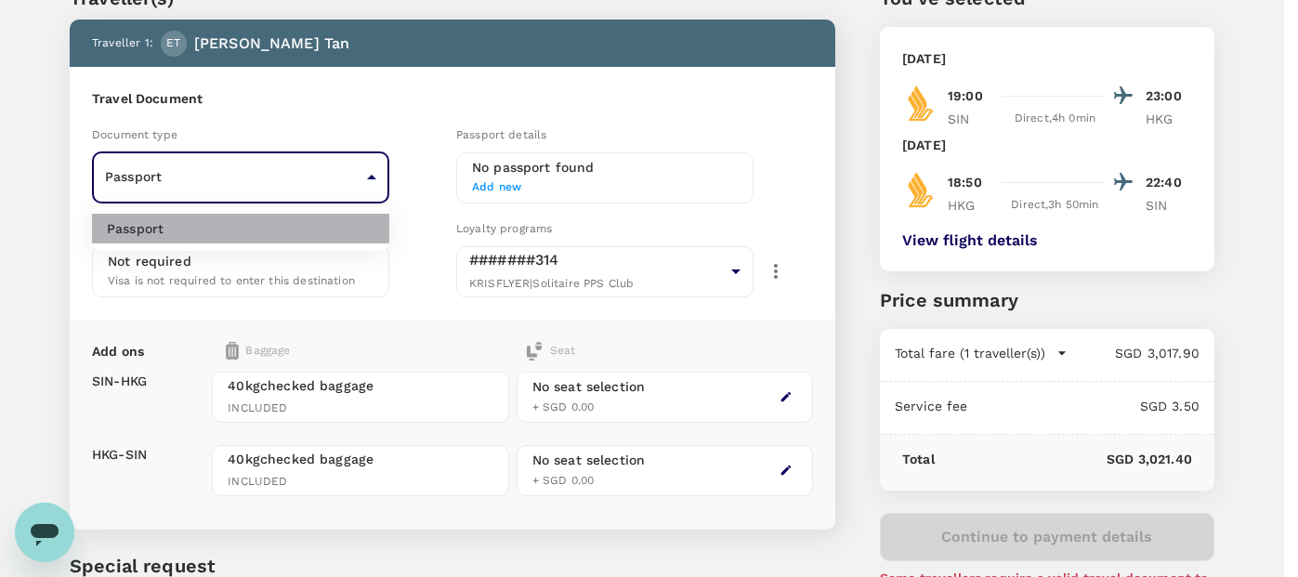
click at [231, 219] on li "Passport" at bounding box center [240, 229] width 297 height 30
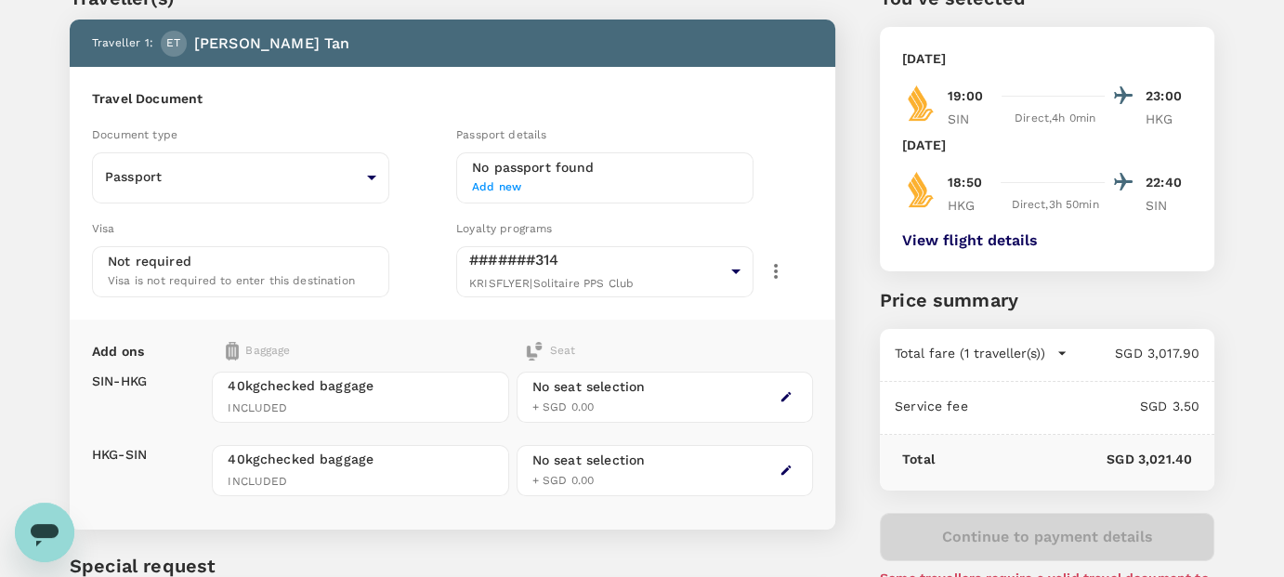
click at [492, 186] on span "Add new" at bounding box center [605, 187] width 266 height 19
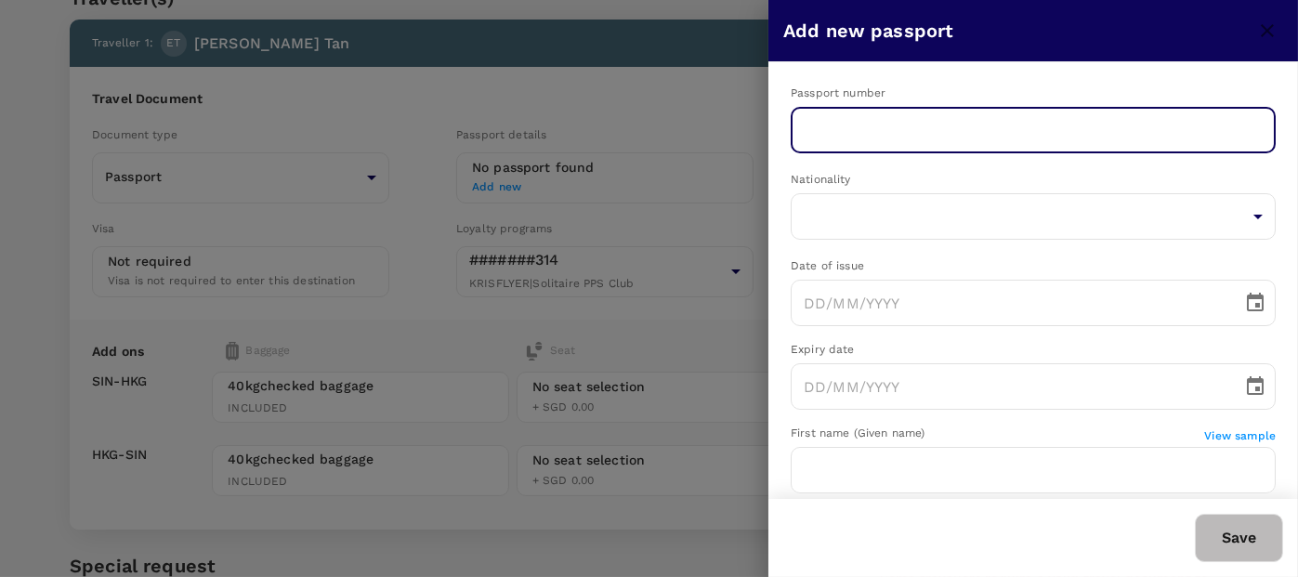
click at [827, 125] on input "text" at bounding box center [1033, 130] width 485 height 46
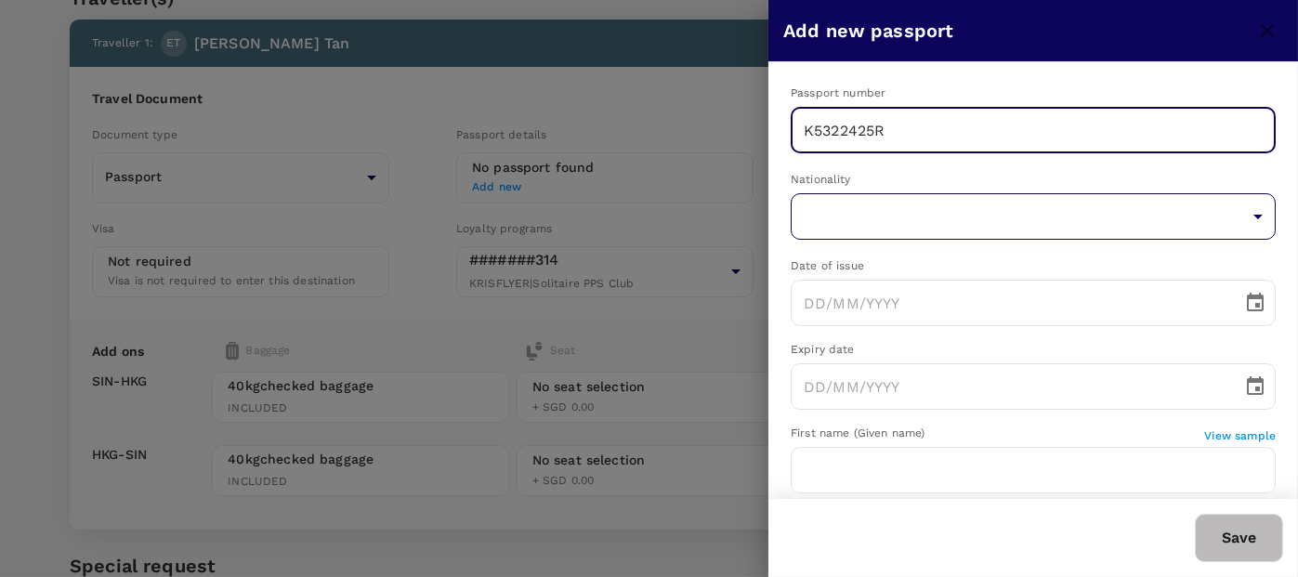
type input "K5322425R"
click at [846, 210] on body "Back to flight results Flight review Traveller(s) Traveller 1 : ET [PERSON_NAME…" at bounding box center [649, 341] width 1298 height 854
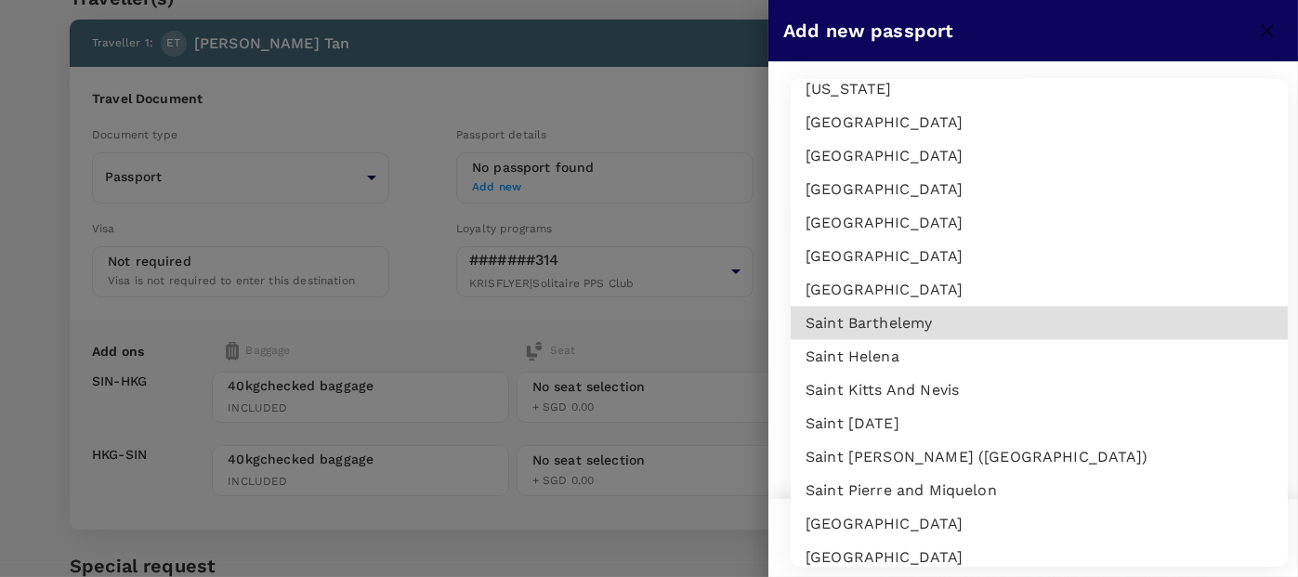
scroll to position [6336, 0]
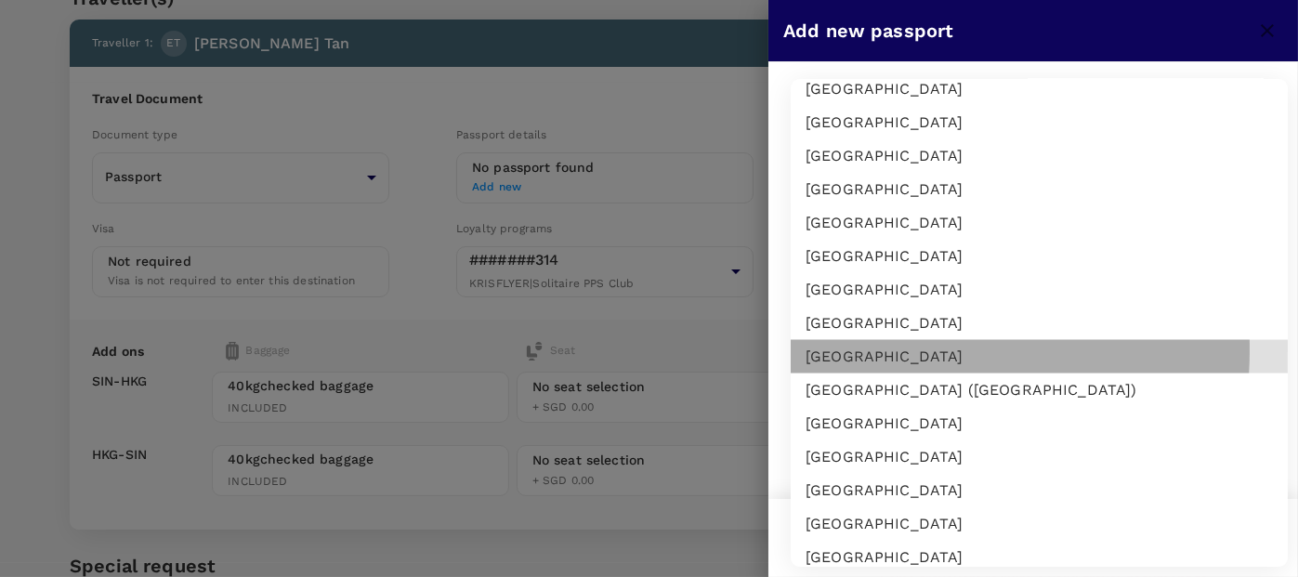
click at [857, 349] on li "[GEOGRAPHIC_DATA]" at bounding box center [1039, 356] width 497 height 33
type input "SG"
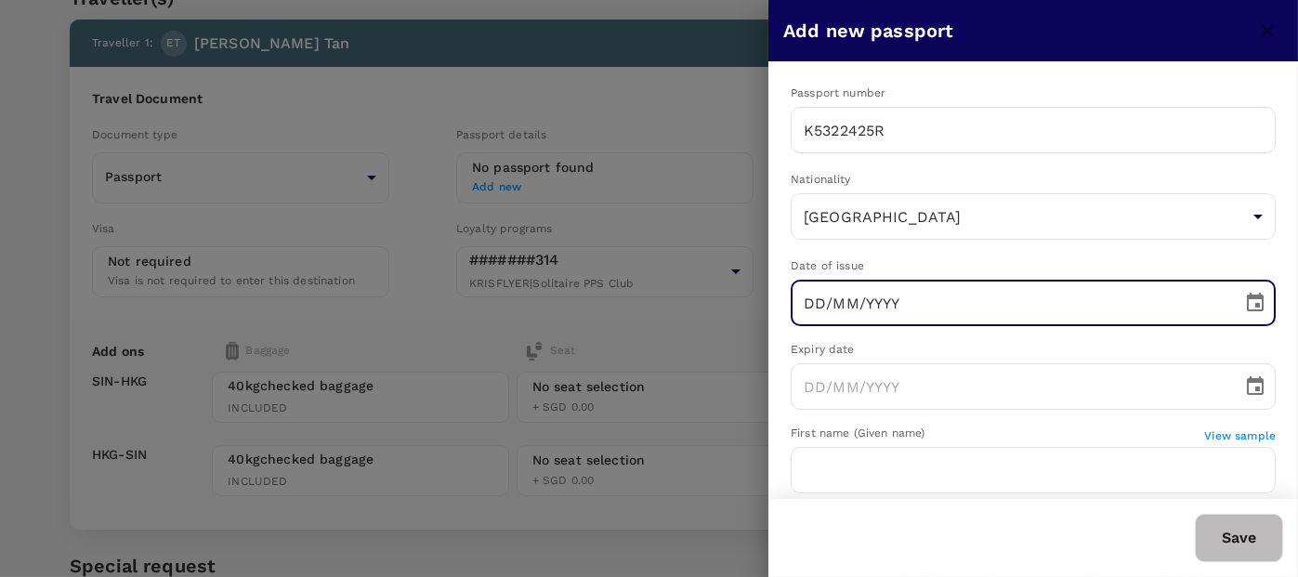
click at [880, 313] on input "DD/MM/YYYY" at bounding box center [1010, 303] width 439 height 46
click at [834, 296] on input "22/01/YYYY" at bounding box center [1010, 303] width 439 height 46
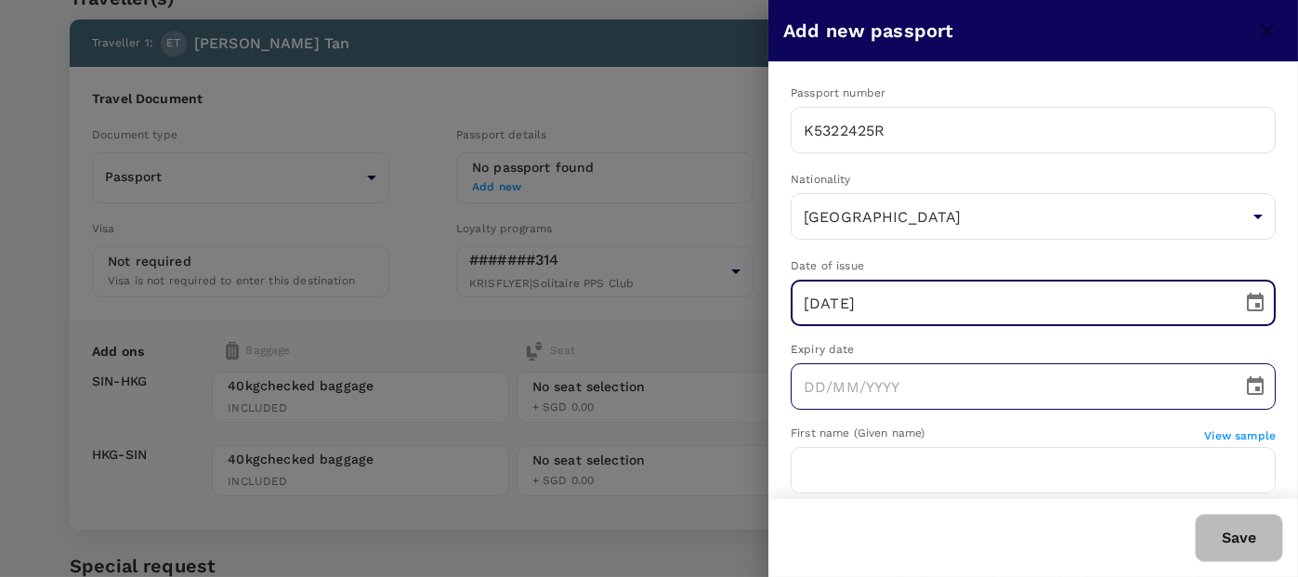
type input "[DATE]"
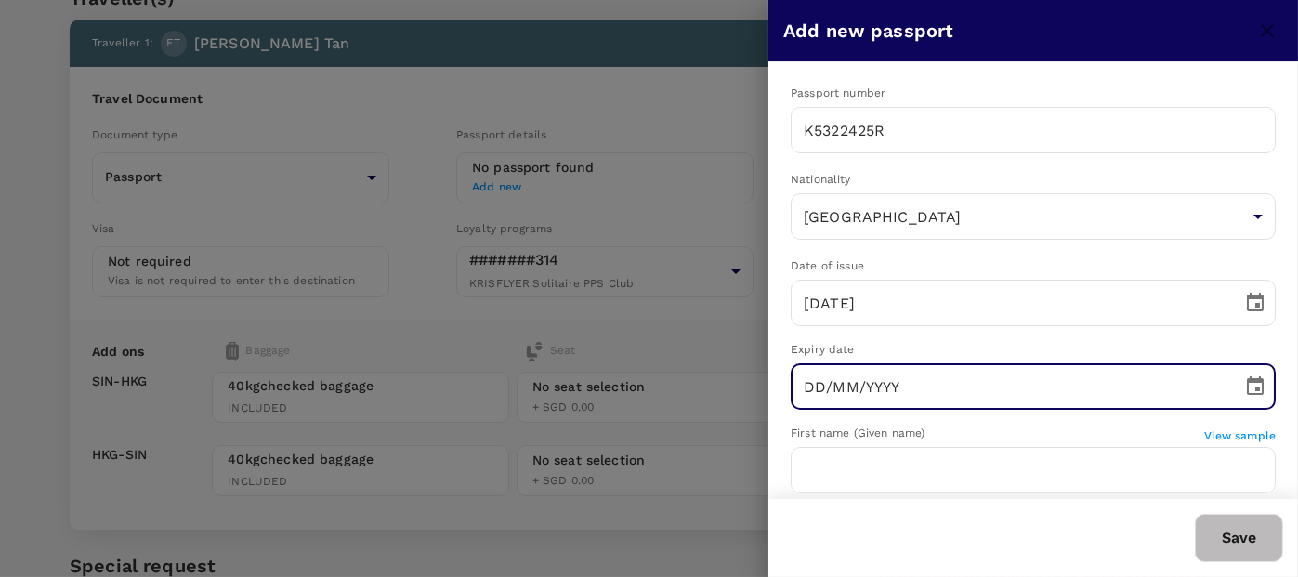
click at [866, 387] on input "DD/MM/YYYY" at bounding box center [1010, 386] width 439 height 46
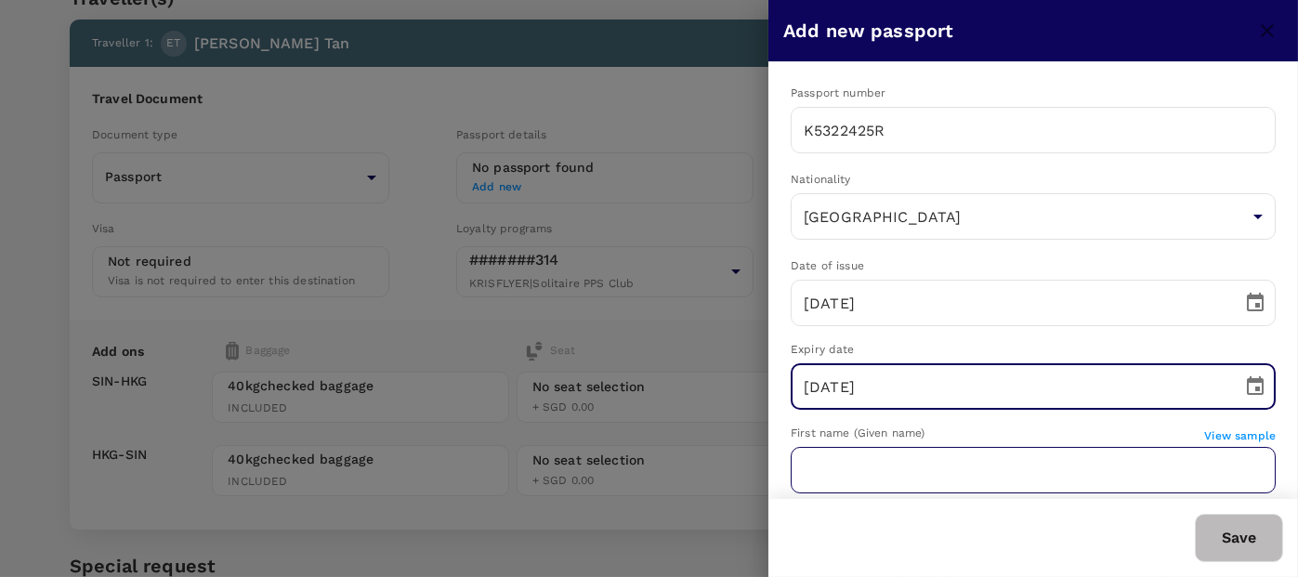
type input "[DATE]"
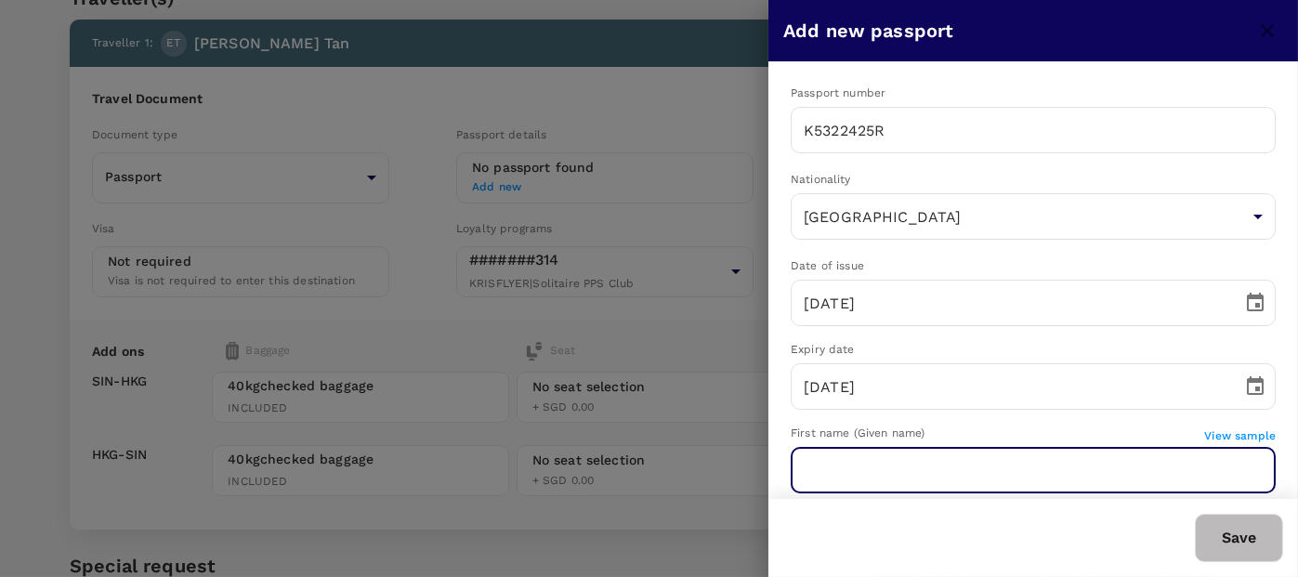
click at [943, 467] on input "text" at bounding box center [1033, 470] width 485 height 46
type input "t"
type input "Tan Puay Kiat"
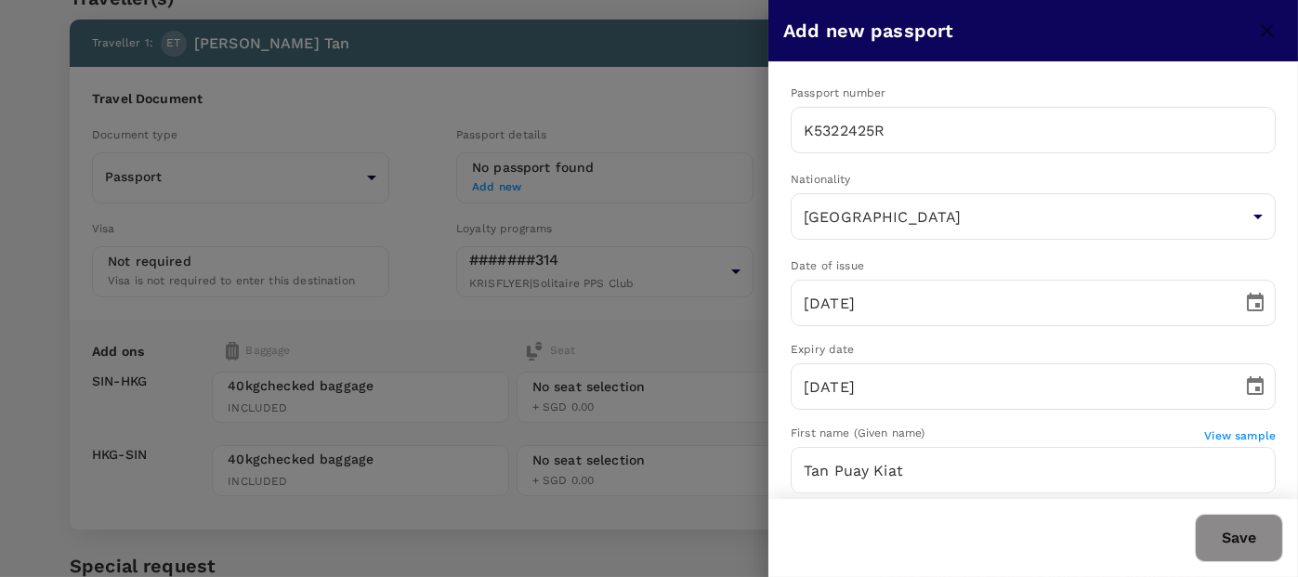
click at [1221, 531] on button "Save" at bounding box center [1239, 538] width 88 height 48
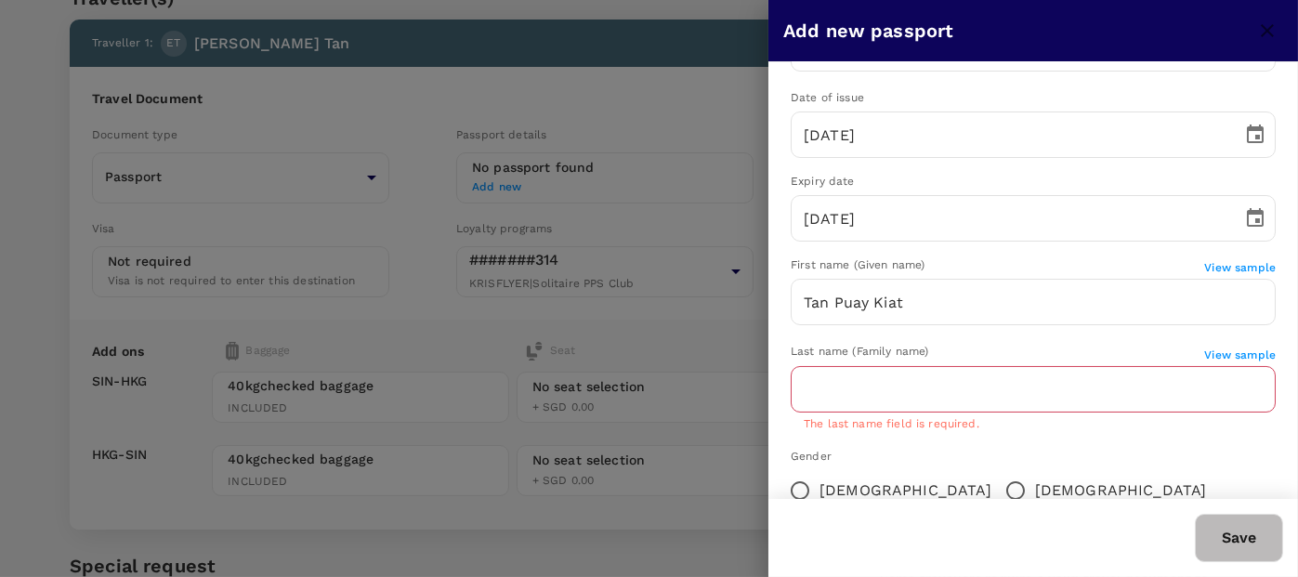
scroll to position [170, 0]
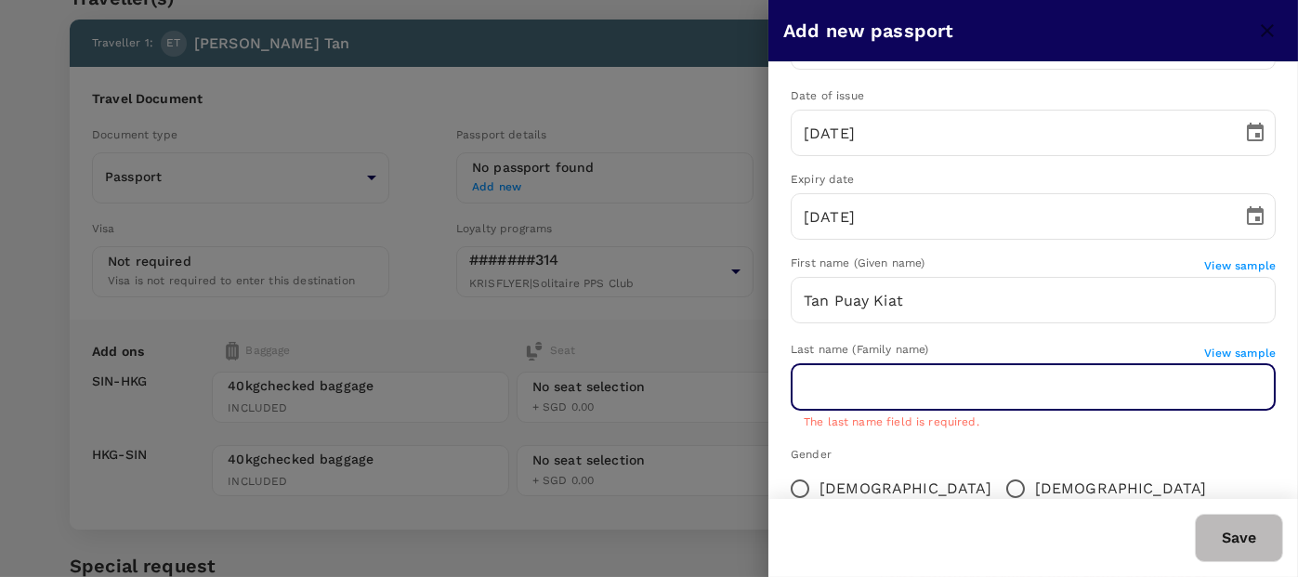
click at [880, 395] on input "text" at bounding box center [1033, 387] width 485 height 46
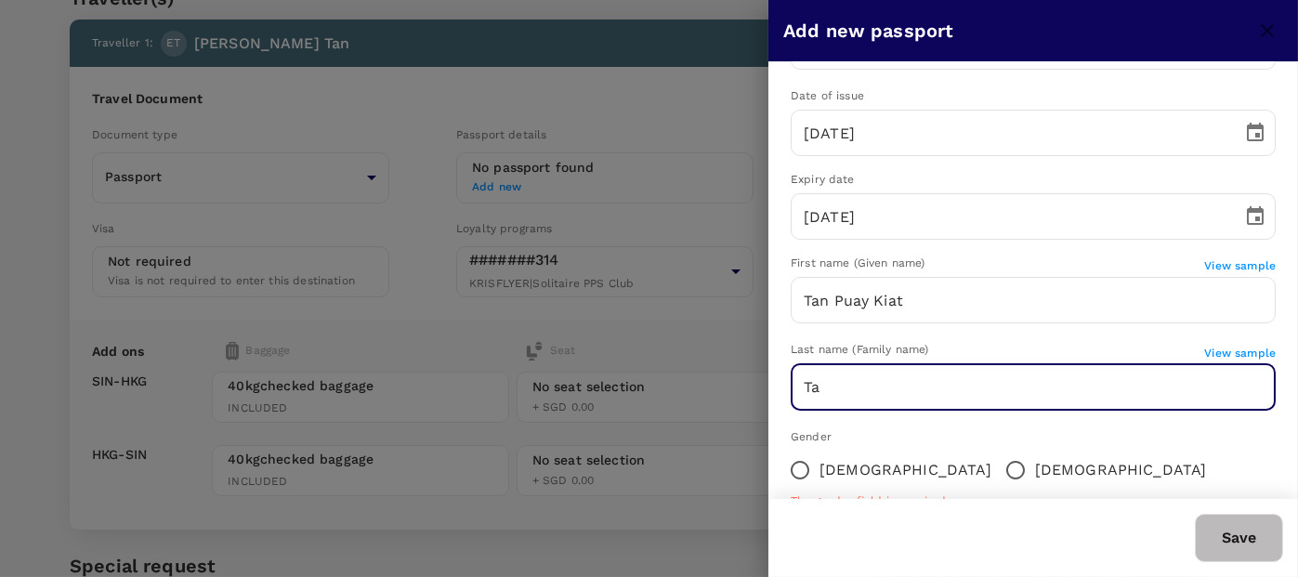
type input "T"
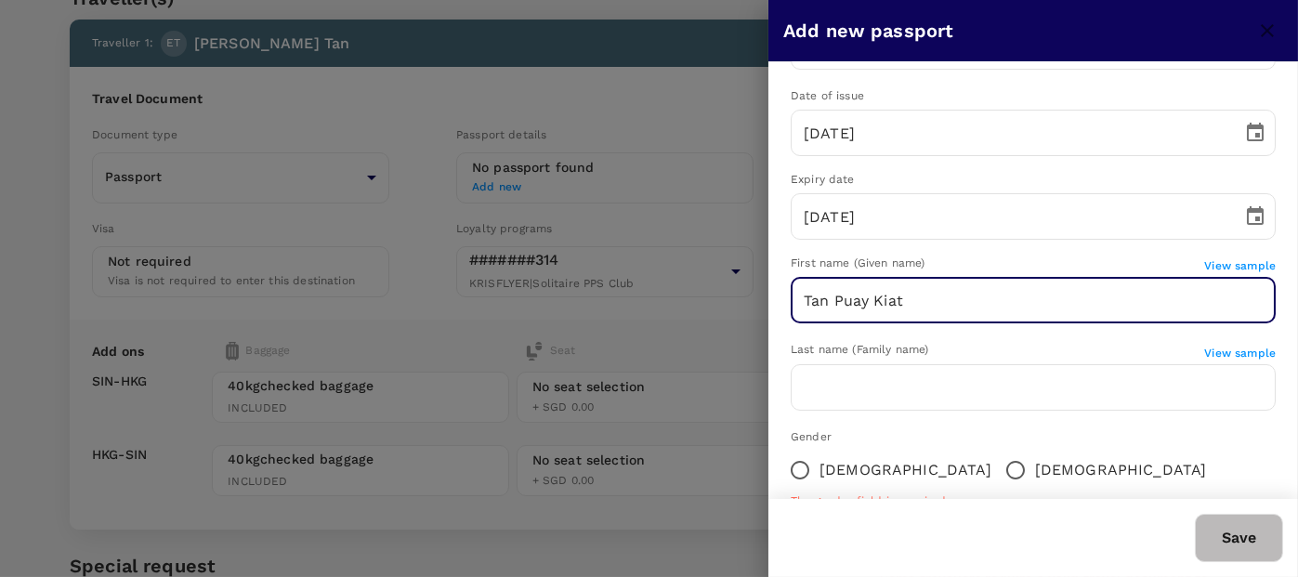
drag, startPoint x: 838, startPoint y: 301, endPoint x: 771, endPoint y: 306, distance: 67.1
click at [771, 306] on div "Passport number [PASSPORT] ​ Nationality [DEMOGRAPHIC_DATA] SG ​ Date of issue …" at bounding box center [1033, 272] width 530 height 761
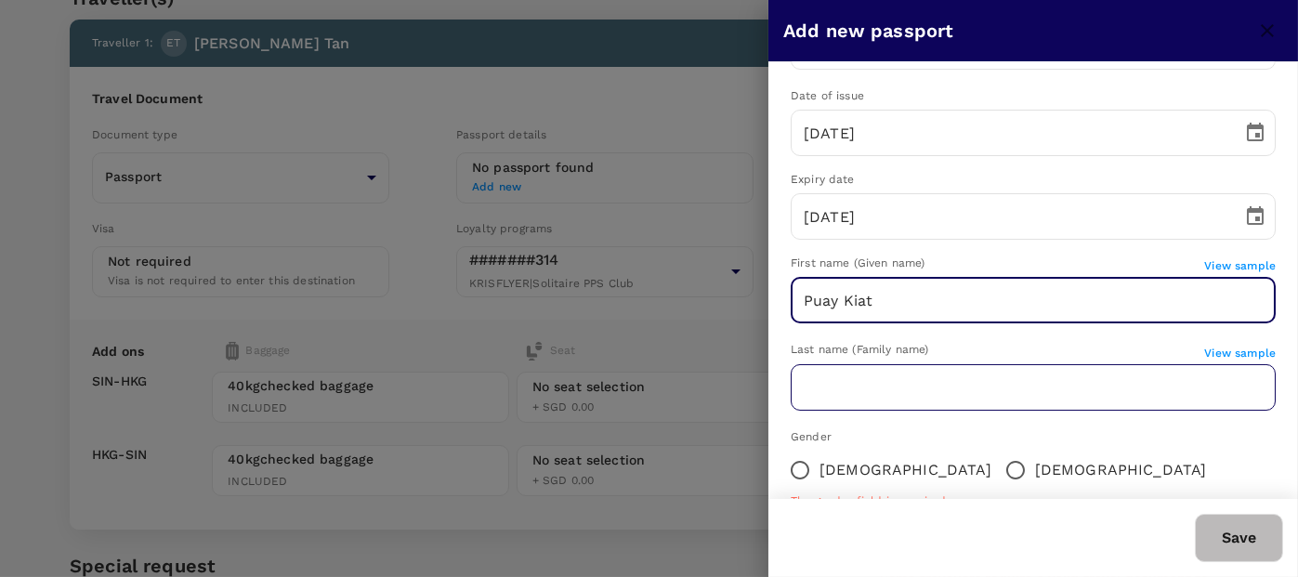
type input "Puay Kiat"
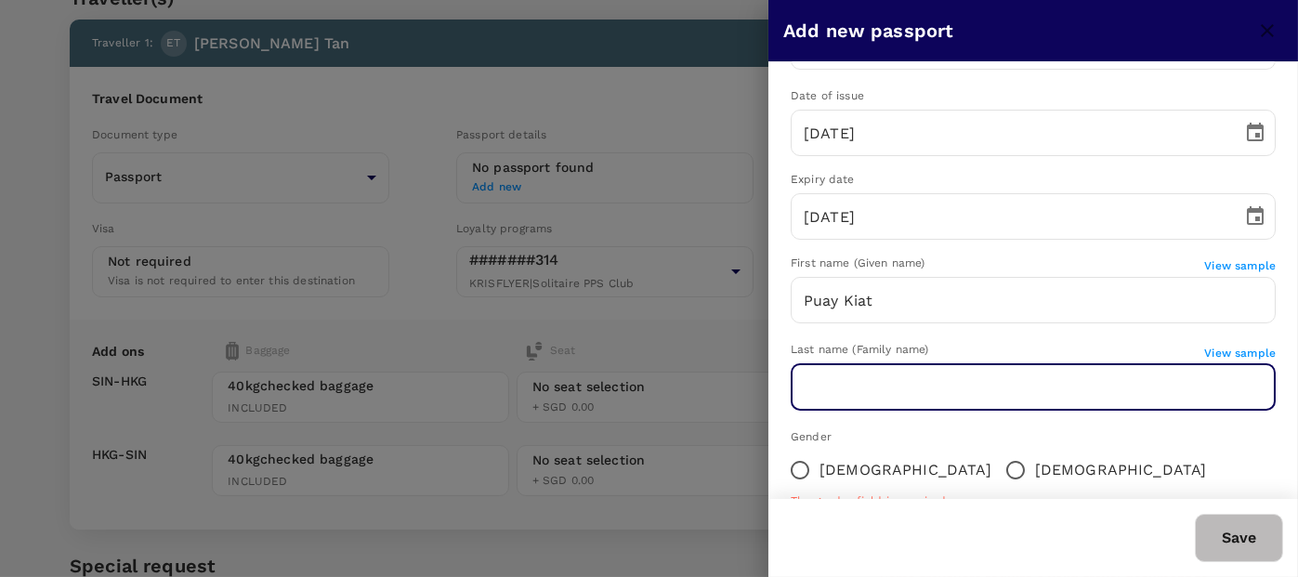
click at [846, 380] on input "text" at bounding box center [1033, 387] width 485 height 46
type input "Tan"
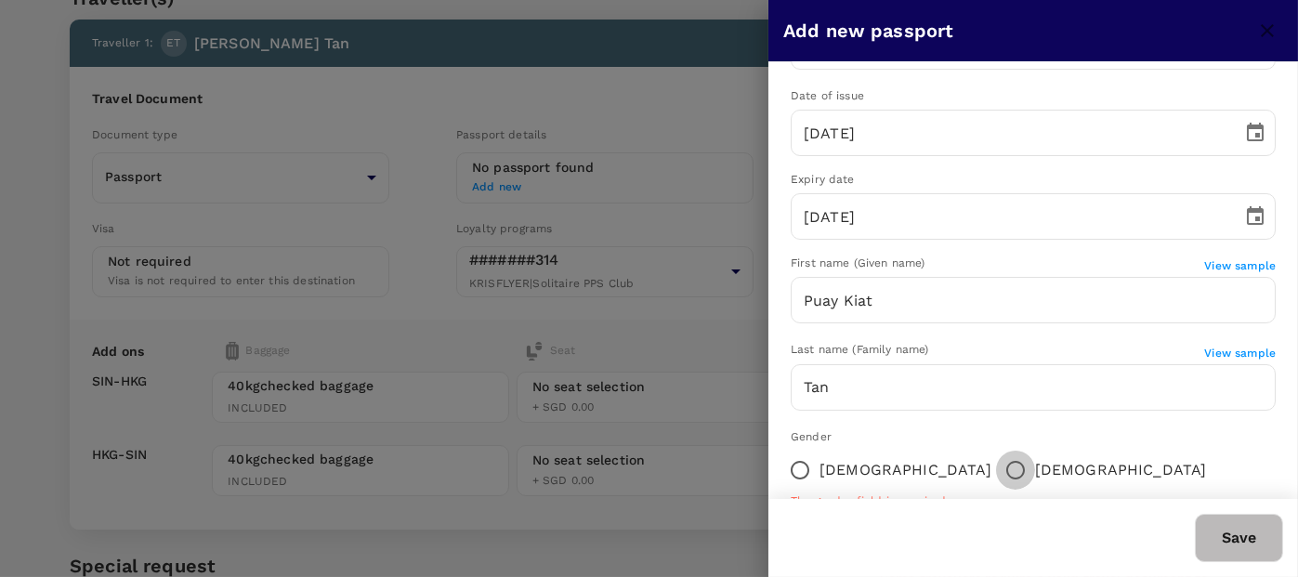
click at [996, 466] on input "[DEMOGRAPHIC_DATA]" at bounding box center [1015, 470] width 39 height 39
radio input "true"
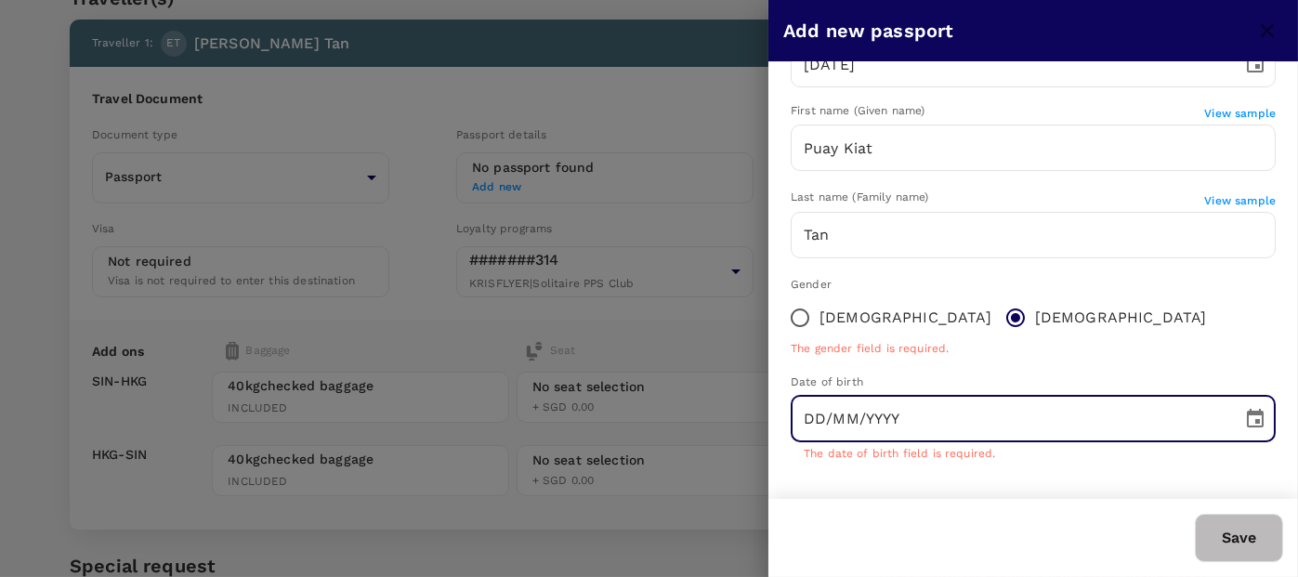
click at [877, 436] on input "DD/MM/YYYY" at bounding box center [1010, 419] width 439 height 46
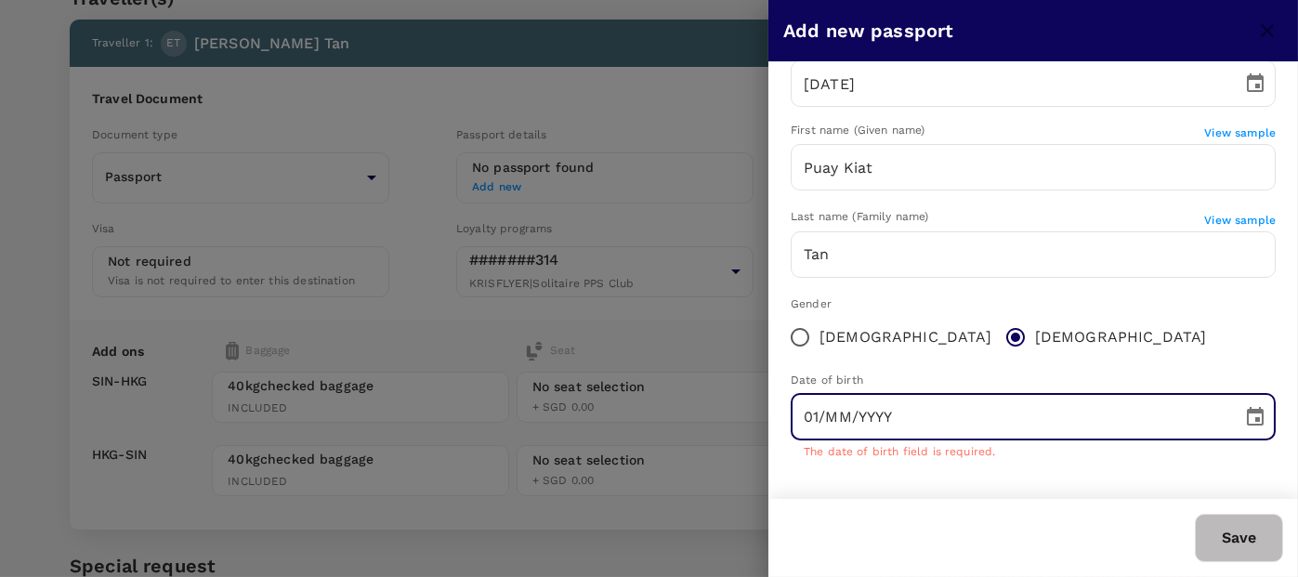
scroll to position [301, 0]
type input "[DATE]"
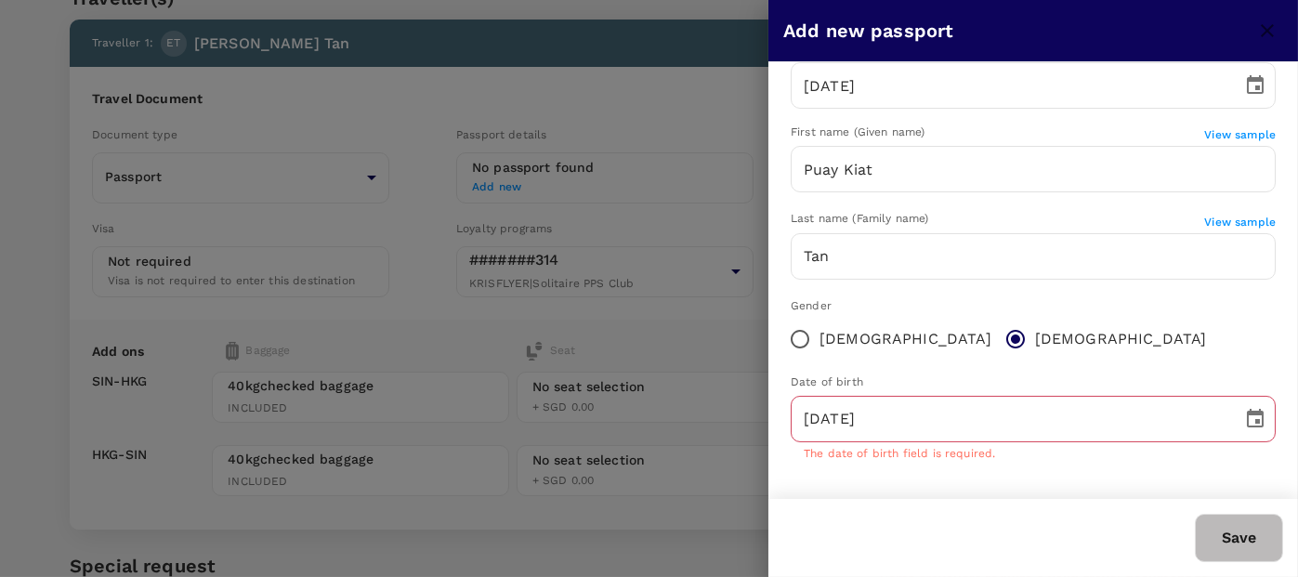
click at [882, 502] on div "Save" at bounding box center [1025, 530] width 515 height 63
click at [1243, 544] on button "Save" at bounding box center [1239, 538] width 88 height 48
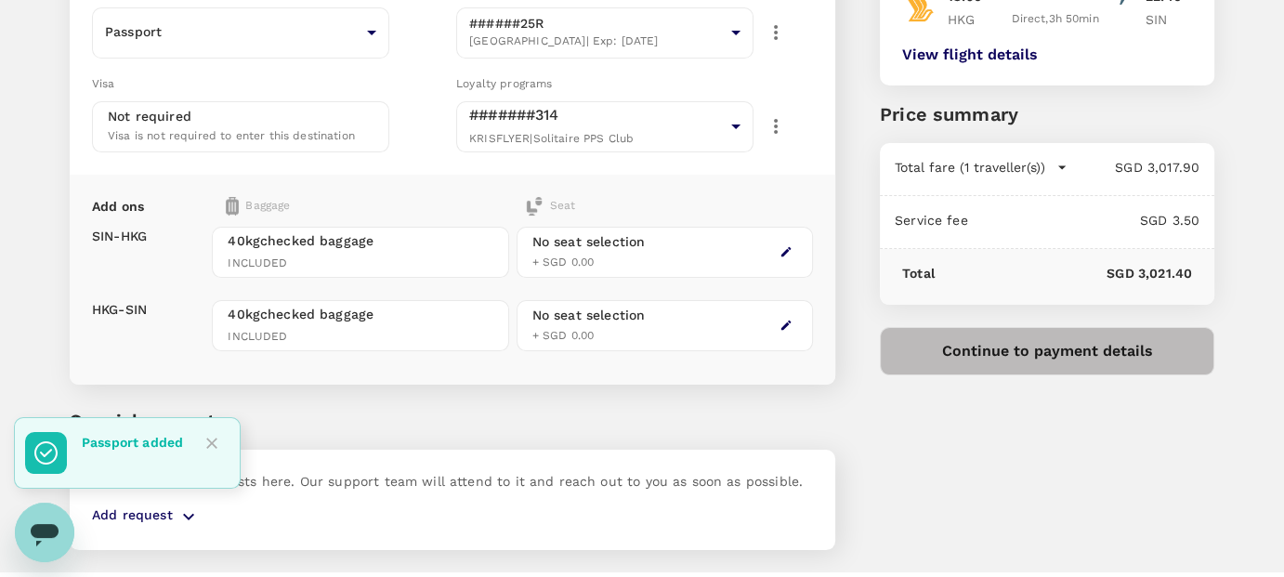
scroll to position [313, 0]
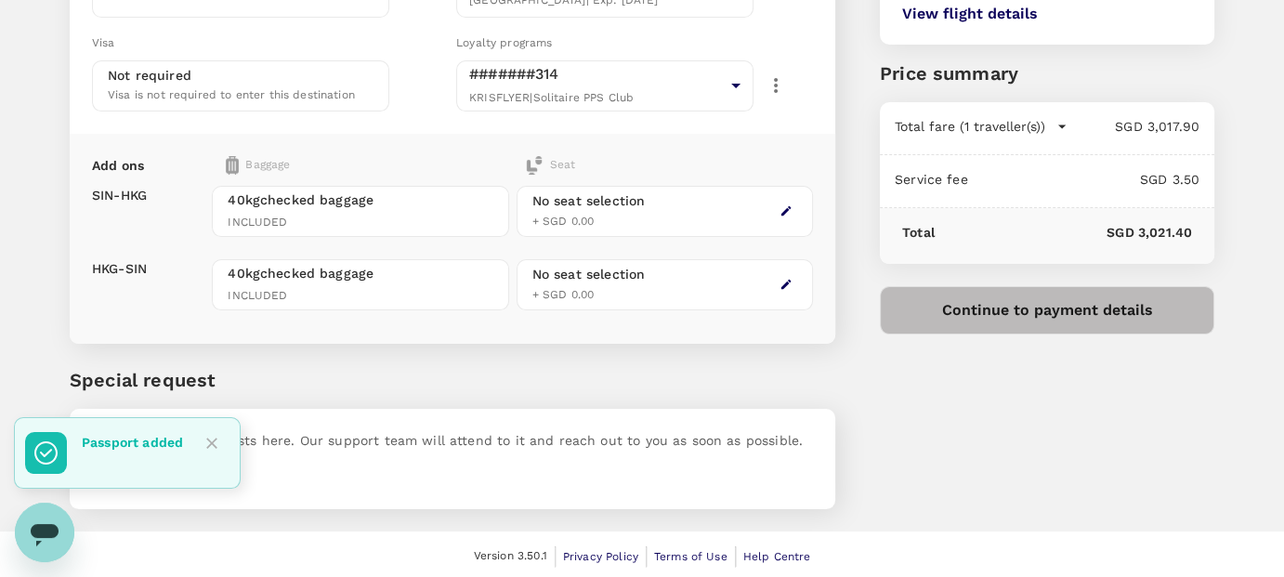
click at [1098, 429] on div "You've selected [DATE] 19:00 23:00 SIN Direct , 4h 0min HKG [DATE] 18:50 22:40 …" at bounding box center [1024, 122] width 379 height 819
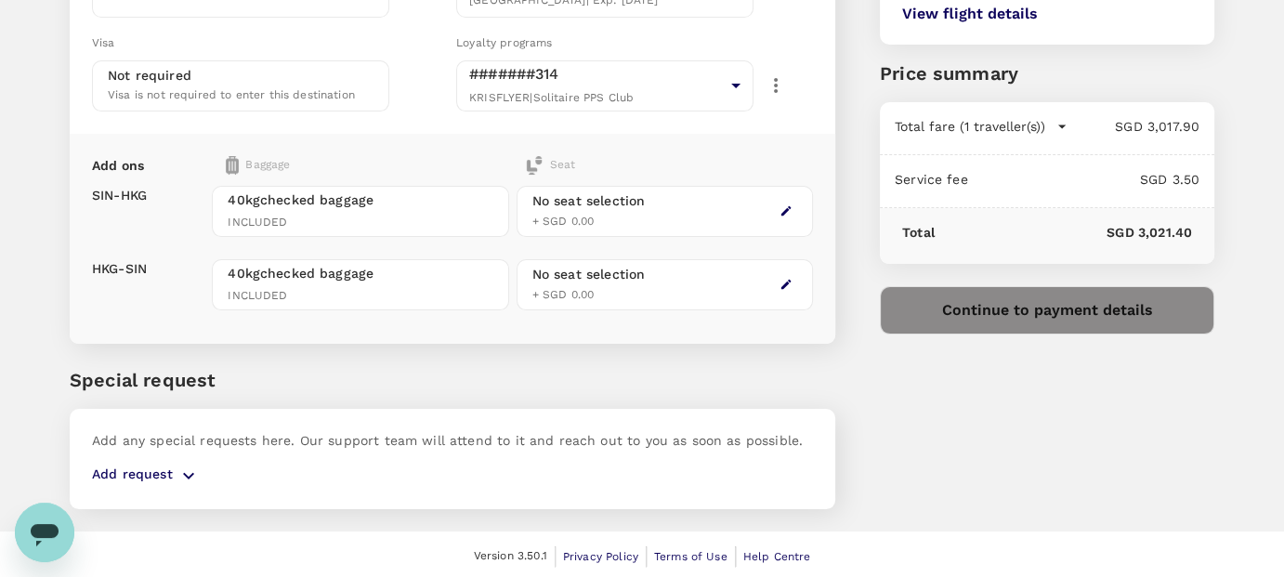
click at [973, 314] on button "Continue to payment details" at bounding box center [1047, 310] width 335 height 48
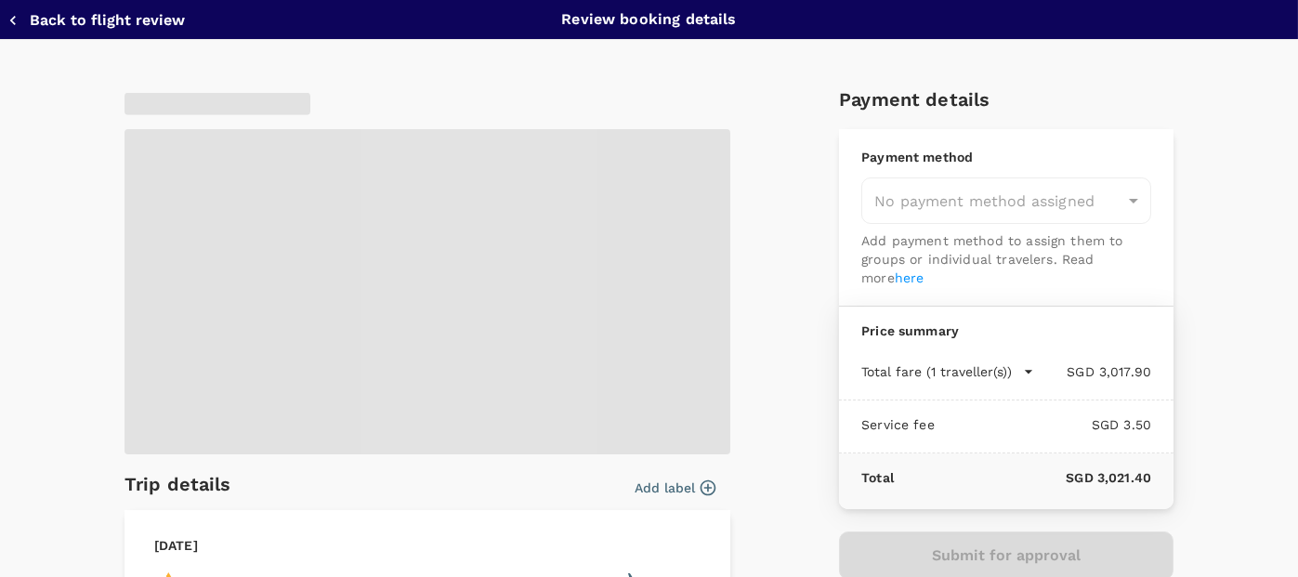
type input "9c9ba4e9-6939-42c9-b258-ade50964613f"
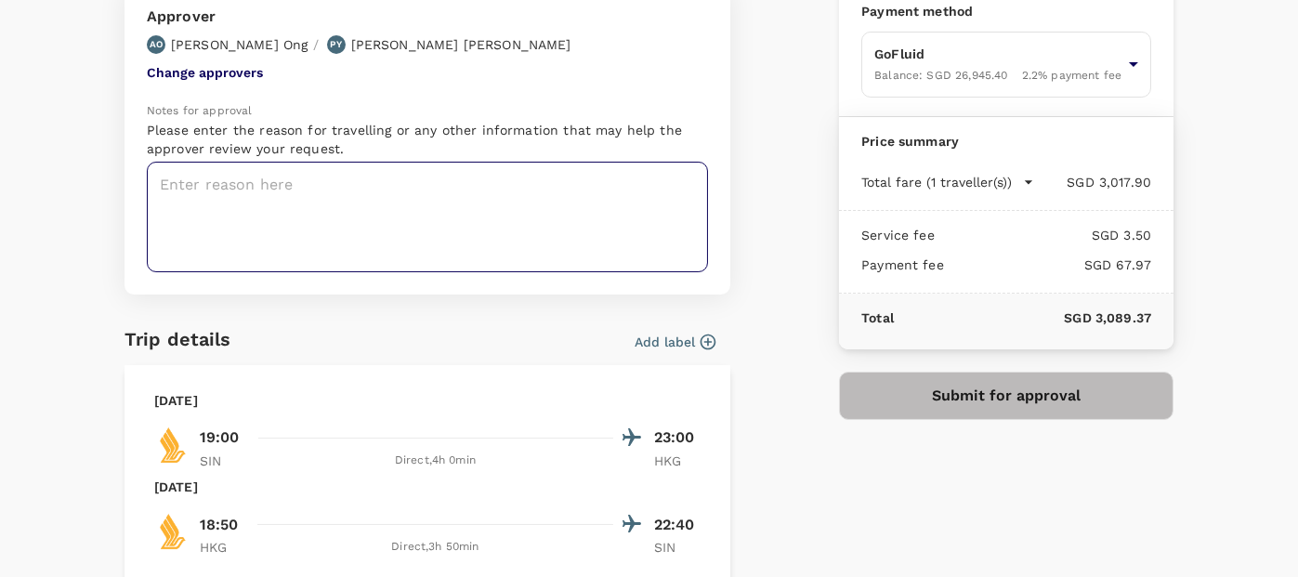
scroll to position [146, 0]
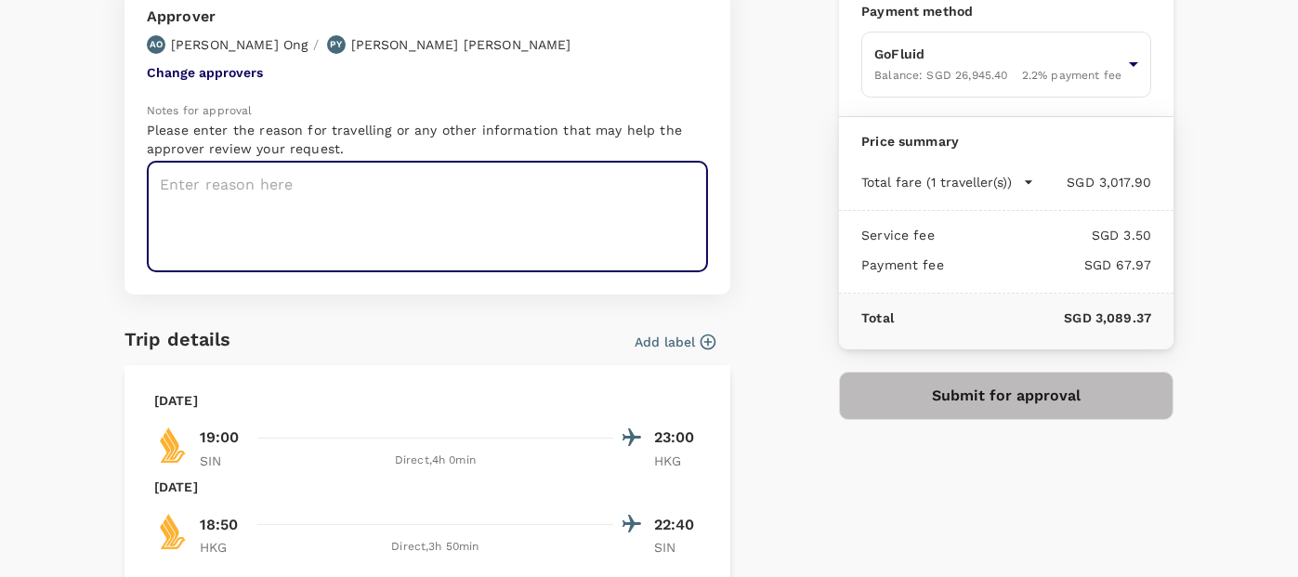
click at [270, 230] on textarea at bounding box center [427, 217] width 561 height 111
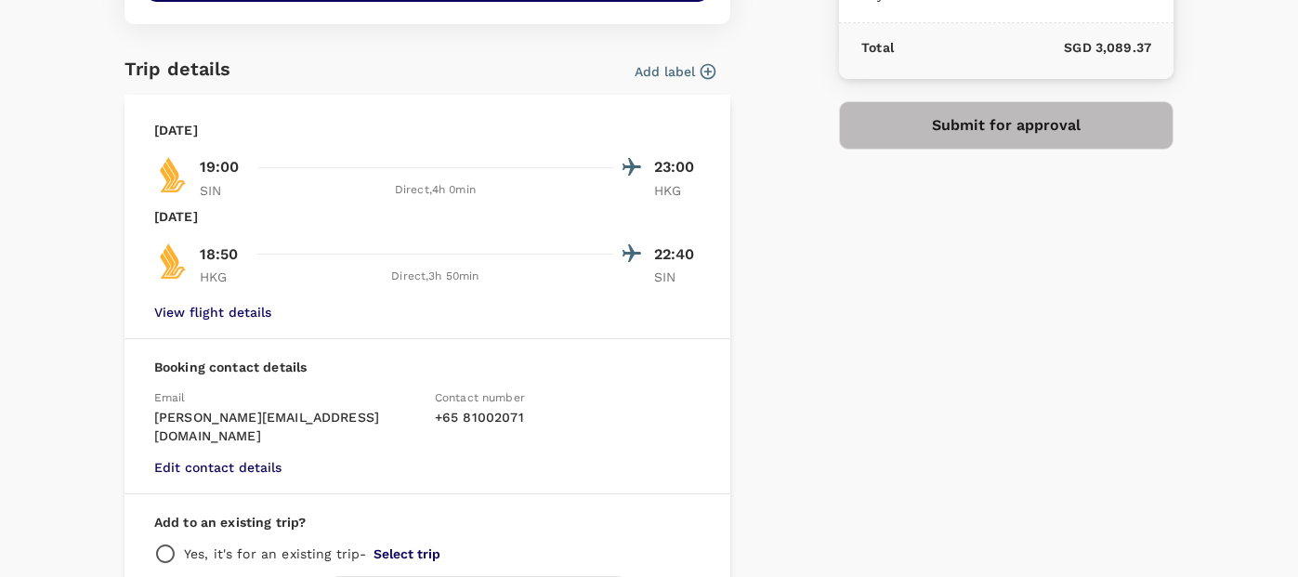
scroll to position [413, 0]
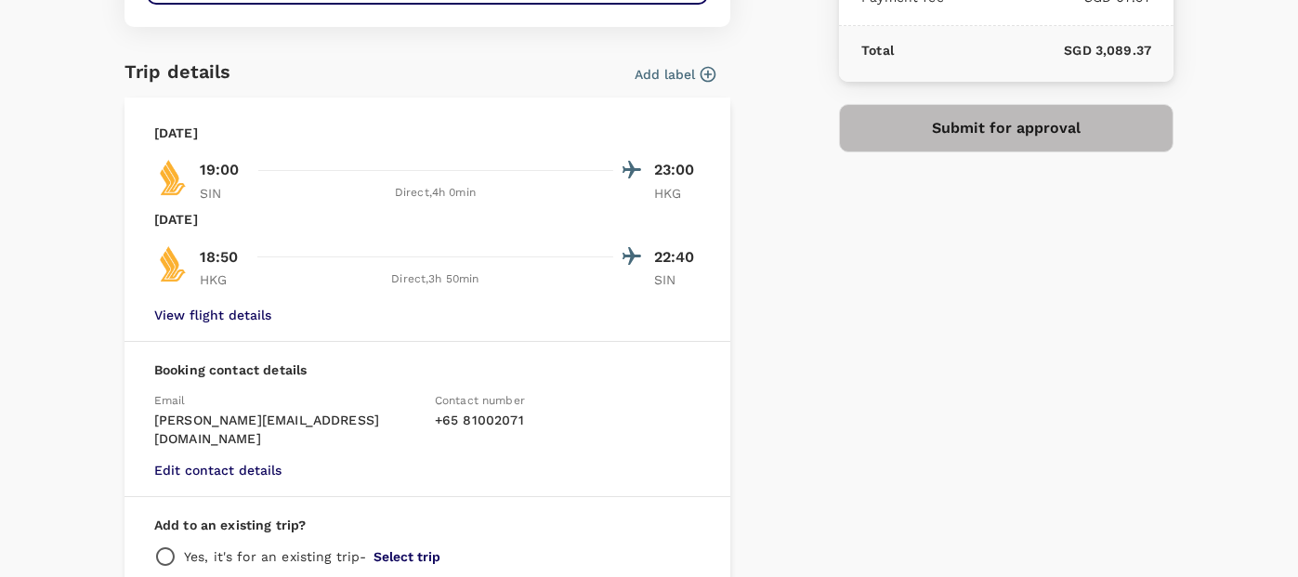
click at [227, 326] on div "[DATE] 19:00 23:00 SIN Direct , 4h 0min HKG [DATE] 18:50 22:40 HKG Direct , 3h …" at bounding box center [428, 220] width 606 height 244
click at [231, 321] on div "View flight details" at bounding box center [427, 313] width 546 height 19
click at [236, 313] on button "View flight details" at bounding box center [212, 315] width 117 height 15
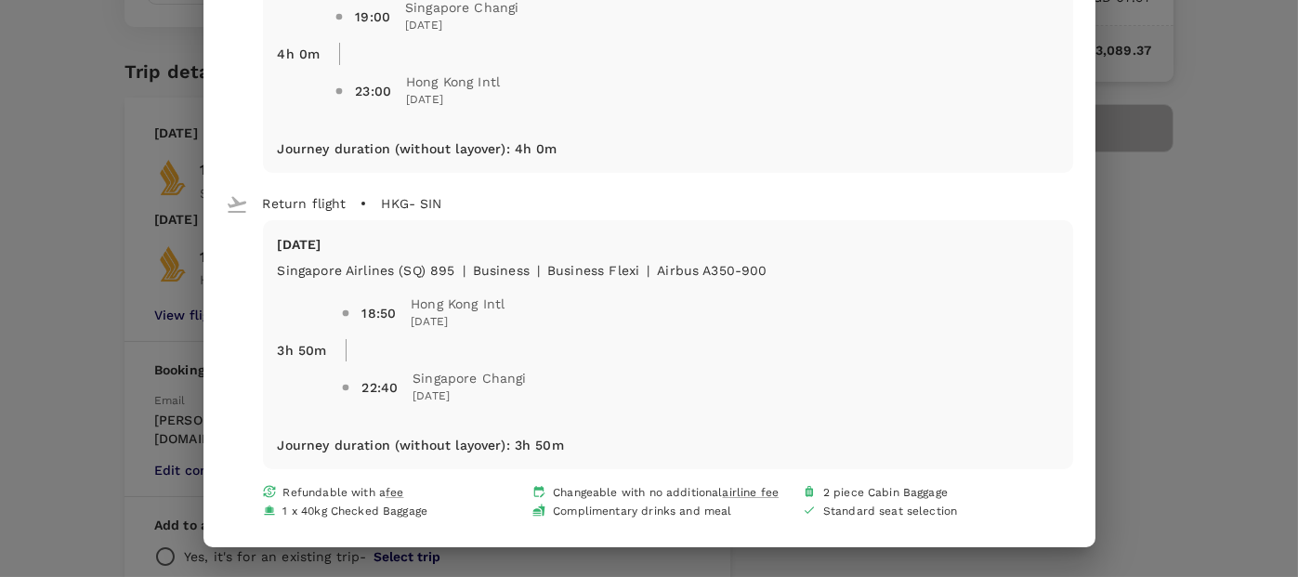
scroll to position [0, 0]
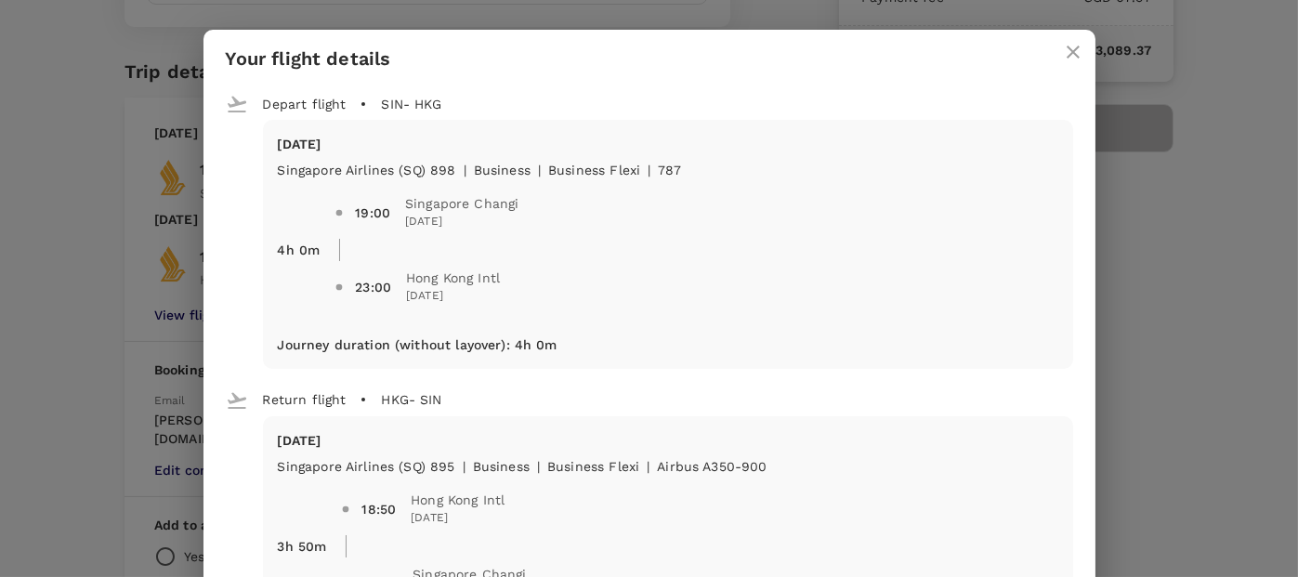
click at [1063, 13] on div "Your flight details Depart flight SIN - HKG [DATE] Singapore Airlines (SQ) 898 …" at bounding box center [649, 288] width 1298 height 577
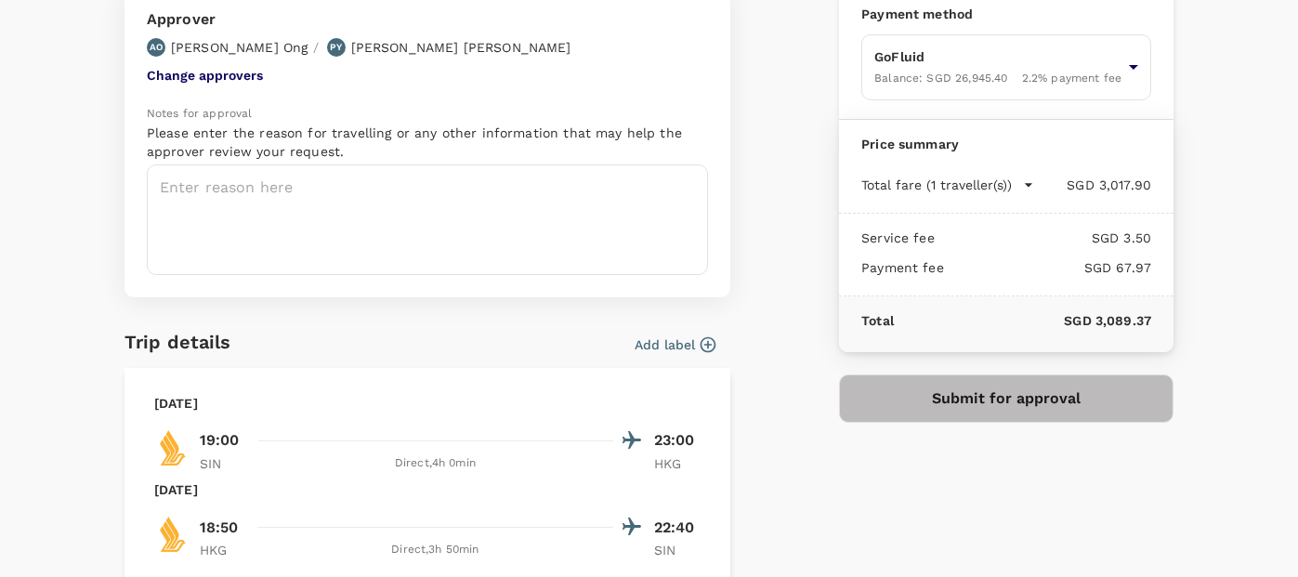
scroll to position [146, 0]
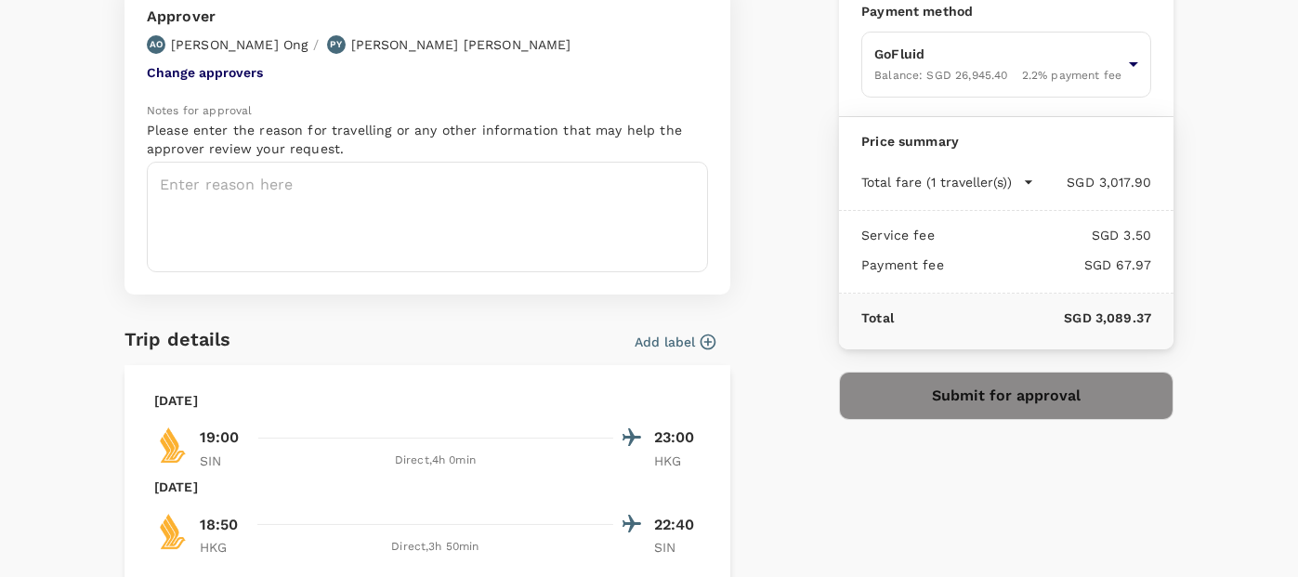
click at [946, 383] on button "Submit for approval" at bounding box center [1006, 396] width 335 height 48
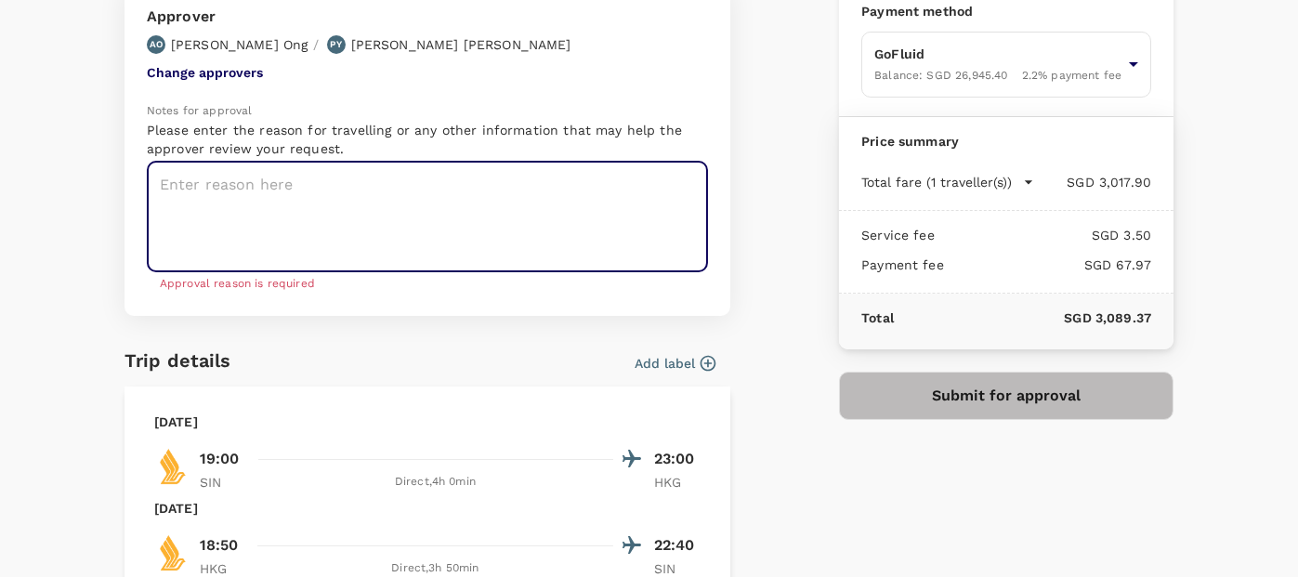
click at [387, 222] on textarea at bounding box center [427, 217] width 561 height 111
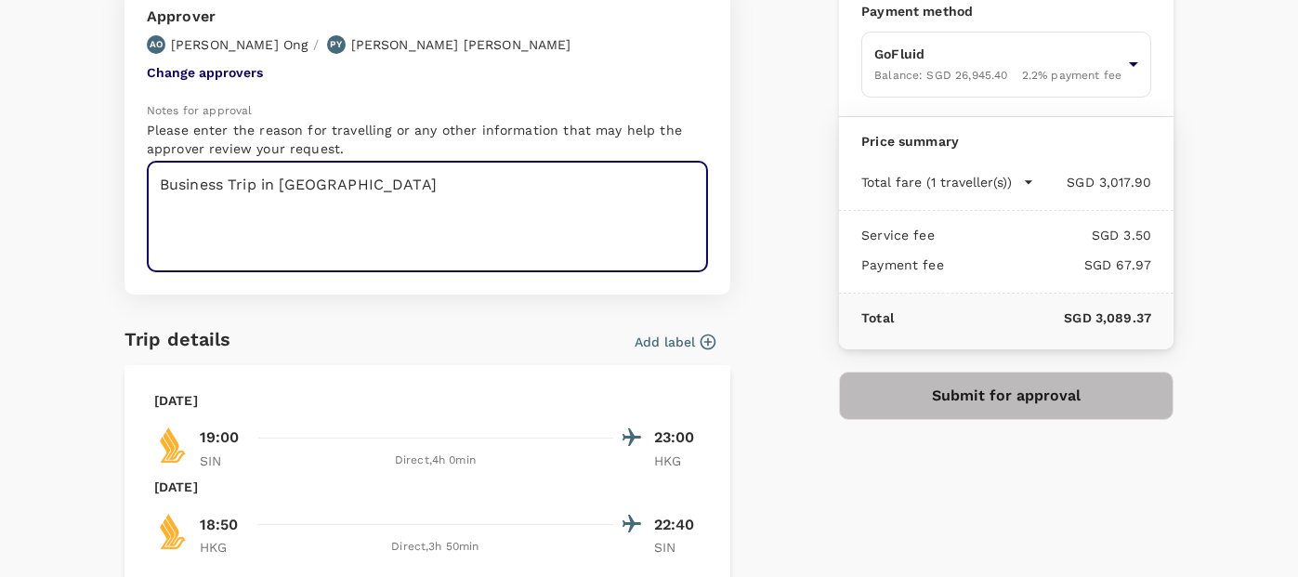
type textarea "Business Trip in [GEOGRAPHIC_DATA]"
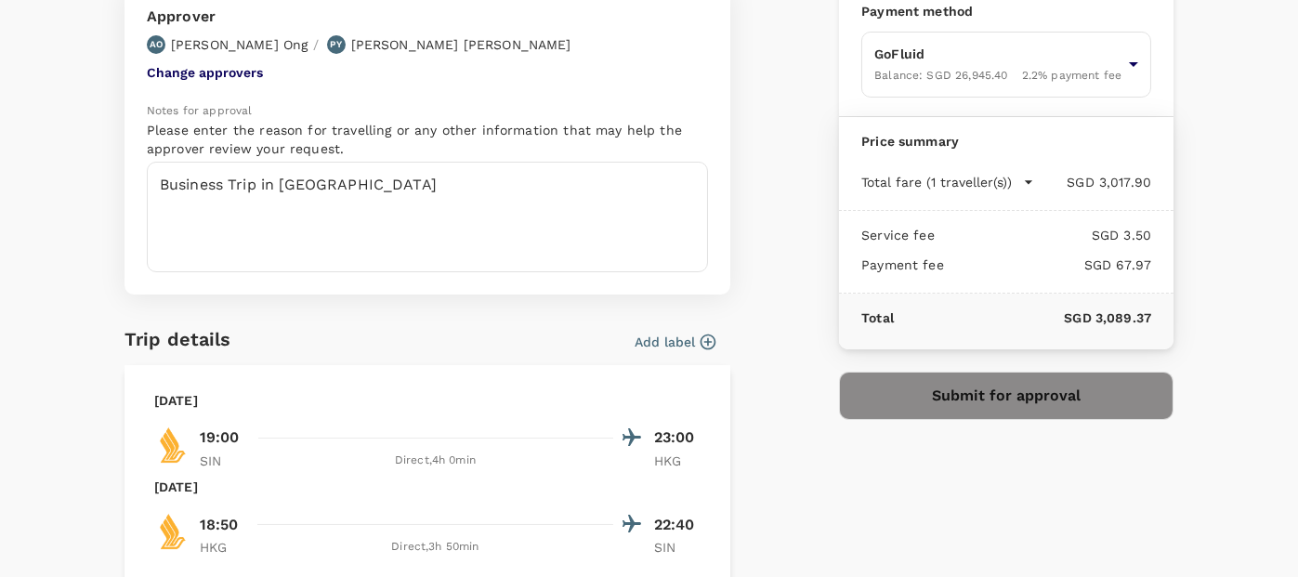
click at [877, 400] on button "Submit for approval" at bounding box center [1006, 396] width 335 height 48
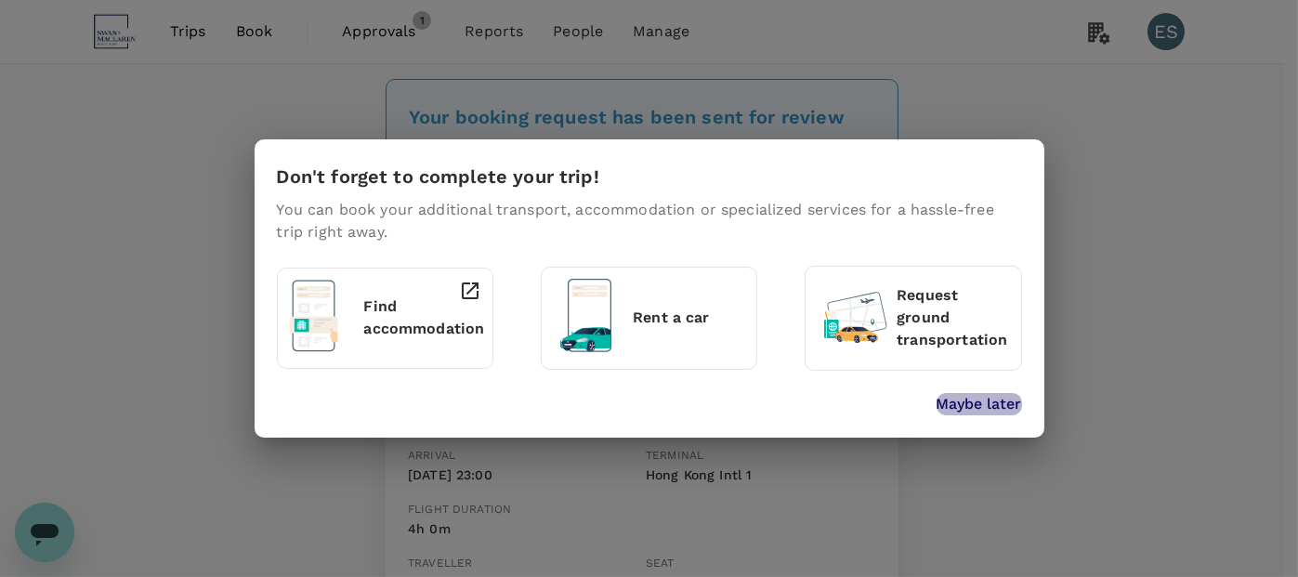
click at [982, 394] on p "Maybe later" at bounding box center [979, 404] width 85 height 22
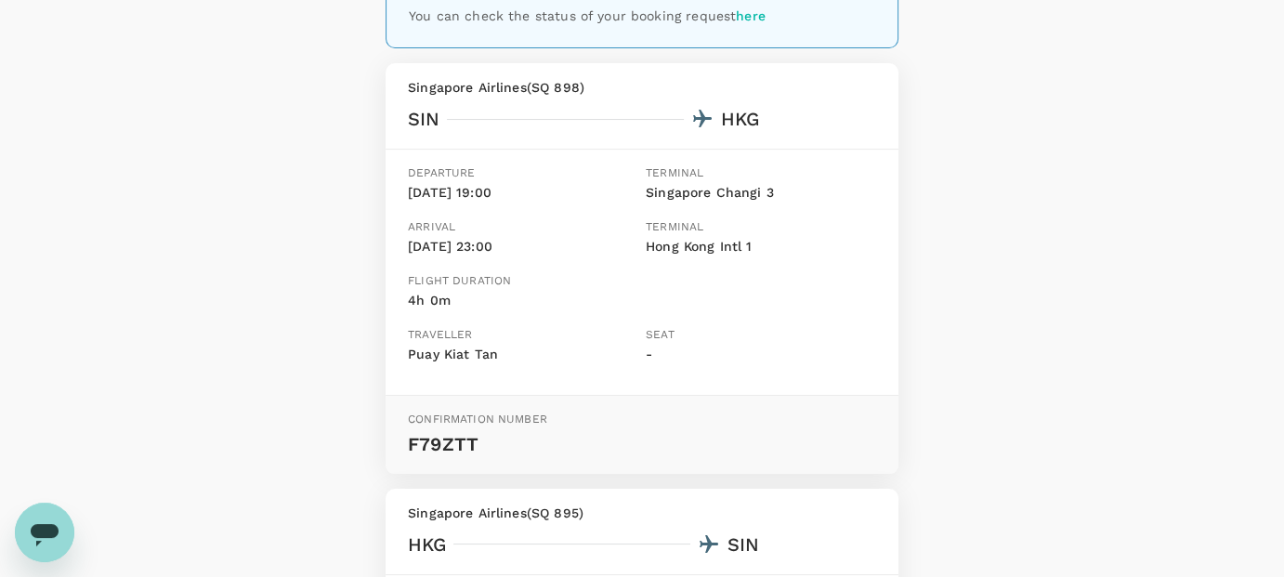
scroll to position [206, 0]
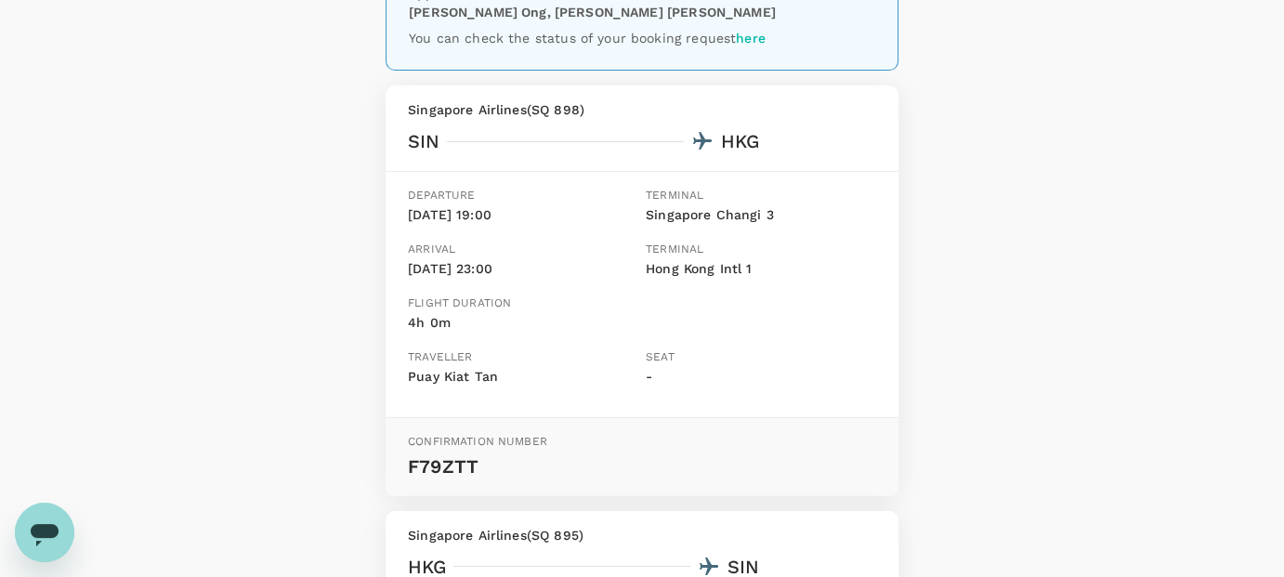
click at [97, 329] on div "Your booking request has been sent for review Your booking will only be charged…" at bounding box center [642, 451] width 1284 height 1186
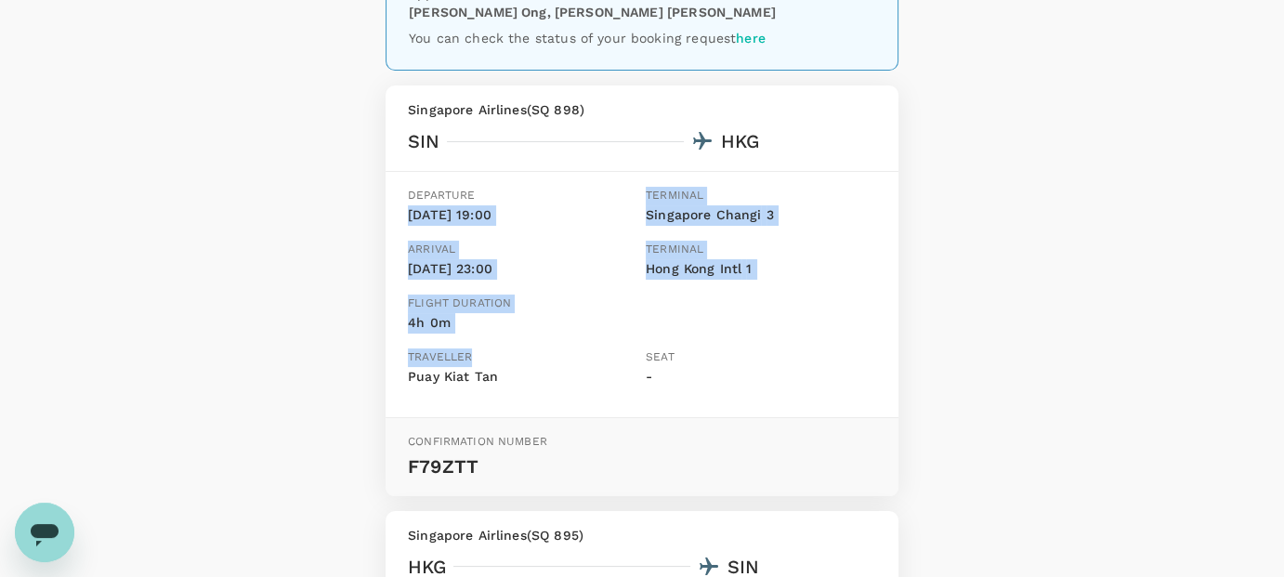
drag, startPoint x: 161, startPoint y: 231, endPoint x: 577, endPoint y: 349, distance: 432.7
click at [577, 349] on div "Your booking request has been sent for review Your booking will only be charged…" at bounding box center [642, 451] width 1284 height 1186
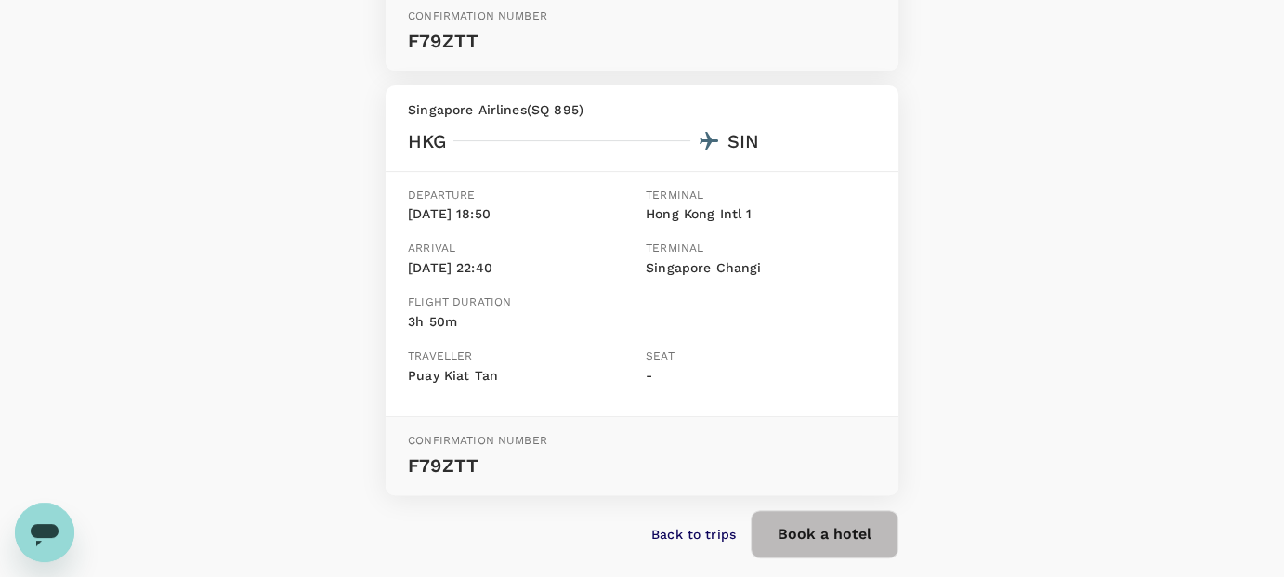
scroll to position [637, 0]
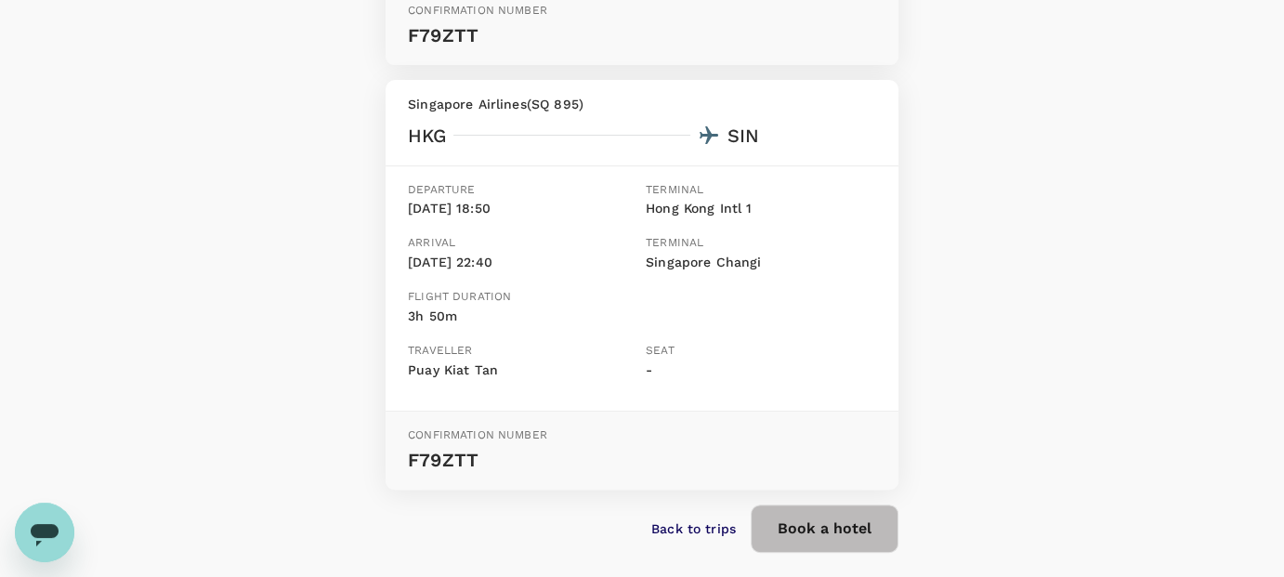
click at [409, 249] on p "Arrival" at bounding box center [523, 243] width 230 height 19
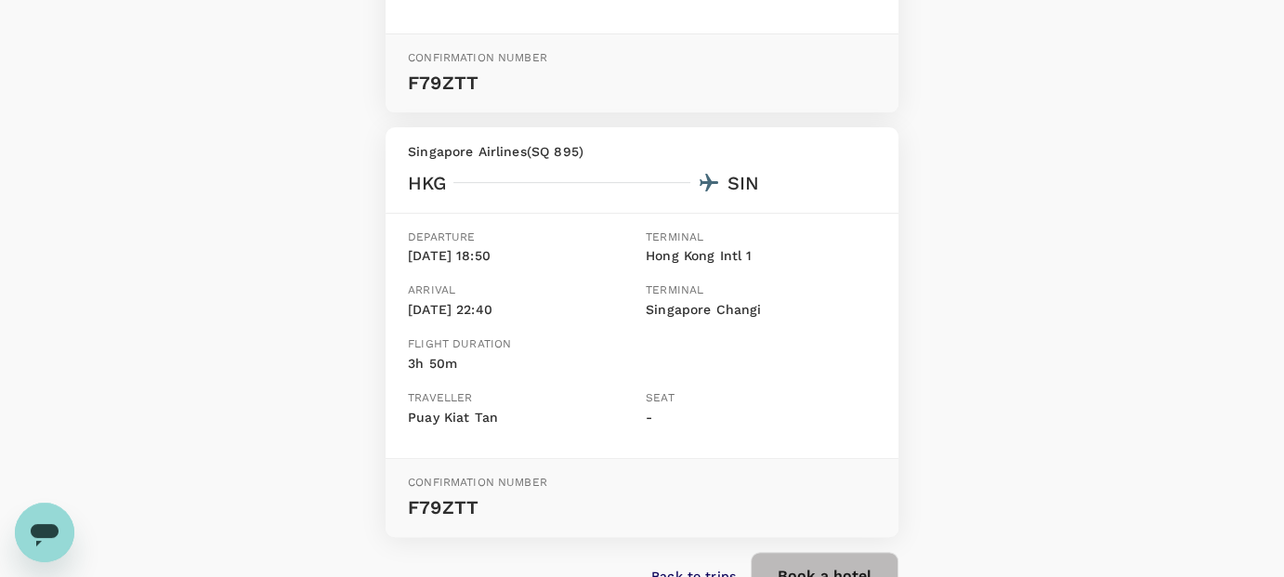
scroll to position [667, 0]
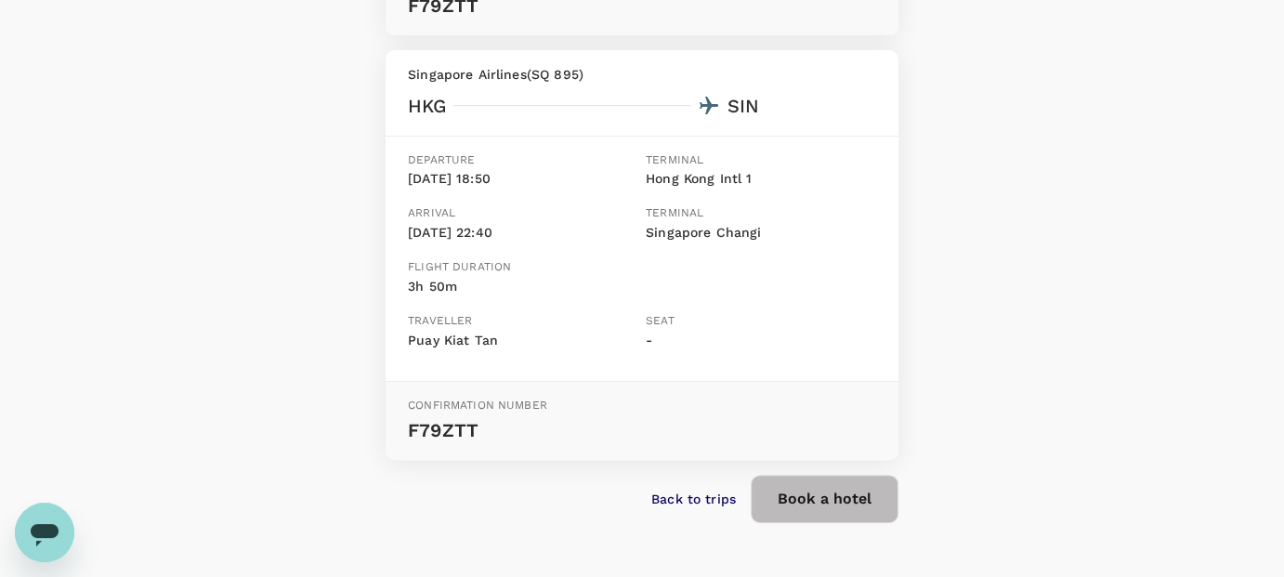
click at [696, 503] on p "Back to trips" at bounding box center [693, 499] width 85 height 19
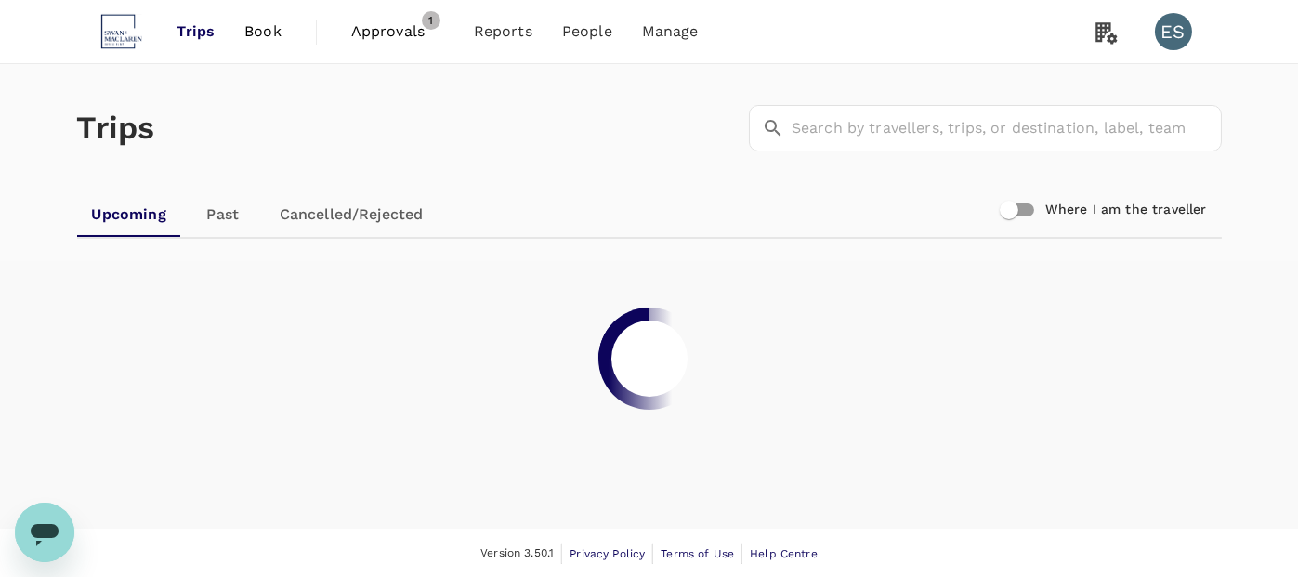
click at [399, 35] on span "Approvals" at bounding box center [397, 31] width 93 height 22
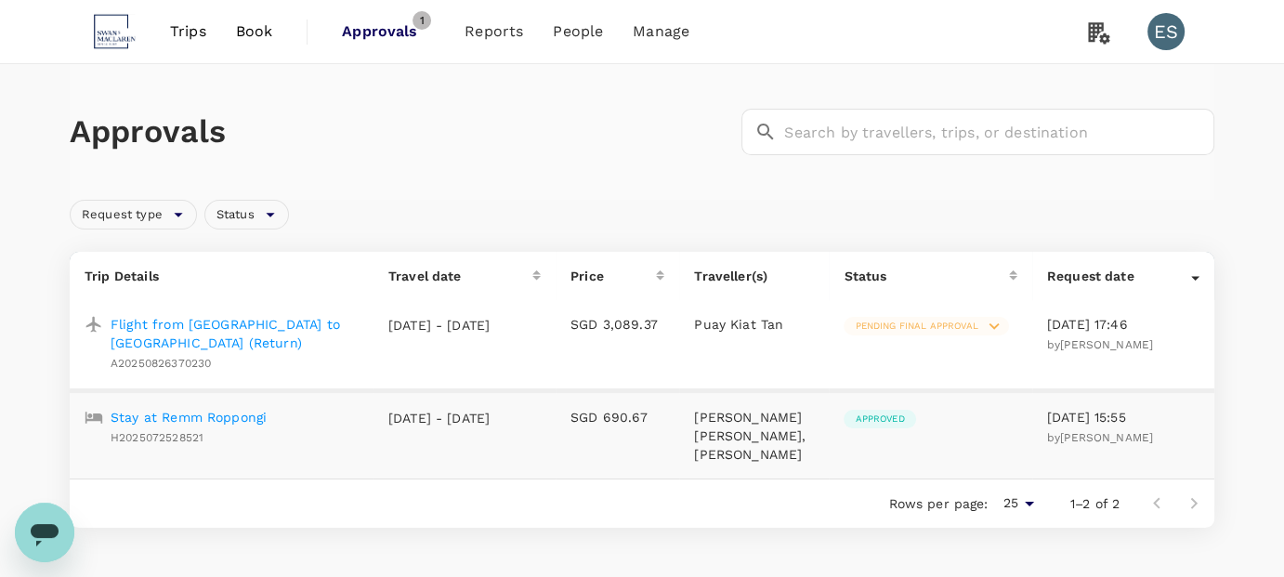
click at [991, 325] on icon at bounding box center [994, 326] width 20 height 20
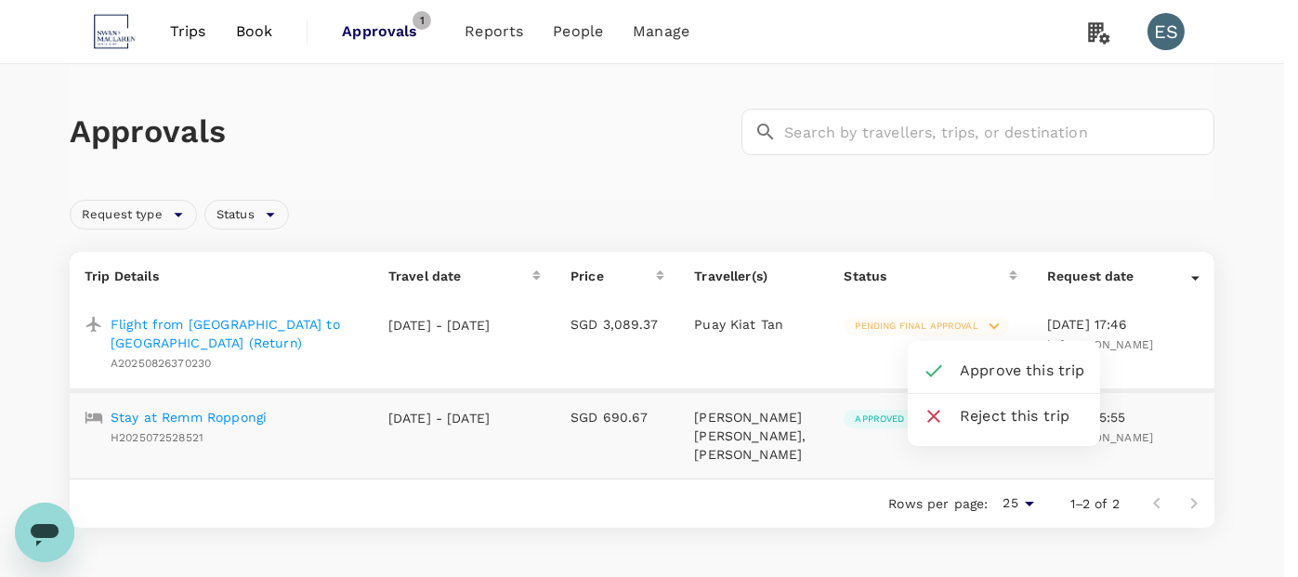
click at [990, 425] on span "Reject this trip" at bounding box center [1022, 416] width 125 height 22
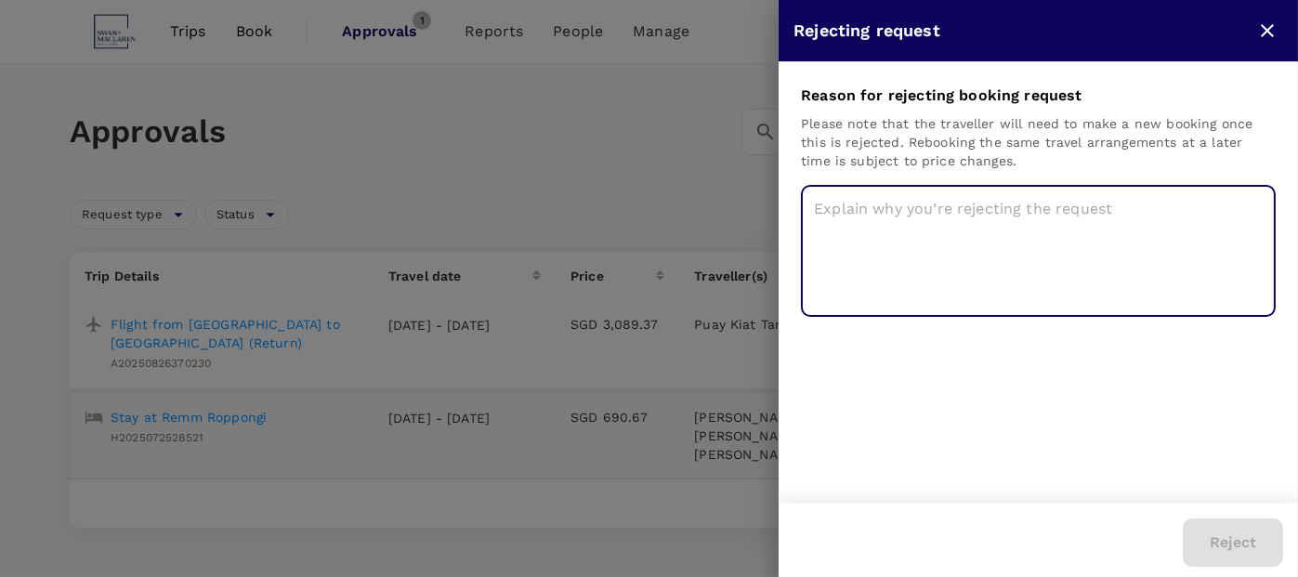
click at [1056, 275] on textarea at bounding box center [1038, 251] width 475 height 132
type textarea "U"
type textarea "n"
type textarea "Need to update booking details"
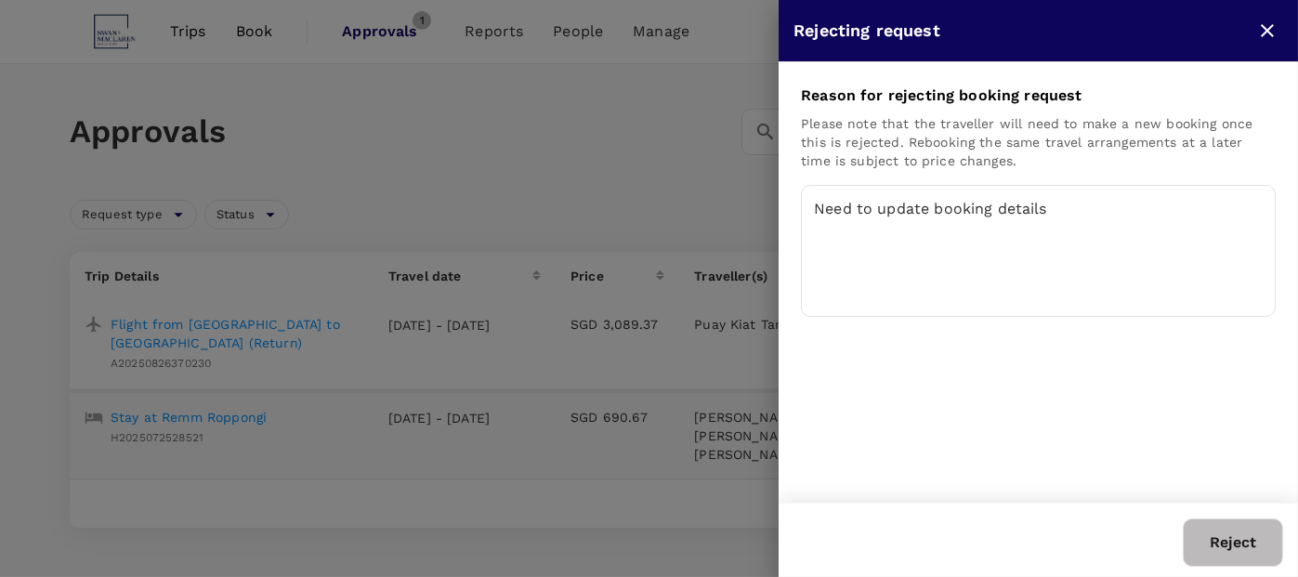
click at [1182, 479] on div "Reason for rejecting booking request Please note that the traveller will need t…" at bounding box center [1038, 282] width 519 height 440
click at [1213, 539] on button "Reject" at bounding box center [1233, 542] width 100 height 48
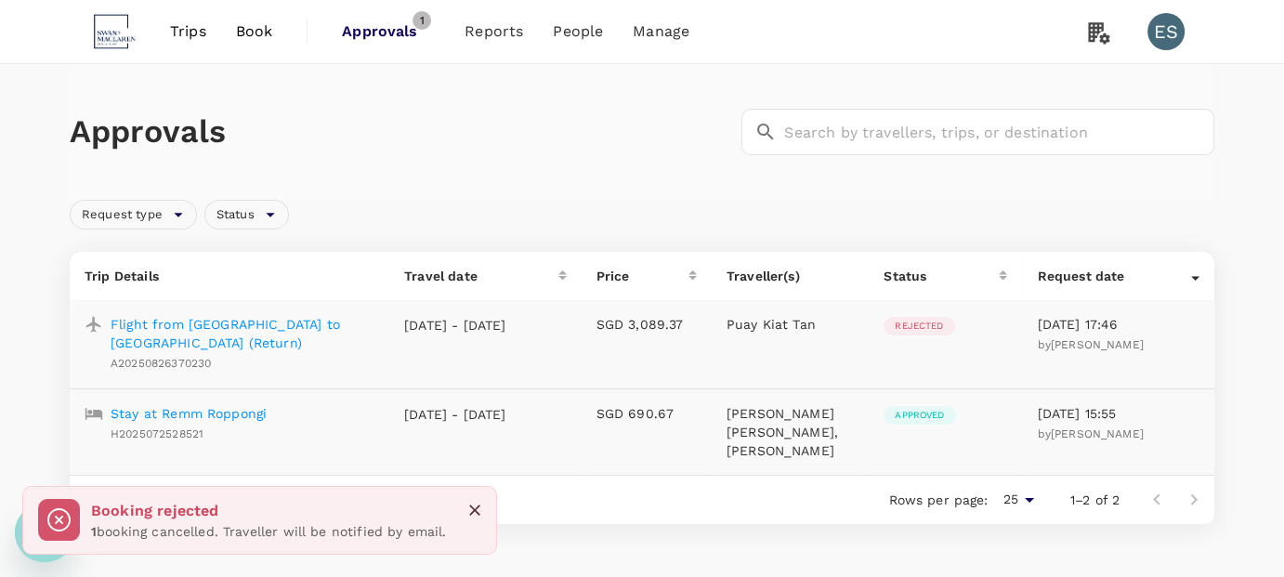
click at [202, 326] on p "Flight from Singapore to Hong Kong (Return)" at bounding box center [243, 333] width 264 height 37
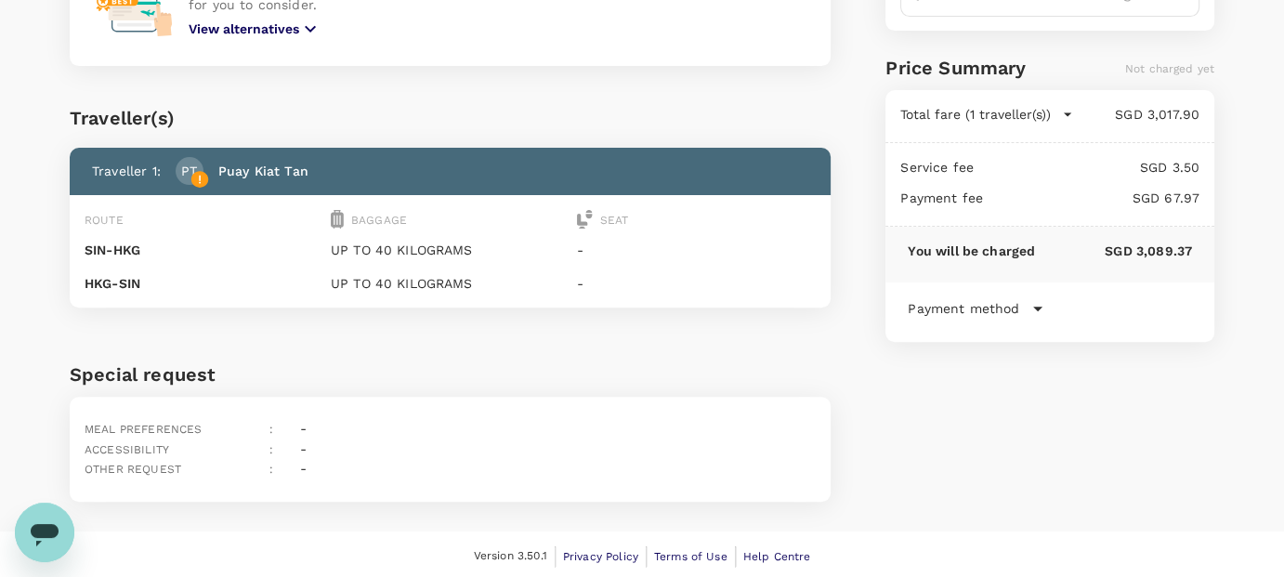
scroll to position [646, 0]
